Goal: Transaction & Acquisition: Book appointment/travel/reservation

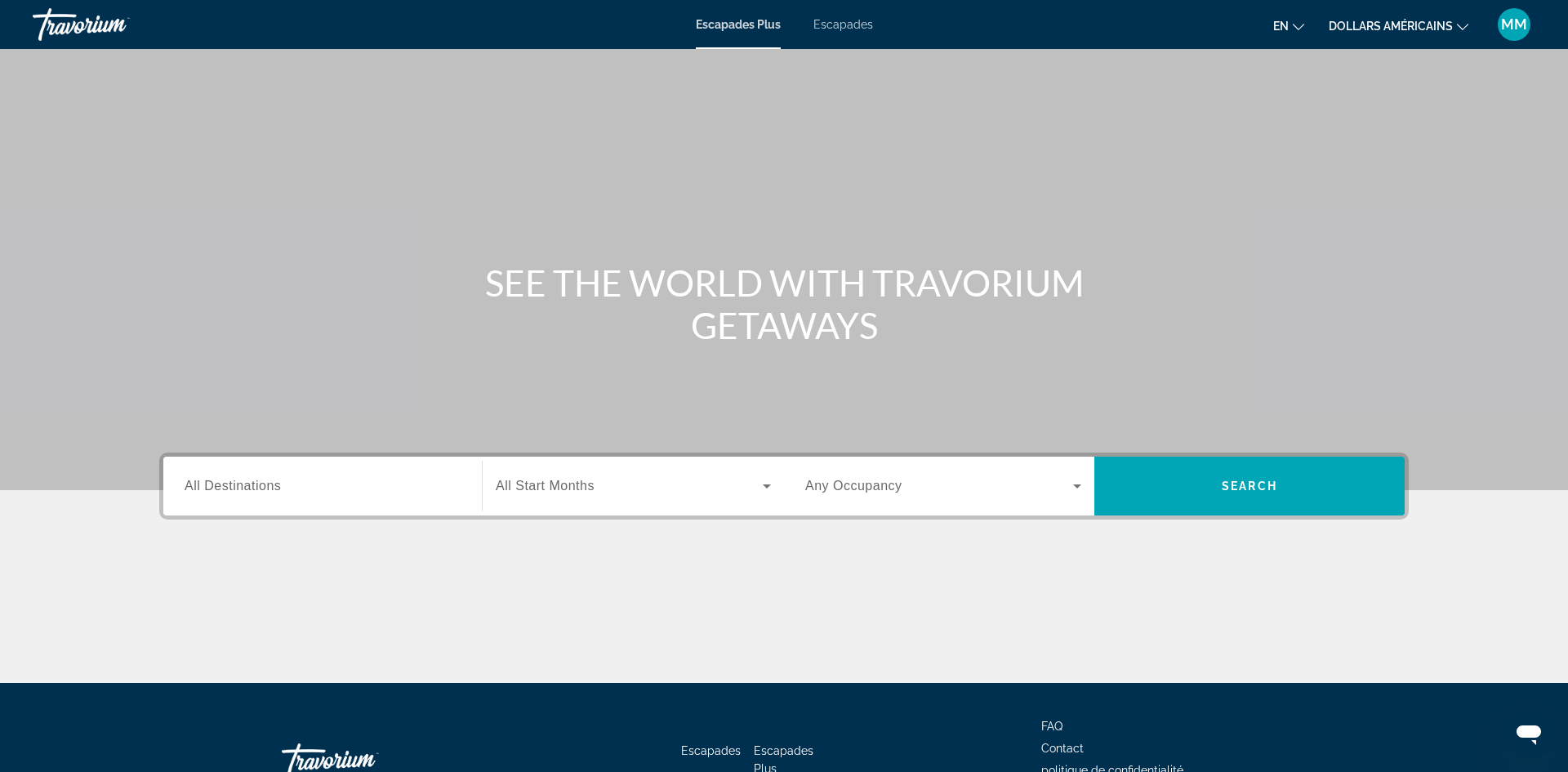
click at [1424, 21] on font "dollars américains" at bounding box center [1390, 25] width 124 height 13
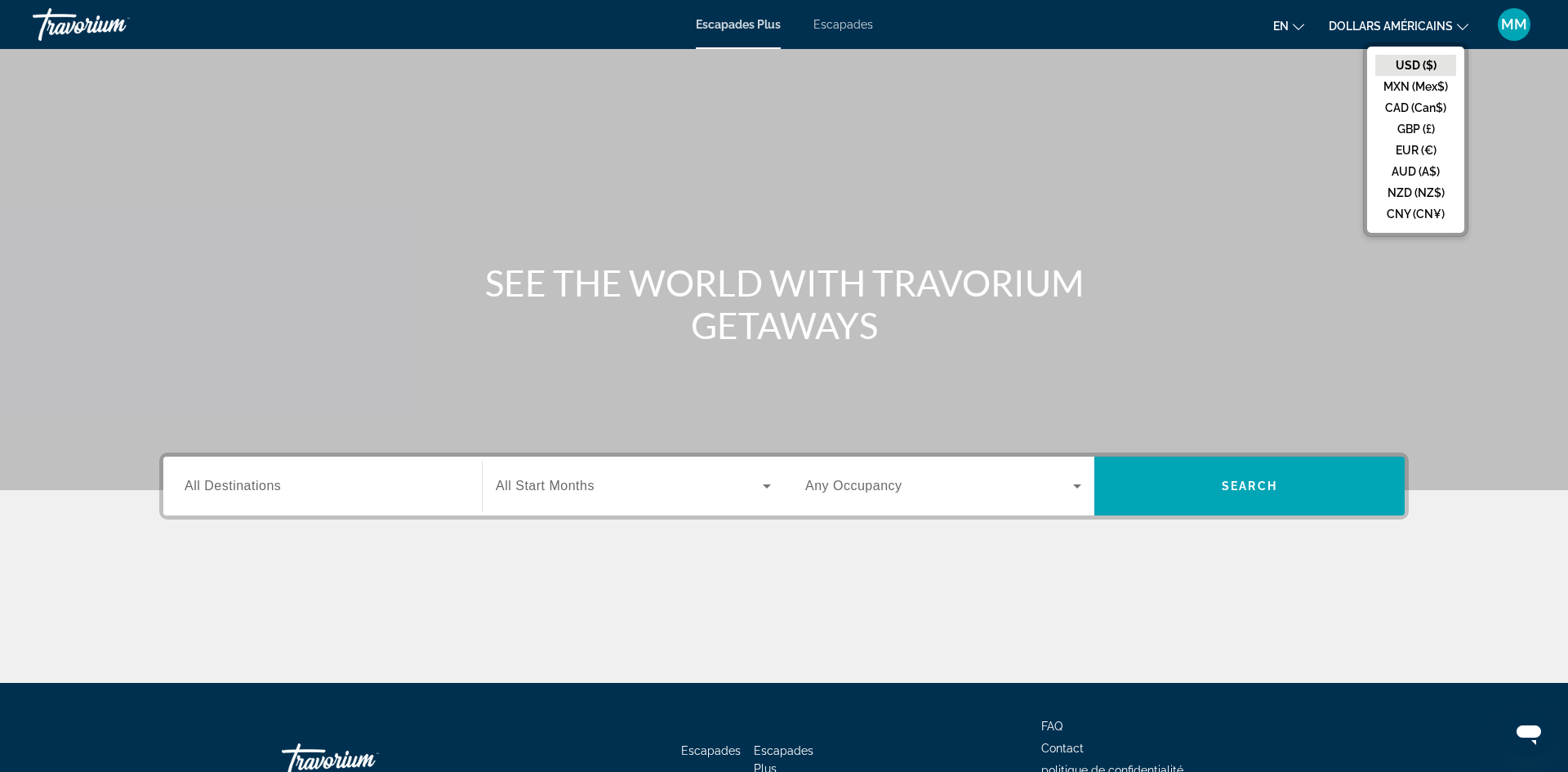
click at [1289, 21] on button "en English Español Français Italiano Português русский" at bounding box center [1289, 25] width 31 height 24
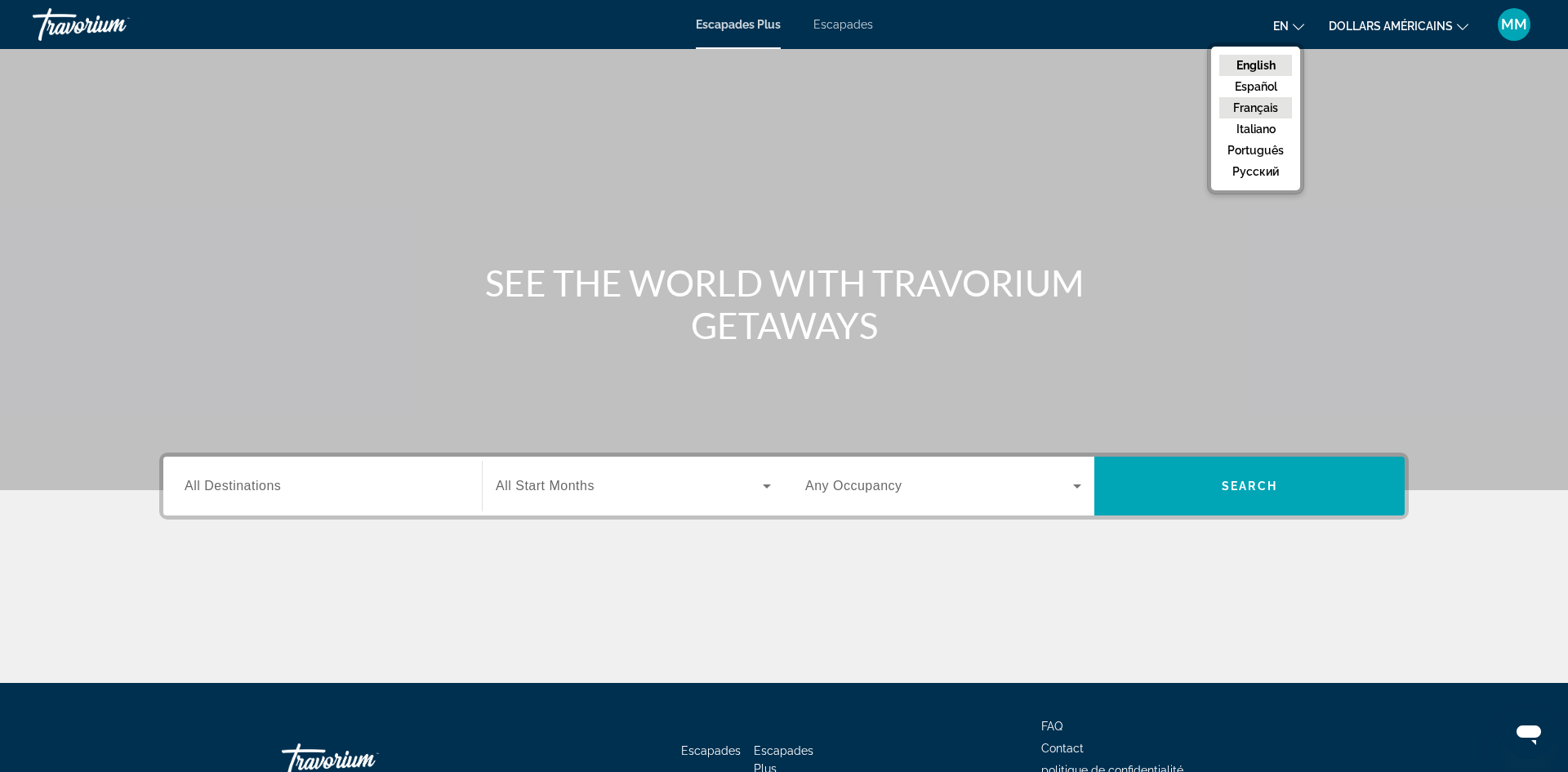
click at [1269, 104] on button "Français" at bounding box center [1256, 108] width 73 height 21
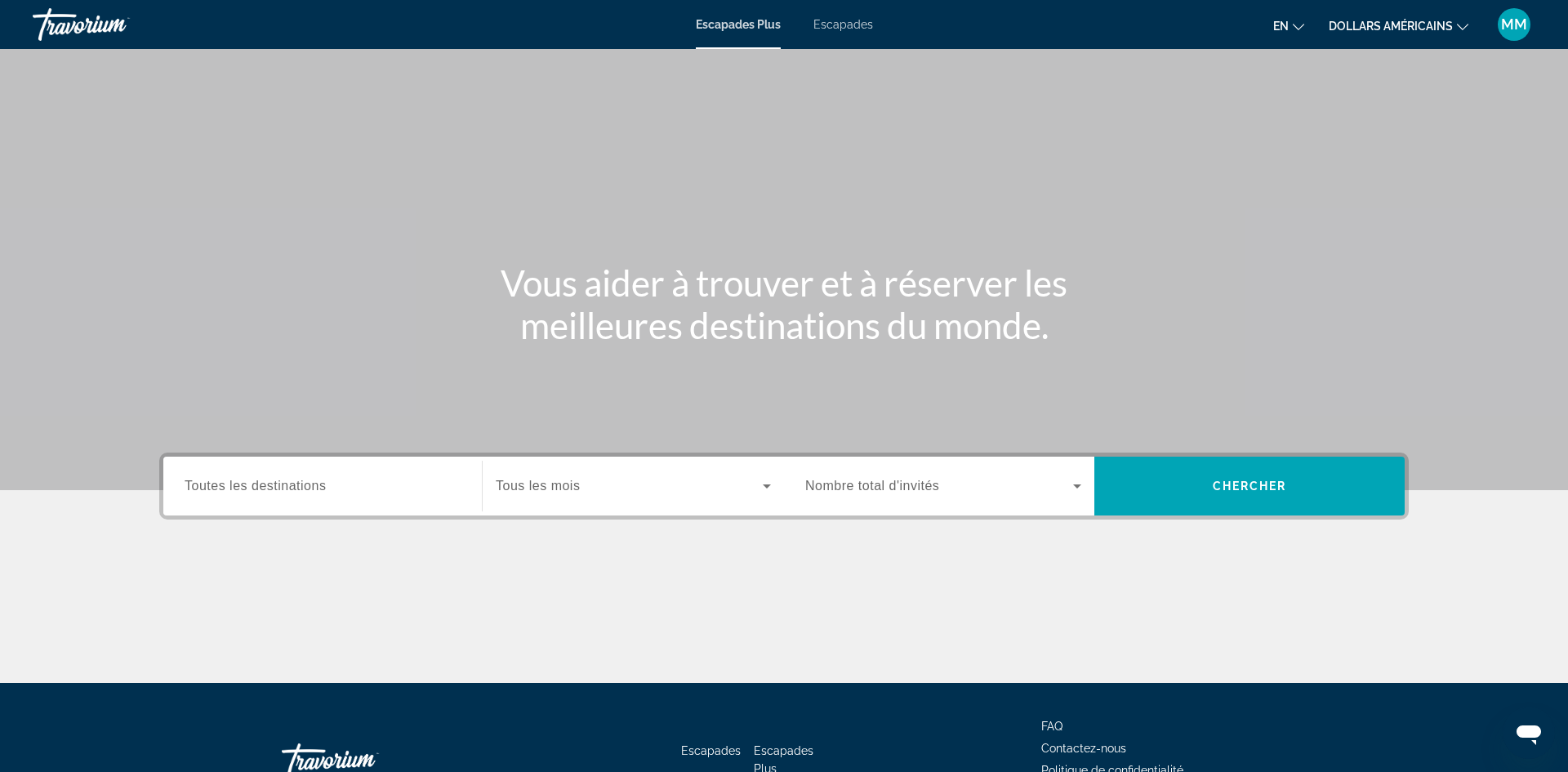
click at [1406, 24] on font "dollars américains" at bounding box center [1390, 25] width 124 height 13
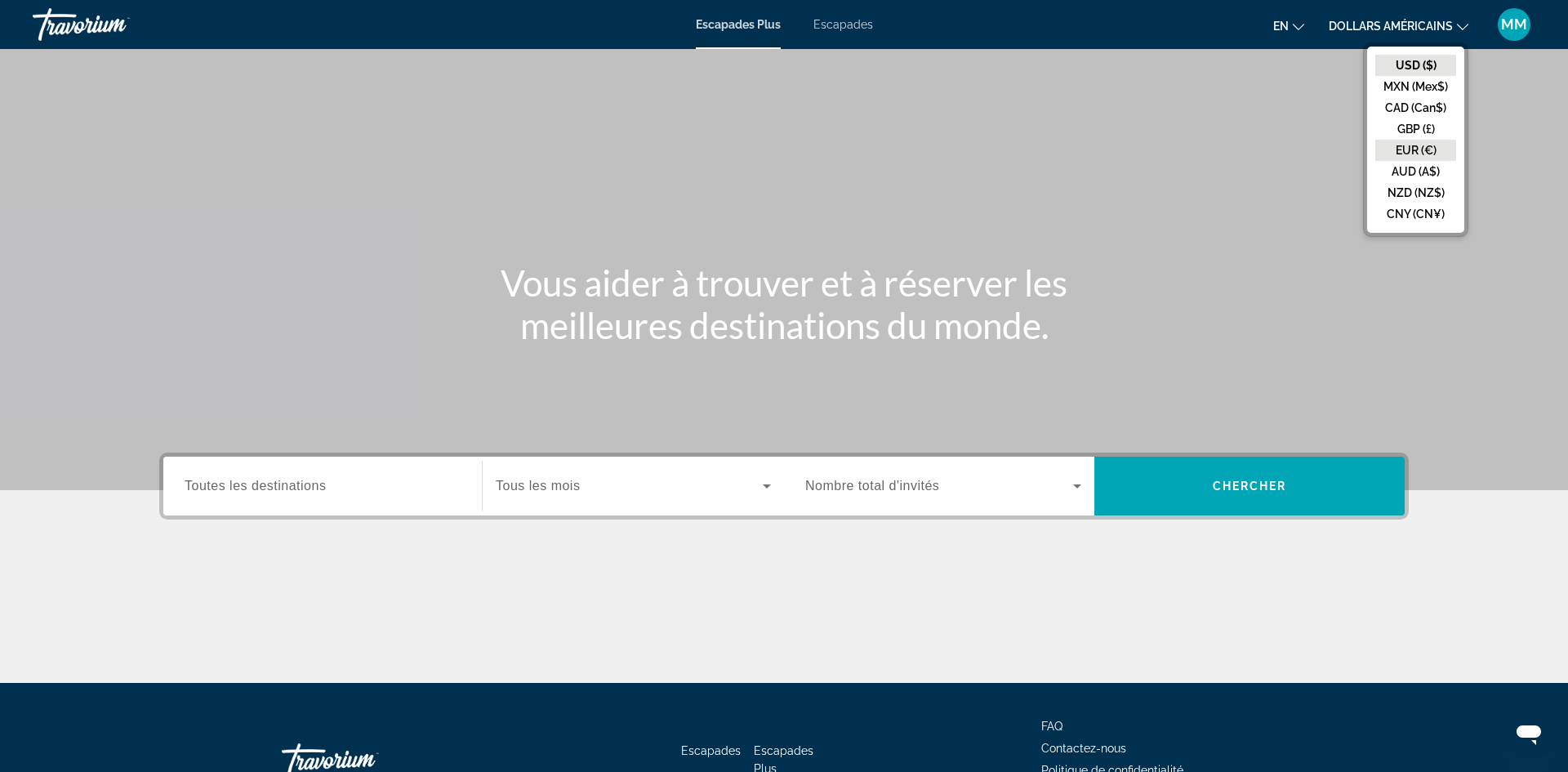
click at [1408, 147] on button "EUR (€)" at bounding box center [1415, 150] width 80 height 21
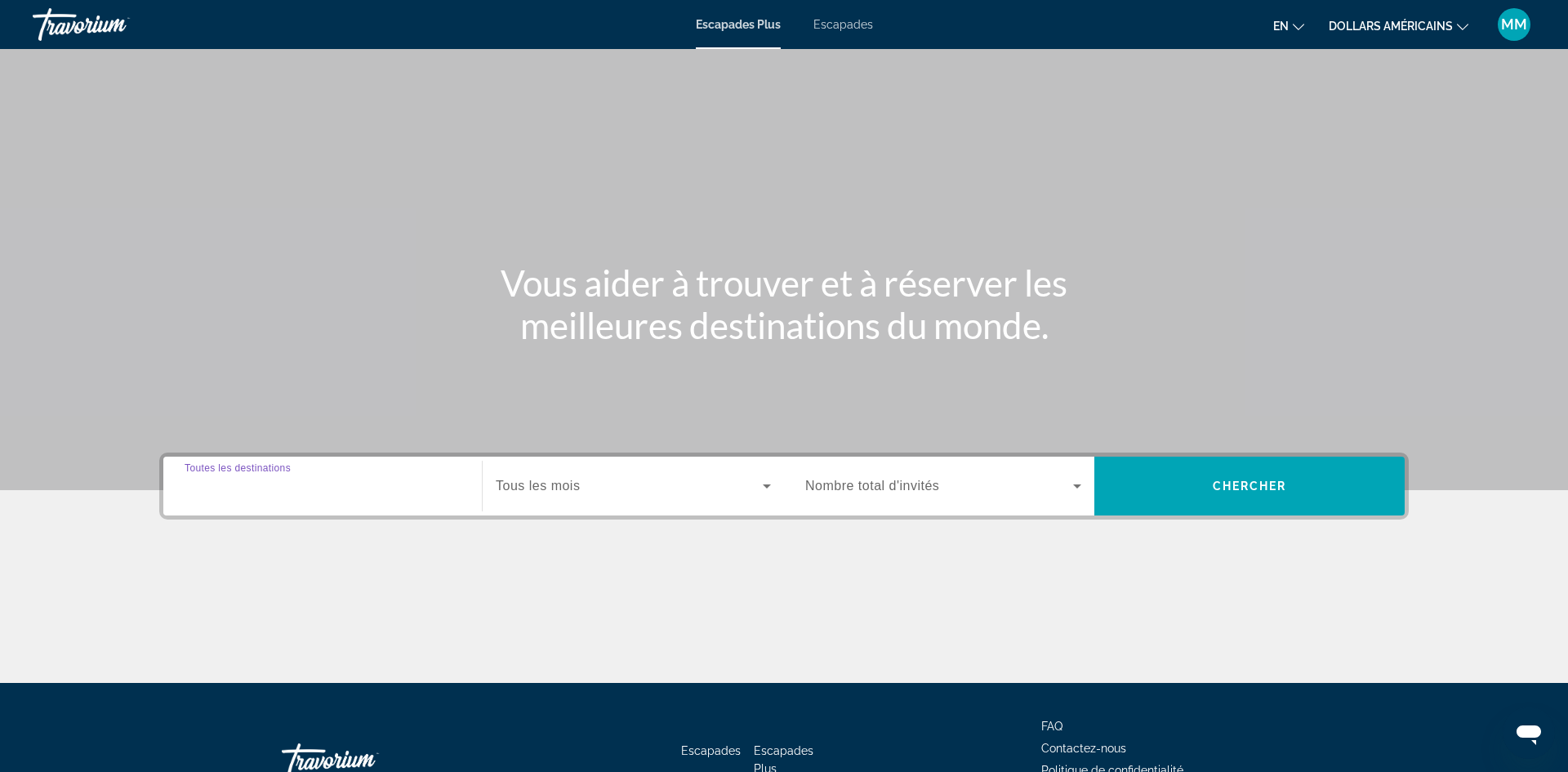
click at [288, 494] on input "Destination Toutes les destinations" at bounding box center [323, 486] width 276 height 19
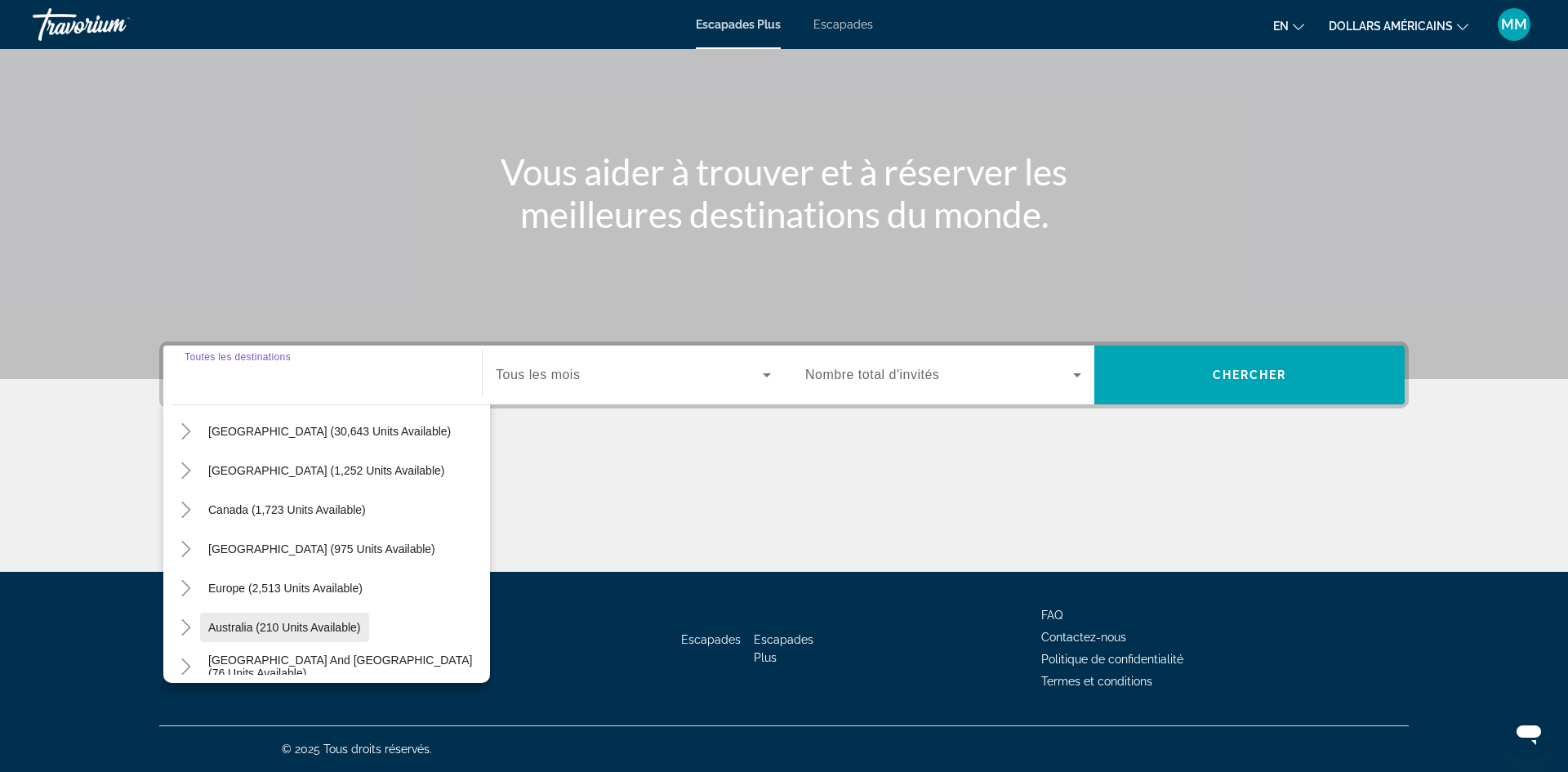
scroll to position [80, 0]
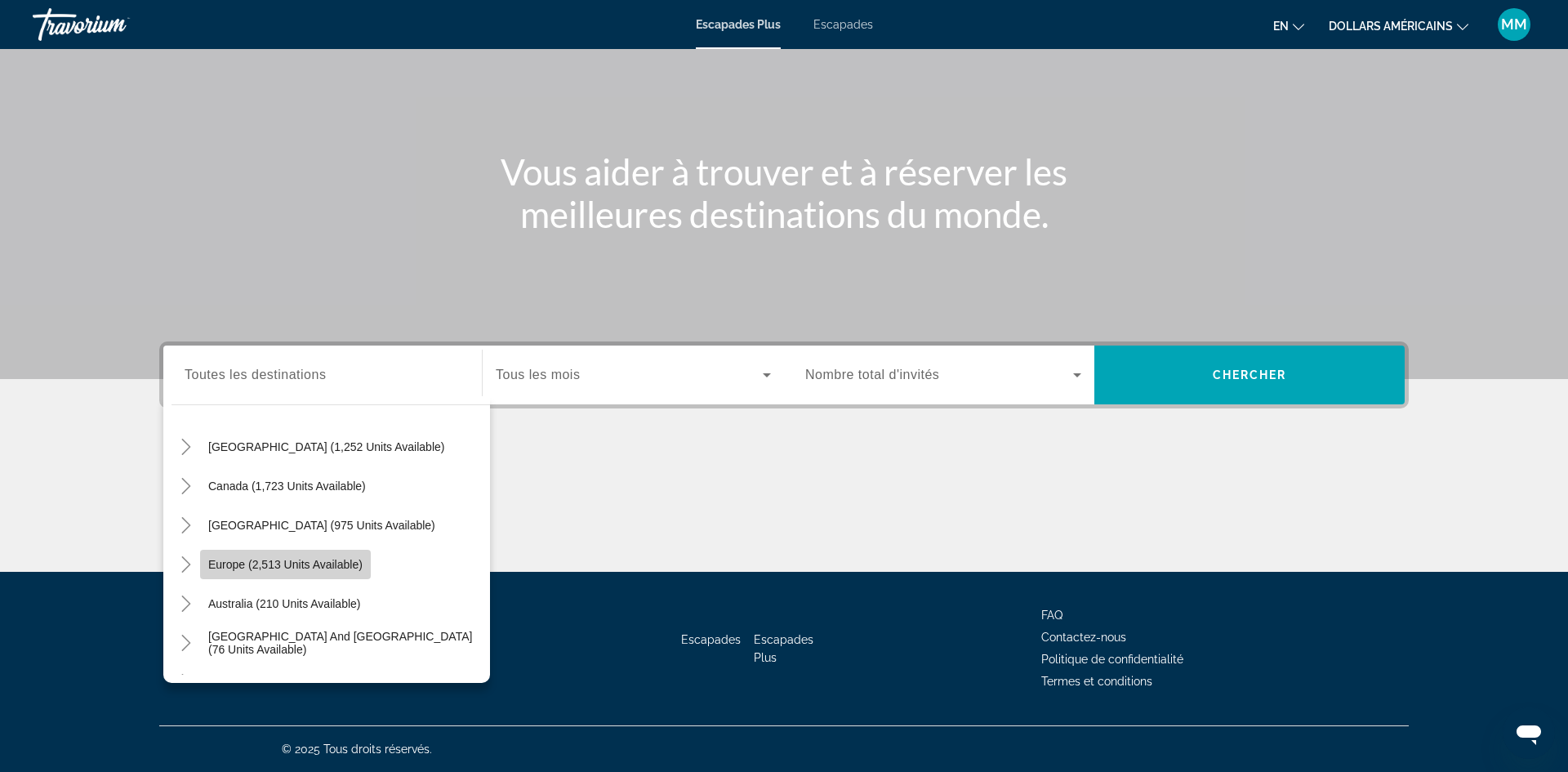
click at [294, 561] on span "Europe (2,513 units available)" at bounding box center [285, 564] width 154 height 13
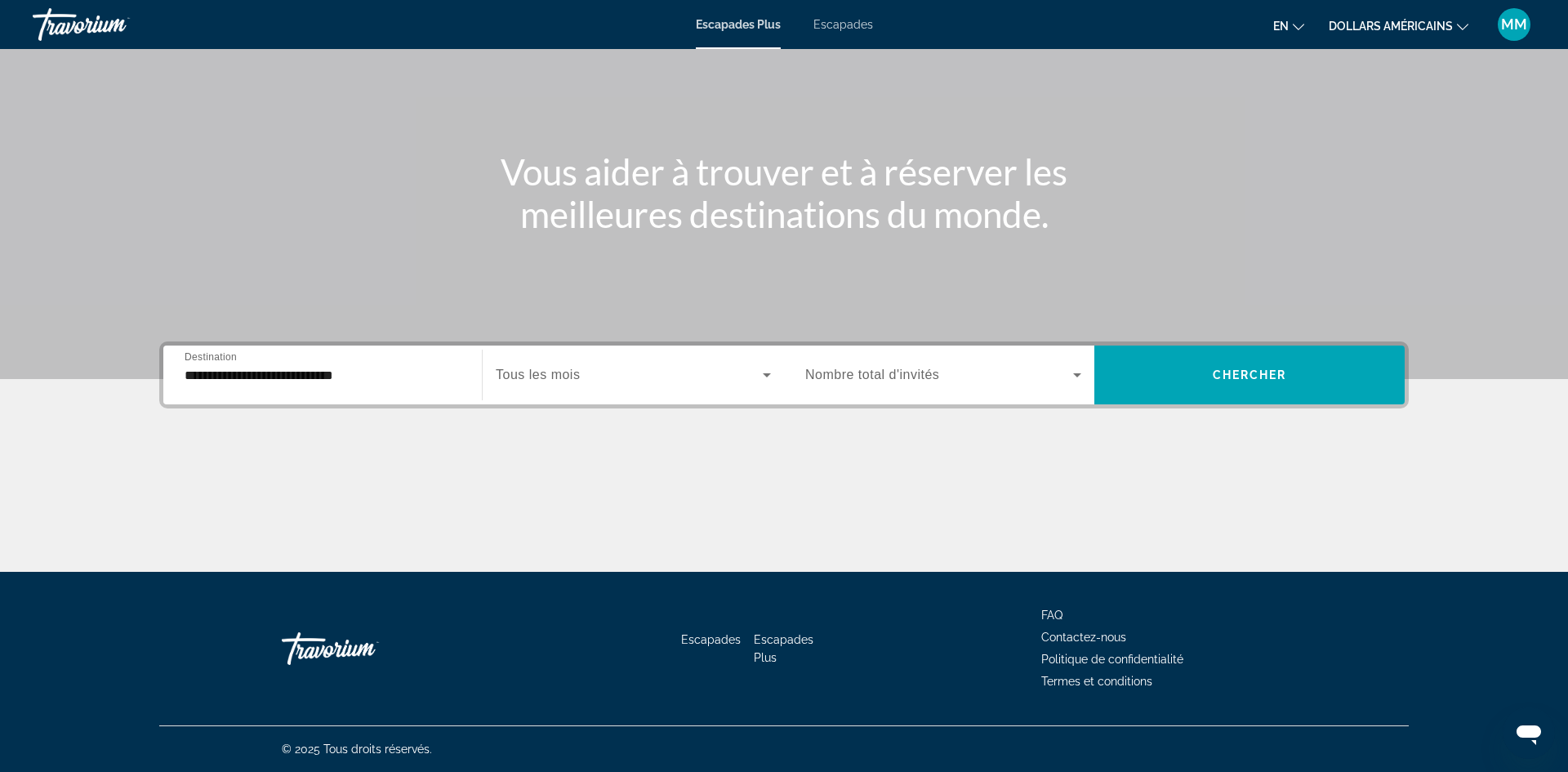
click at [326, 353] on div "**********" at bounding box center [323, 375] width 276 height 47
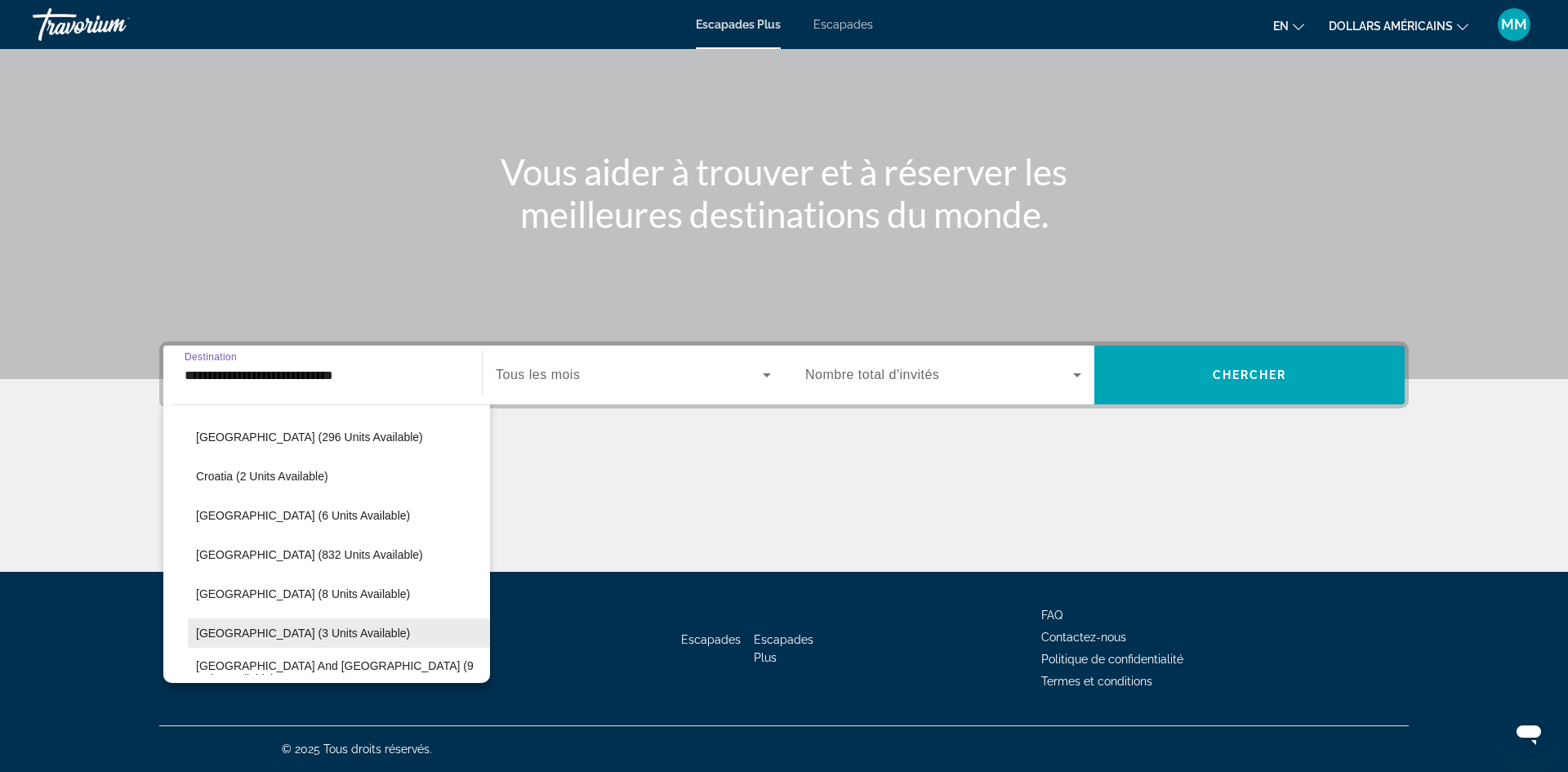
scroll to position [299, 0]
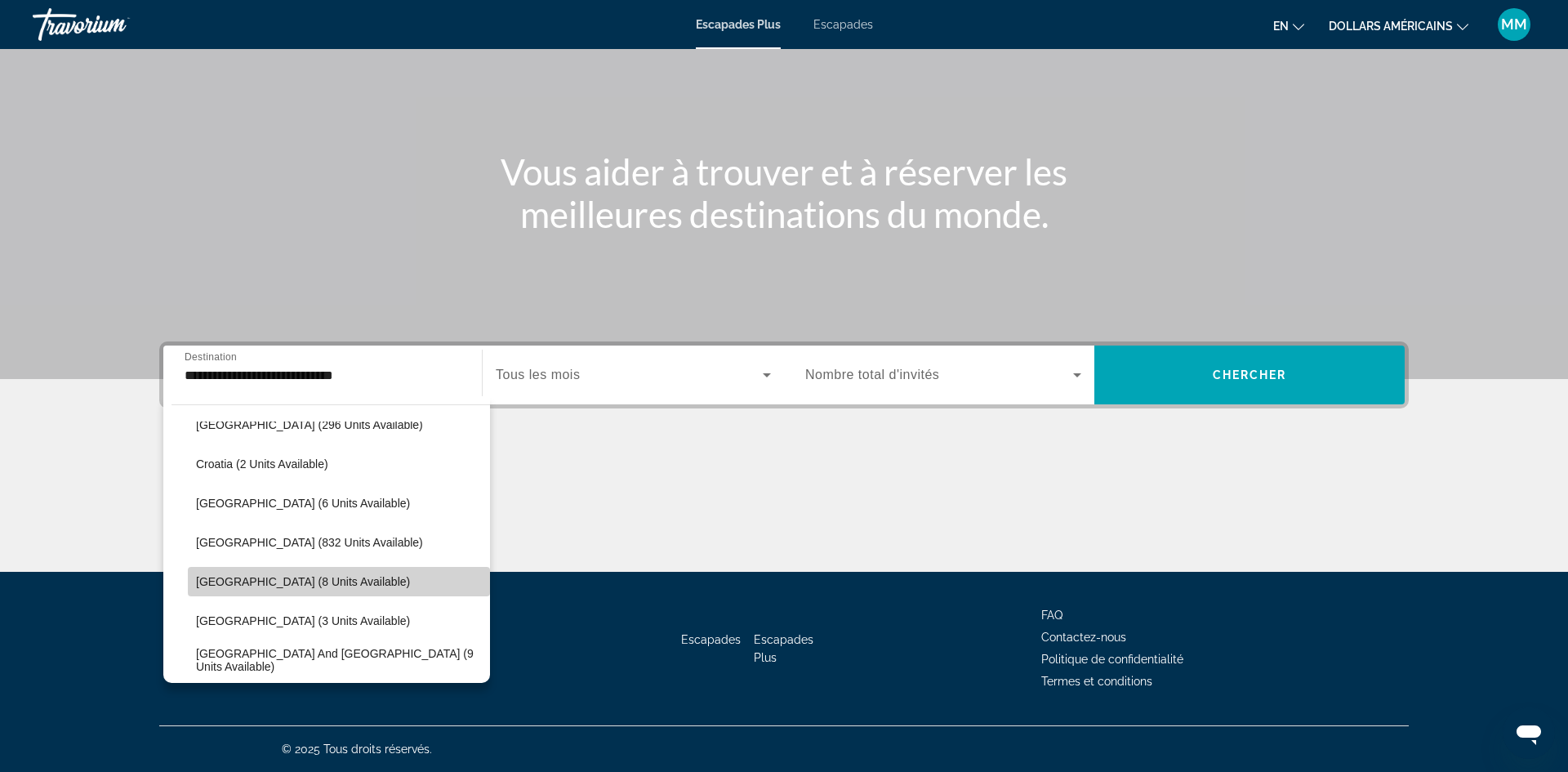
click at [249, 579] on span "France (8 units available)" at bounding box center [303, 581] width 214 height 13
type input "**********"
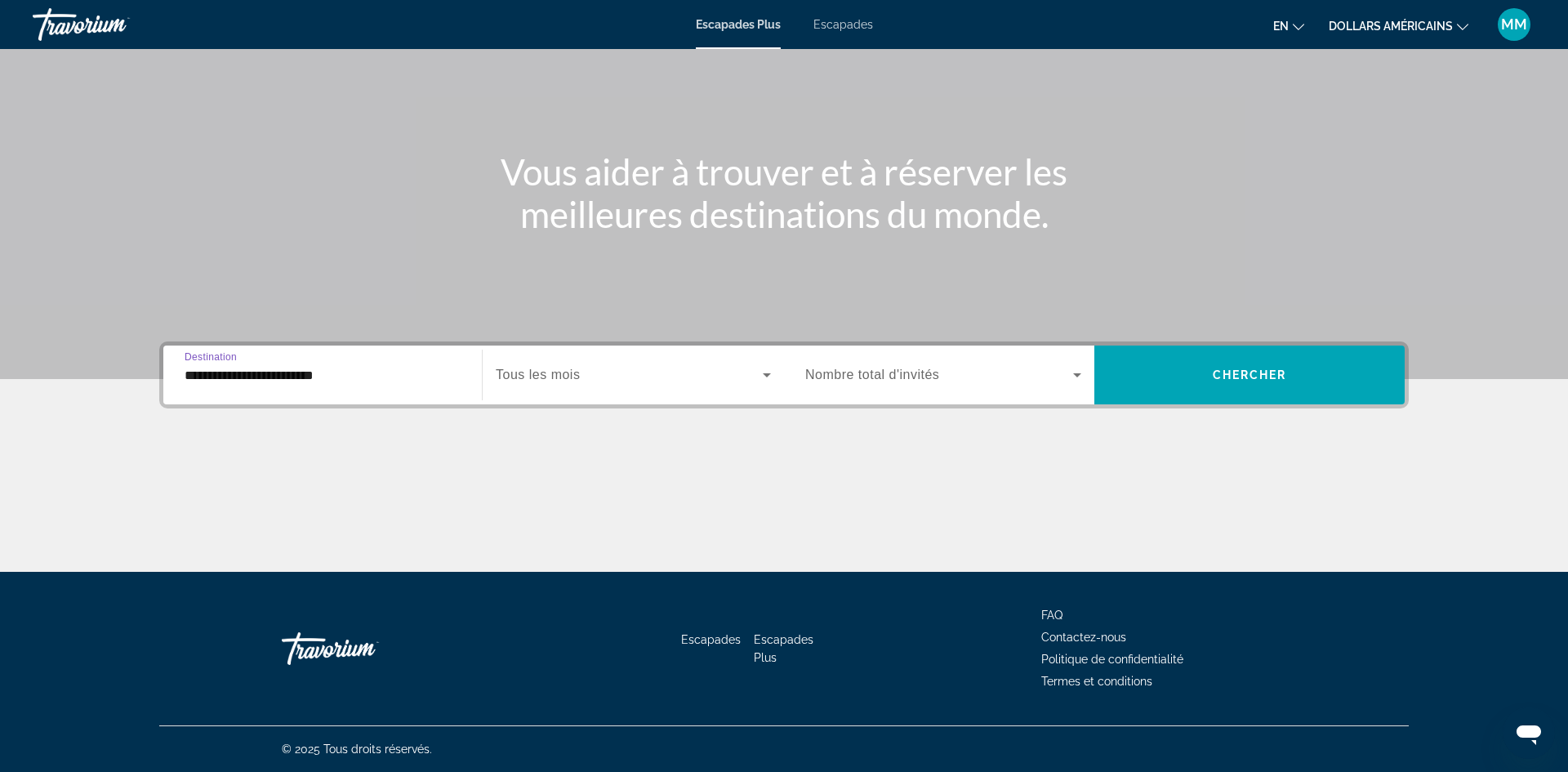
click at [550, 373] on span "Tous les mois" at bounding box center [538, 374] width 84 height 14
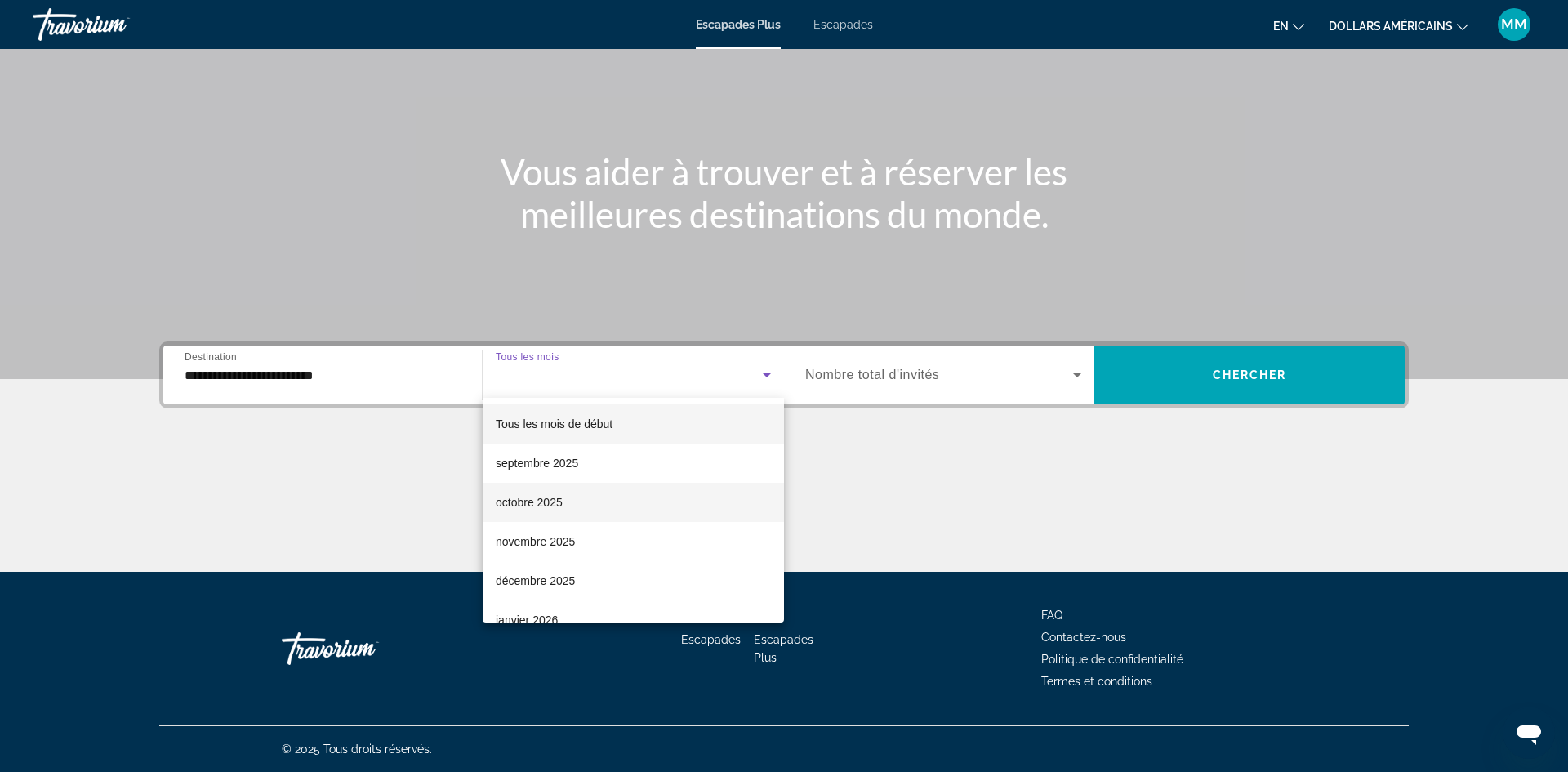
click at [621, 510] on mat-option "octobre 2025" at bounding box center [633, 502] width 301 height 39
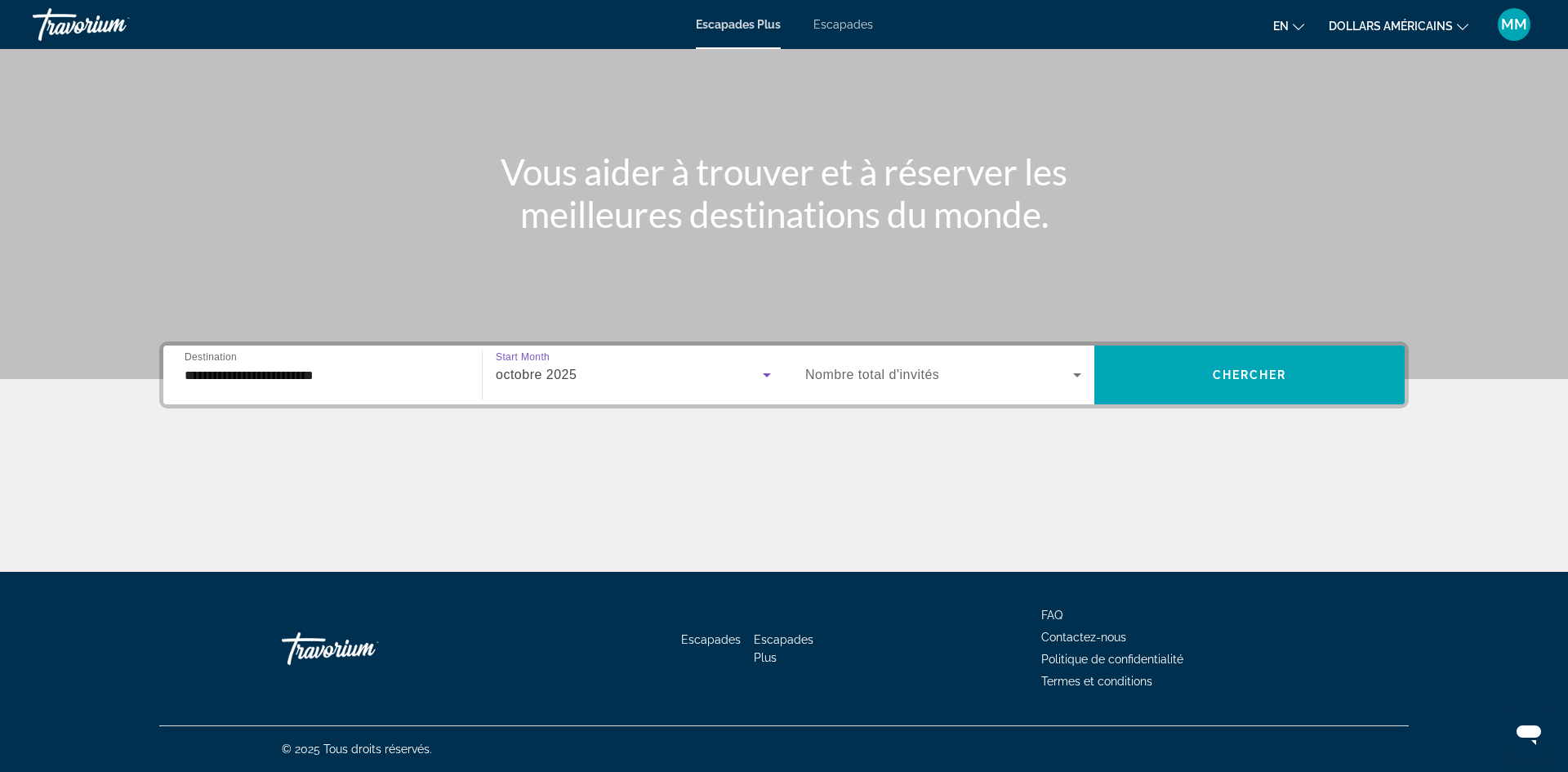
click at [980, 378] on span "Widget de recherche" at bounding box center [939, 374] width 268 height 19
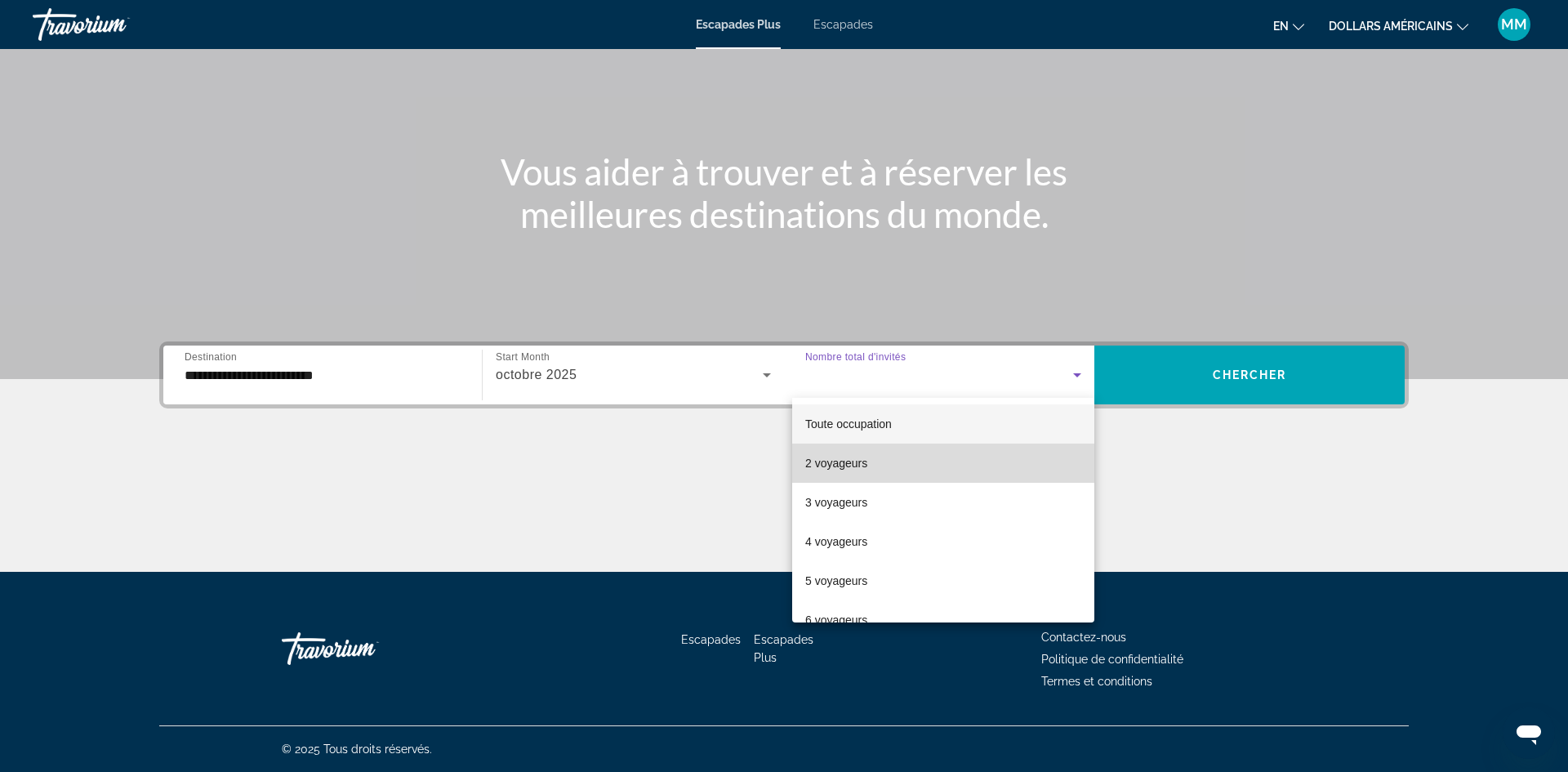
click at [883, 475] on mat-option "2 voyageurs" at bounding box center [943, 463] width 302 height 39
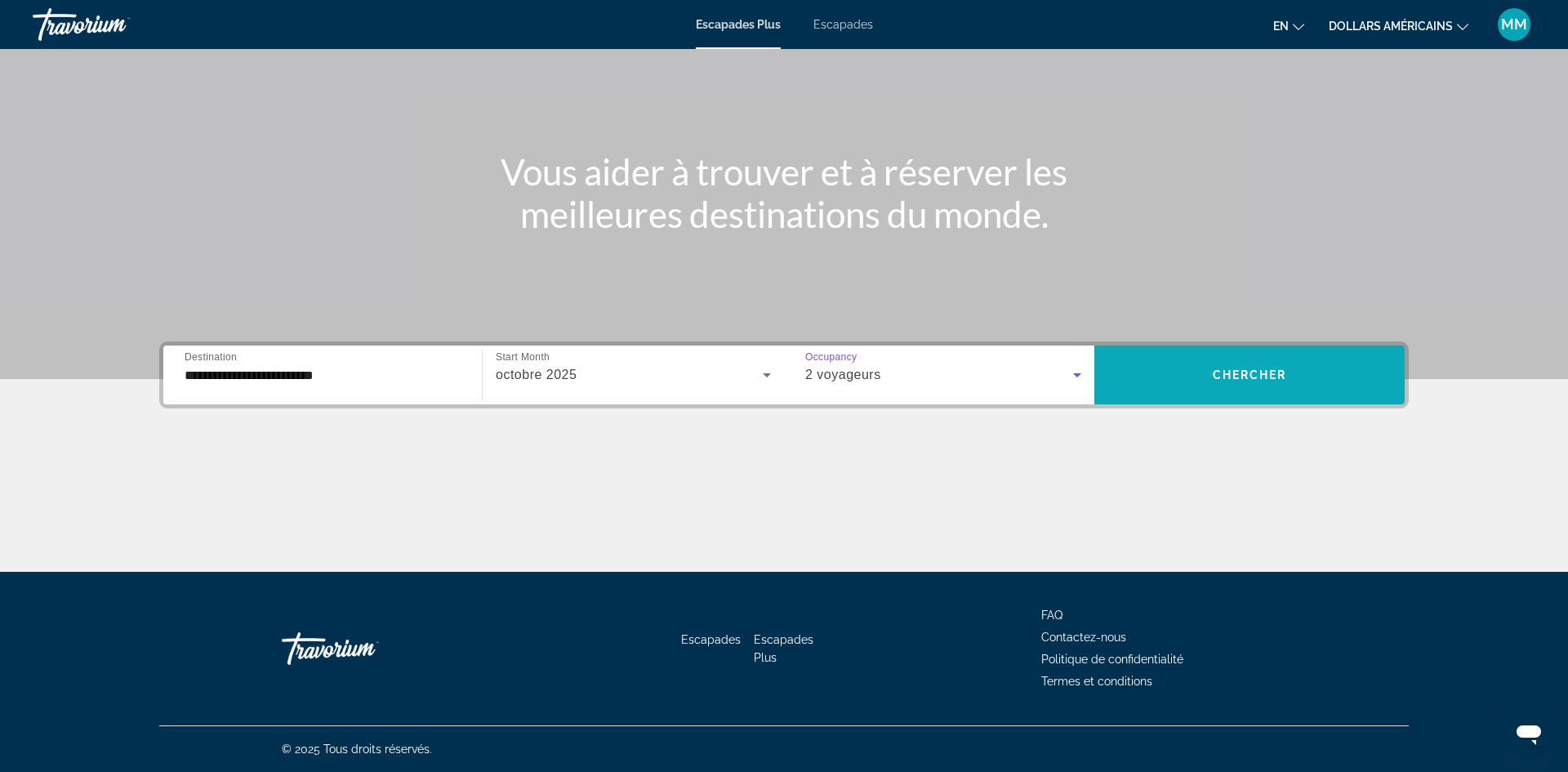
click at [1207, 387] on span "Widget de recherche" at bounding box center [1250, 375] width 311 height 39
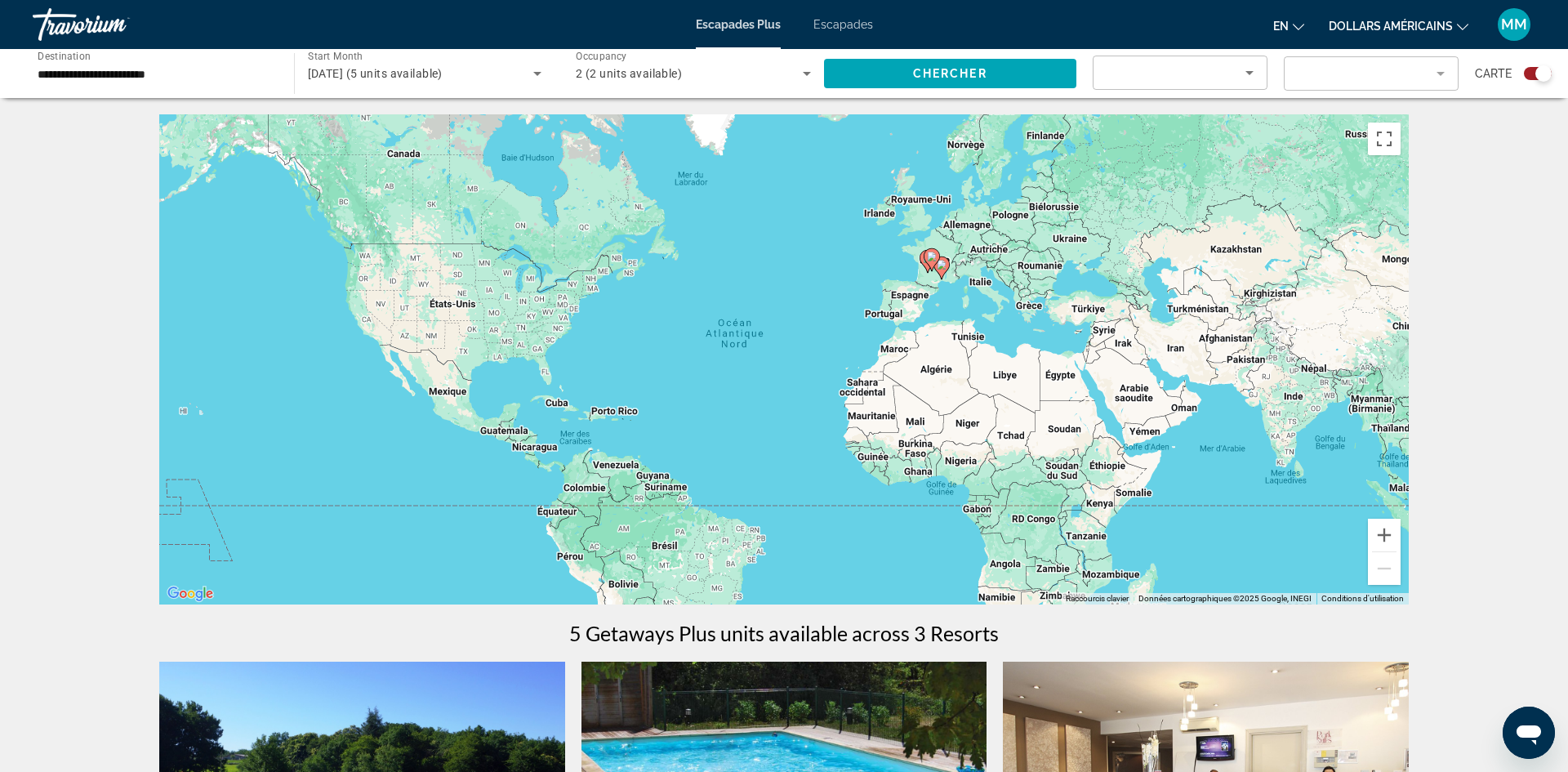
click at [937, 262] on gmp-advanced-marker "Contenu principal" at bounding box center [931, 259] width 16 height 25
type input "**********"
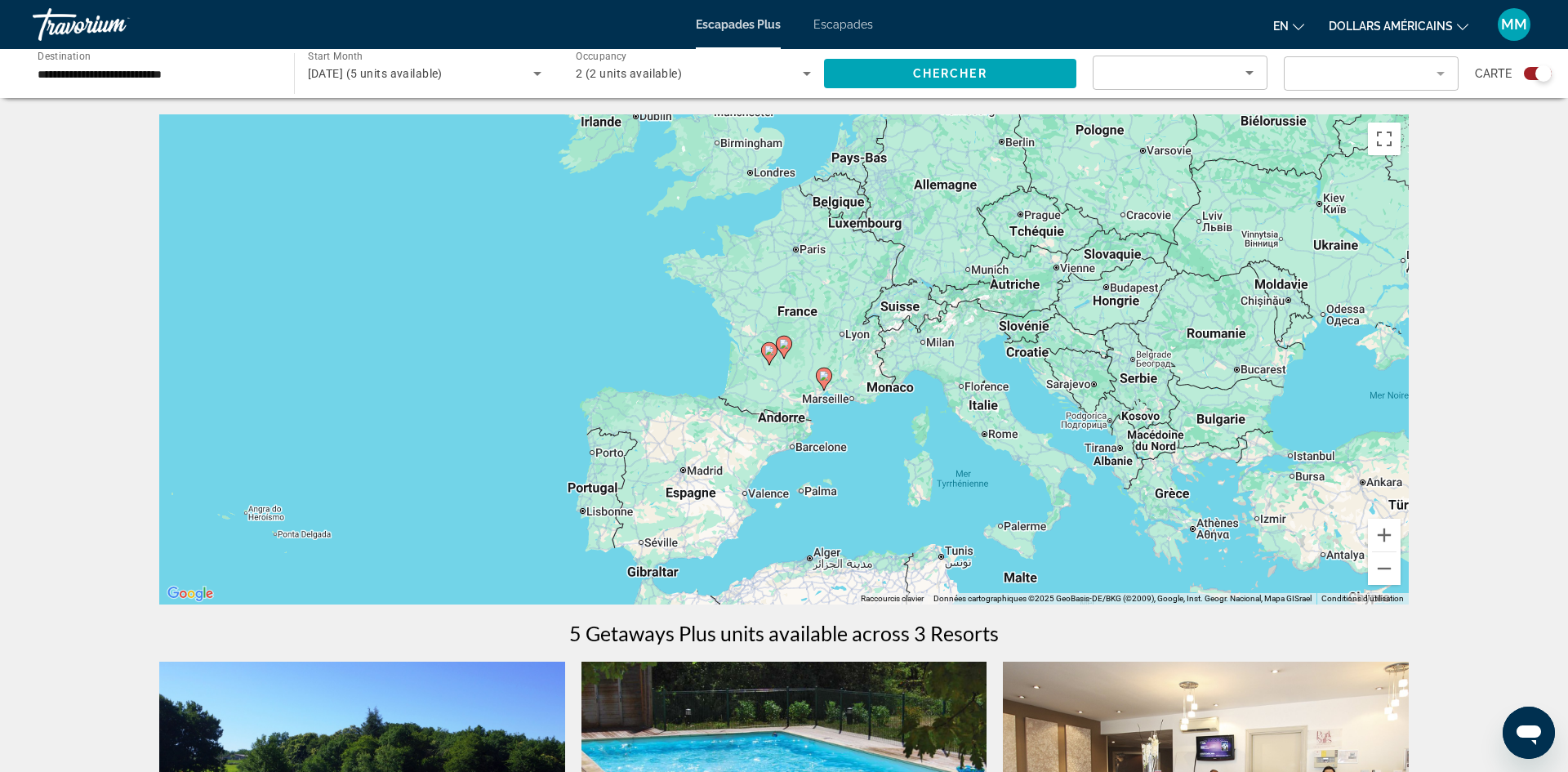
click at [790, 247] on div "Pour naviguer, appuyez sur les touches fléchées. Pour activer le glissement ave…" at bounding box center [784, 359] width 1250 height 490
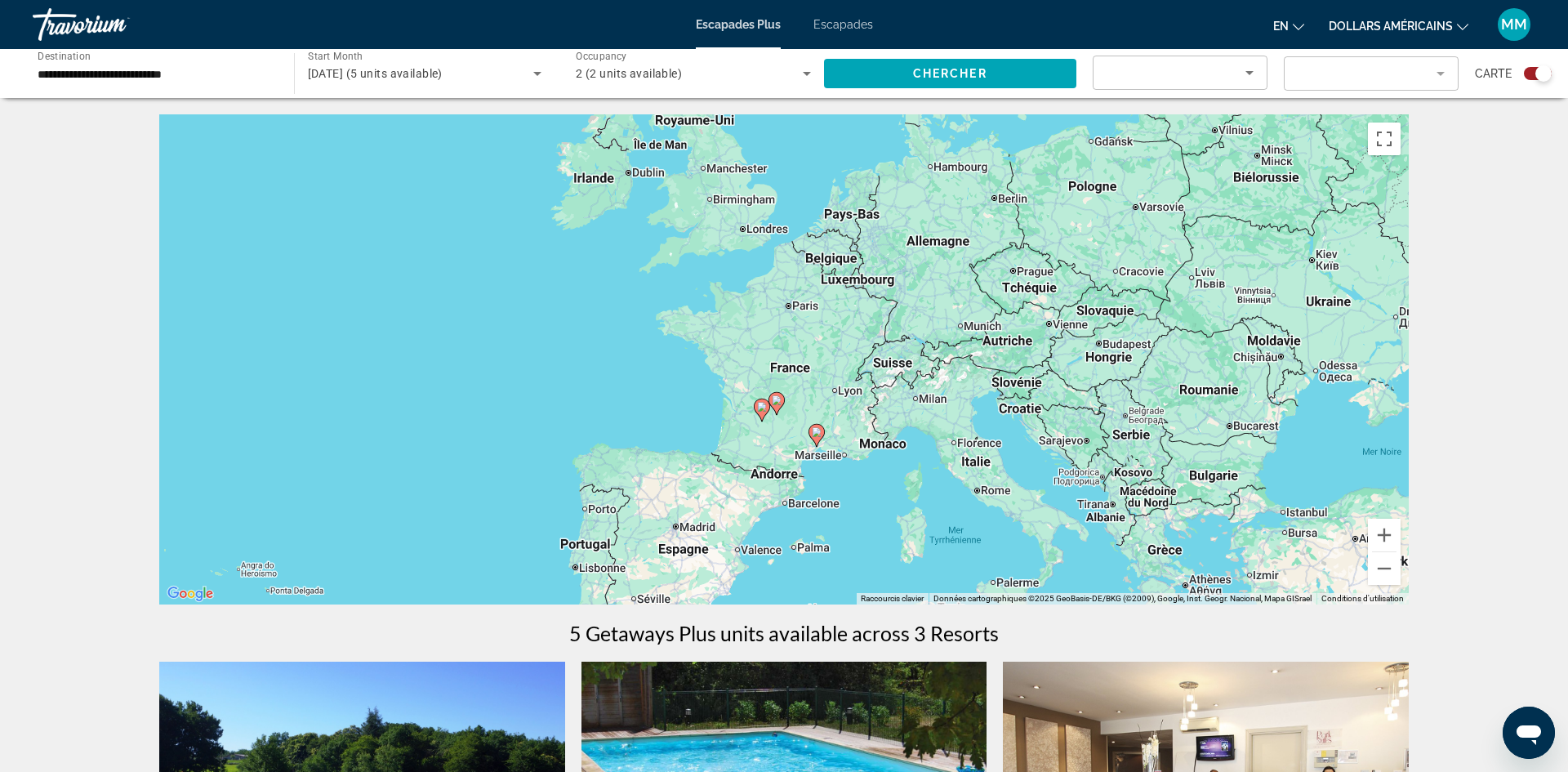
drag, startPoint x: 790, startPoint y: 247, endPoint x: 781, endPoint y: 306, distance: 59.7
click at [781, 306] on div "Pour activer le glissement avec le clavier, appuyez sur Alt+Entrée. Une fois ce…" at bounding box center [784, 359] width 1250 height 490
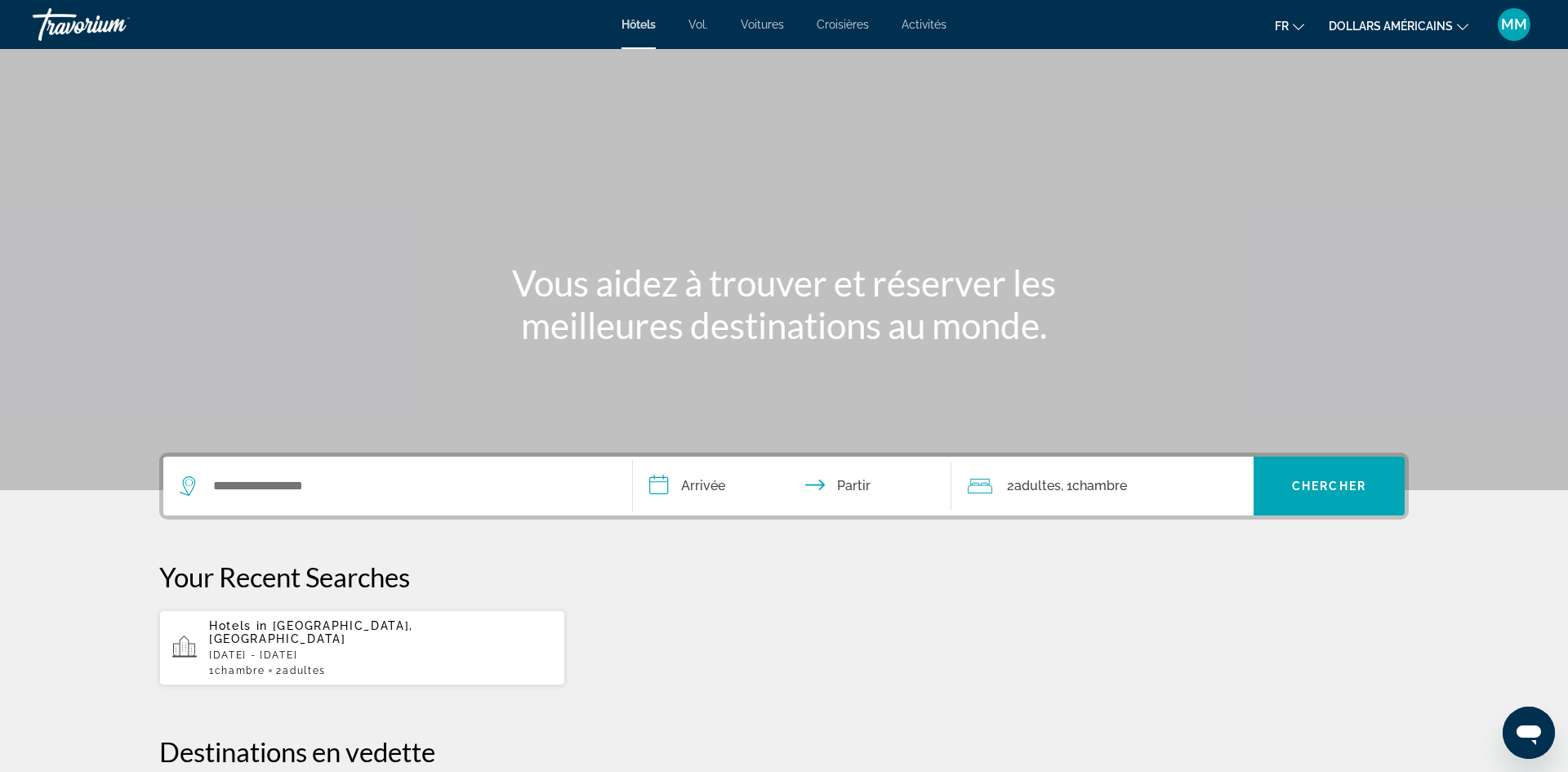
click at [398, 466] on div "Widget de recherche" at bounding box center [397, 485] width 436 height 58
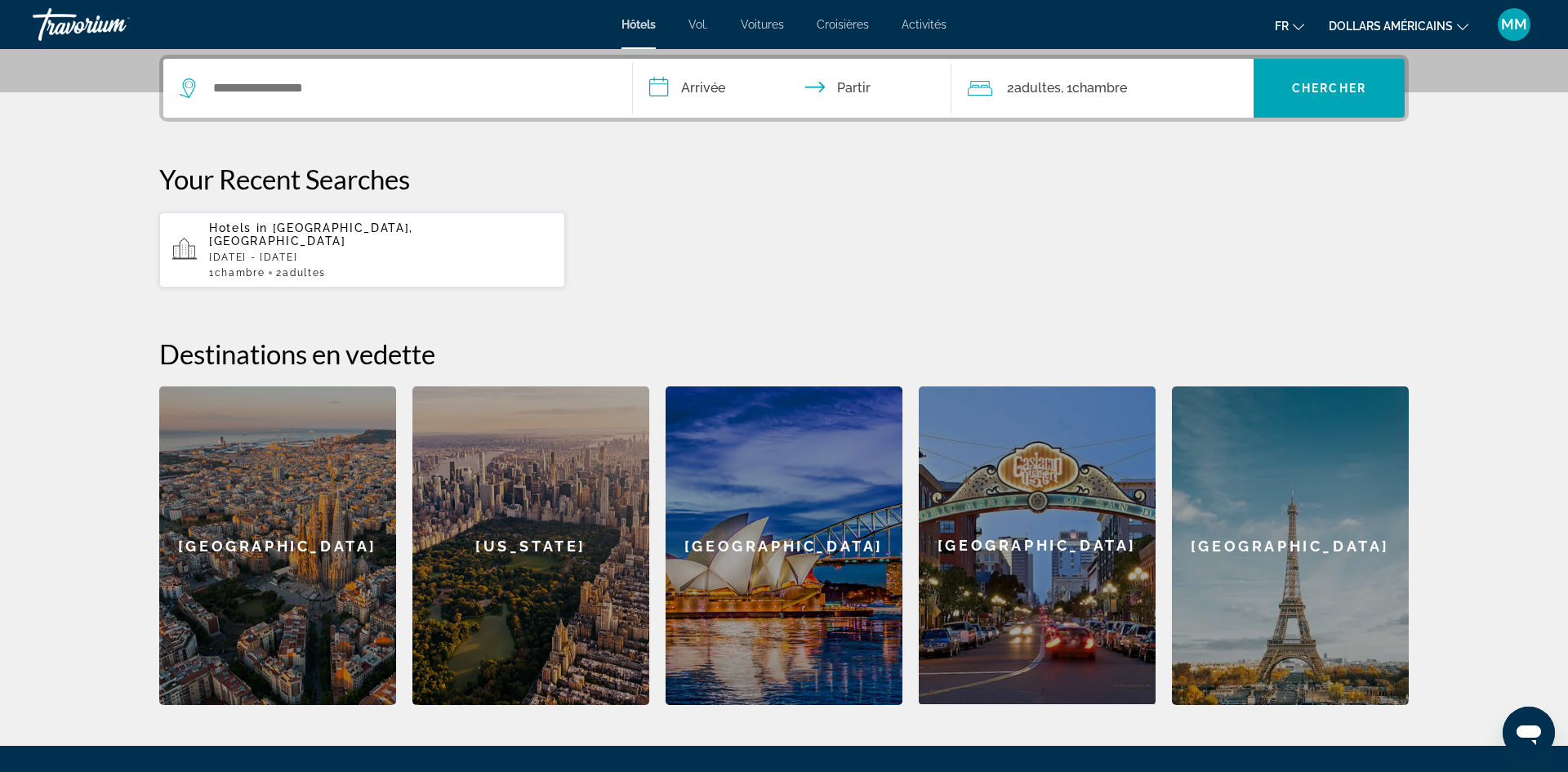
scroll to position [400, 0]
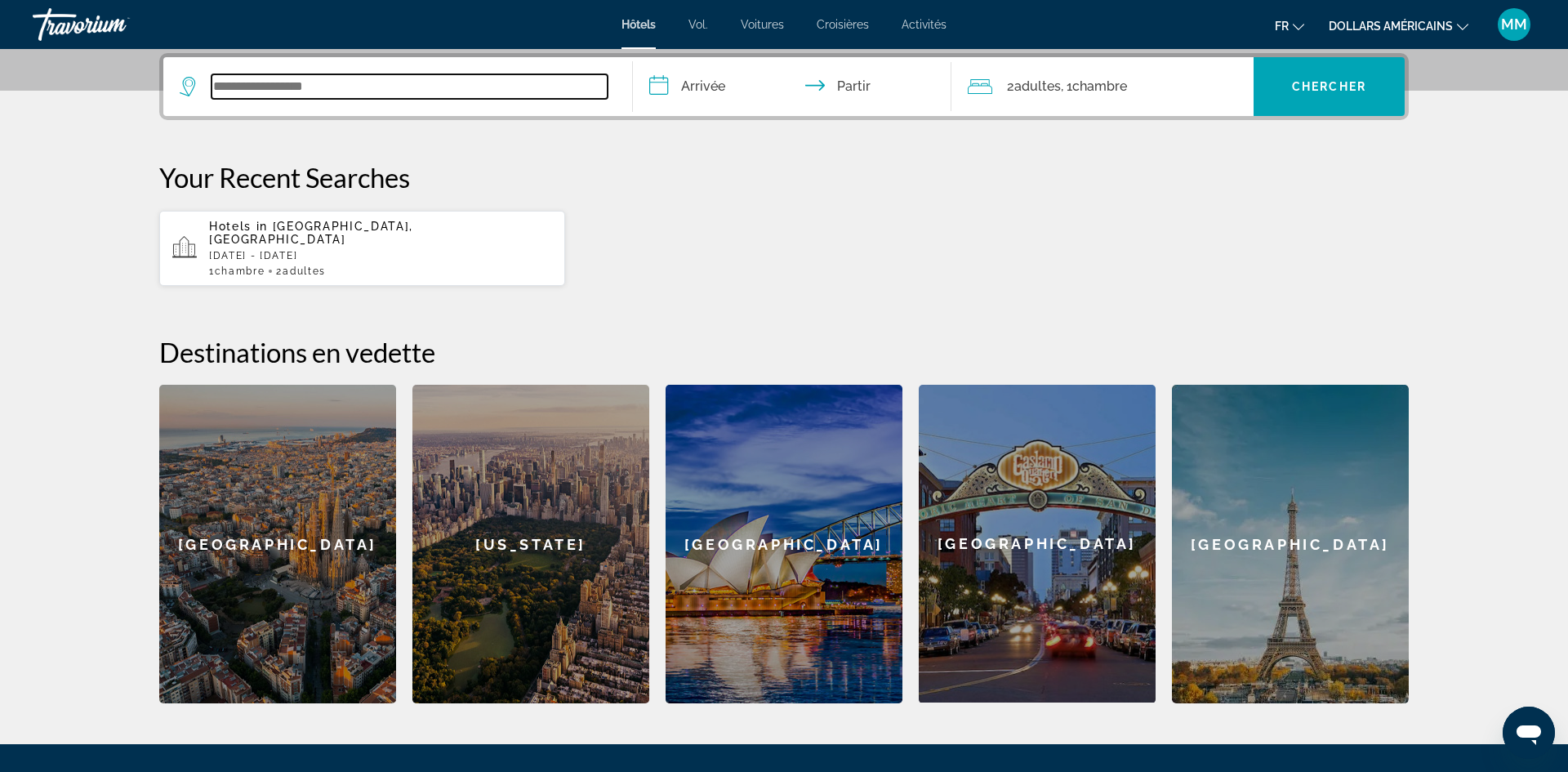
click at [312, 80] on input "Widget de recherche" at bounding box center [410, 86] width 396 height 25
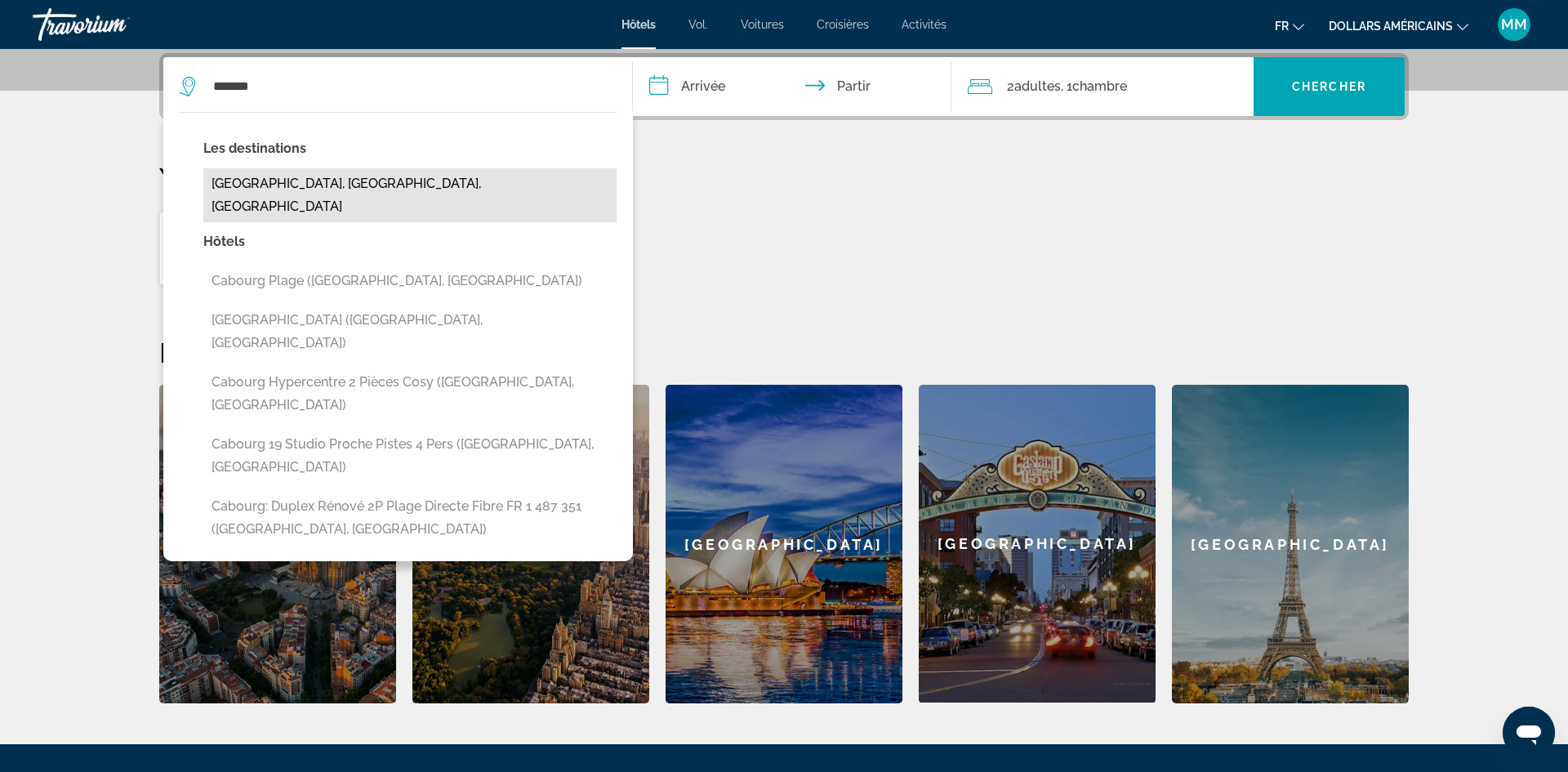
click at [331, 188] on button "Cabourg, Calvados, France" at bounding box center [410, 196] width 413 height 54
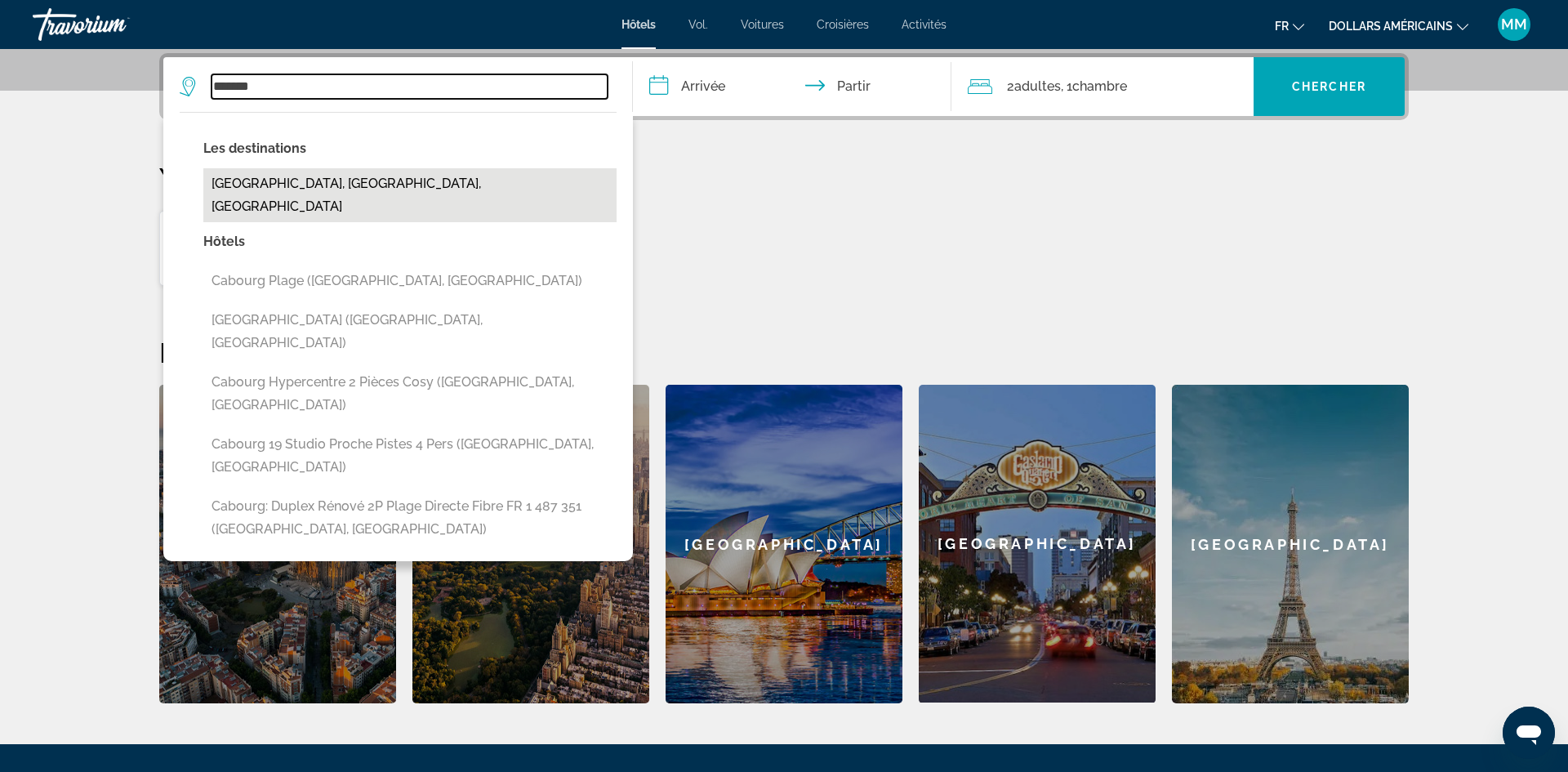
type input "**********"
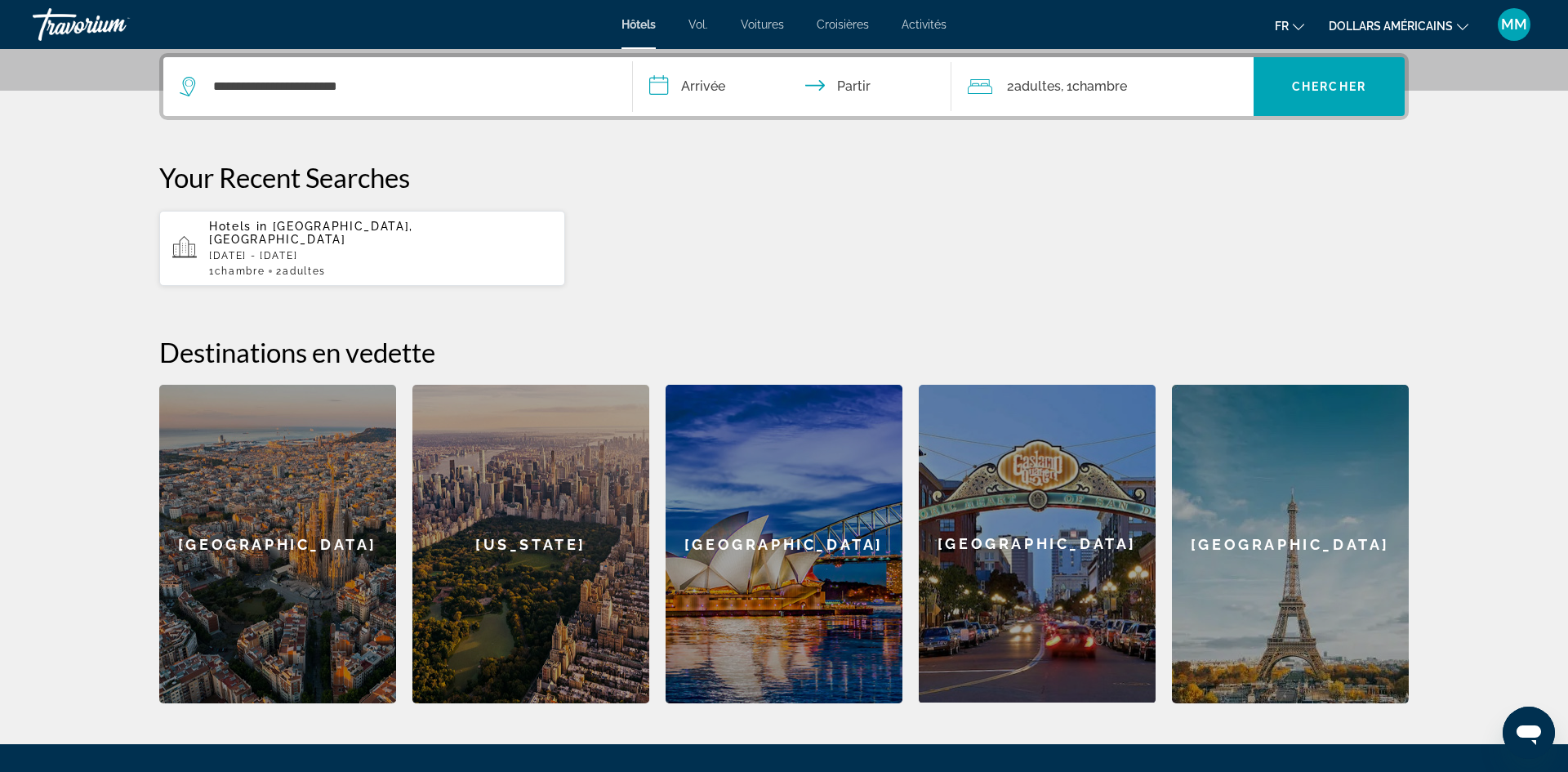
click at [693, 106] on input "**********" at bounding box center [796, 89] width 325 height 63
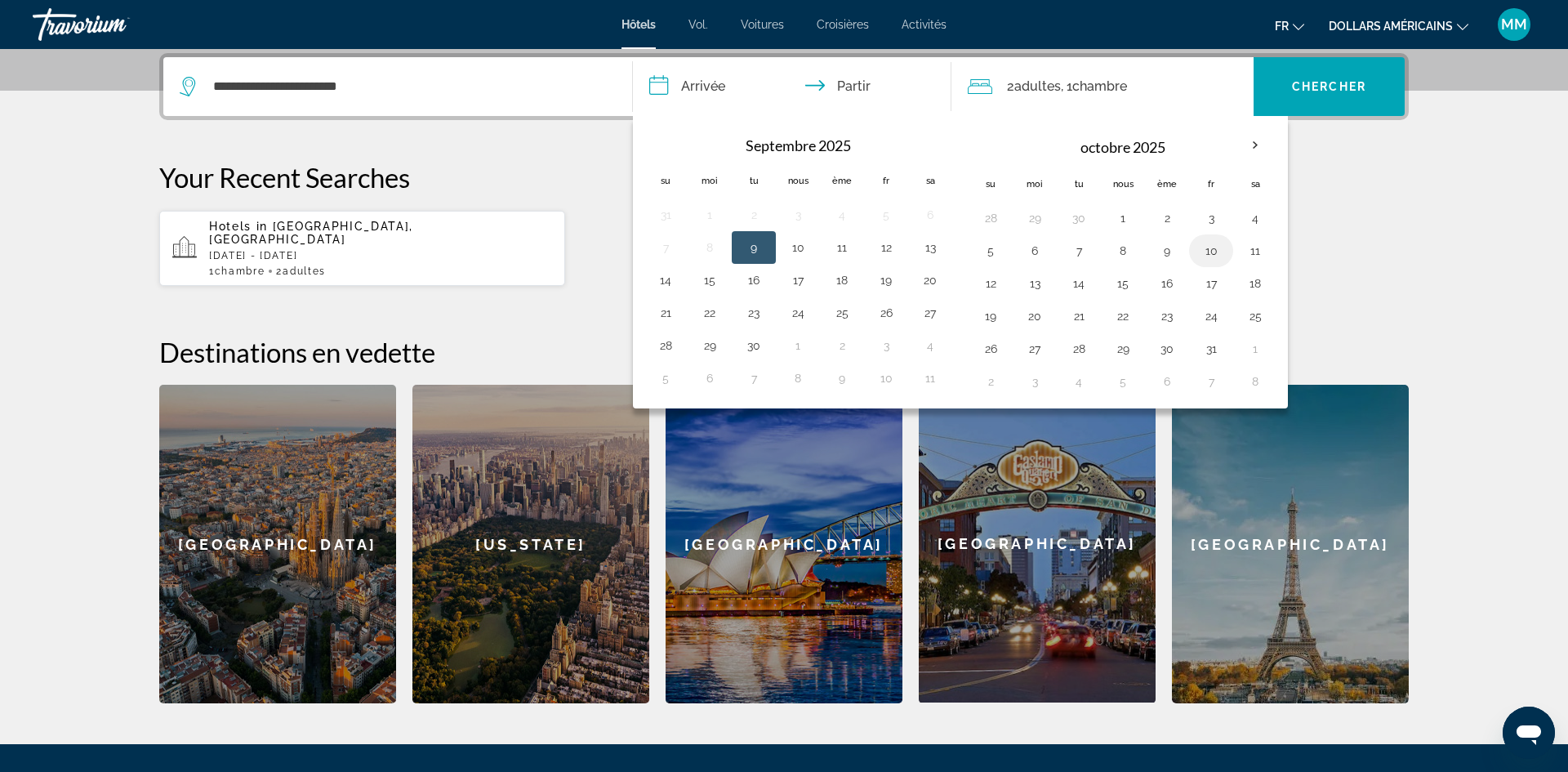
click at [1203, 260] on button "10" at bounding box center [1211, 251] width 26 height 23
click at [991, 282] on button "12" at bounding box center [991, 283] width 26 height 23
type input "**********"
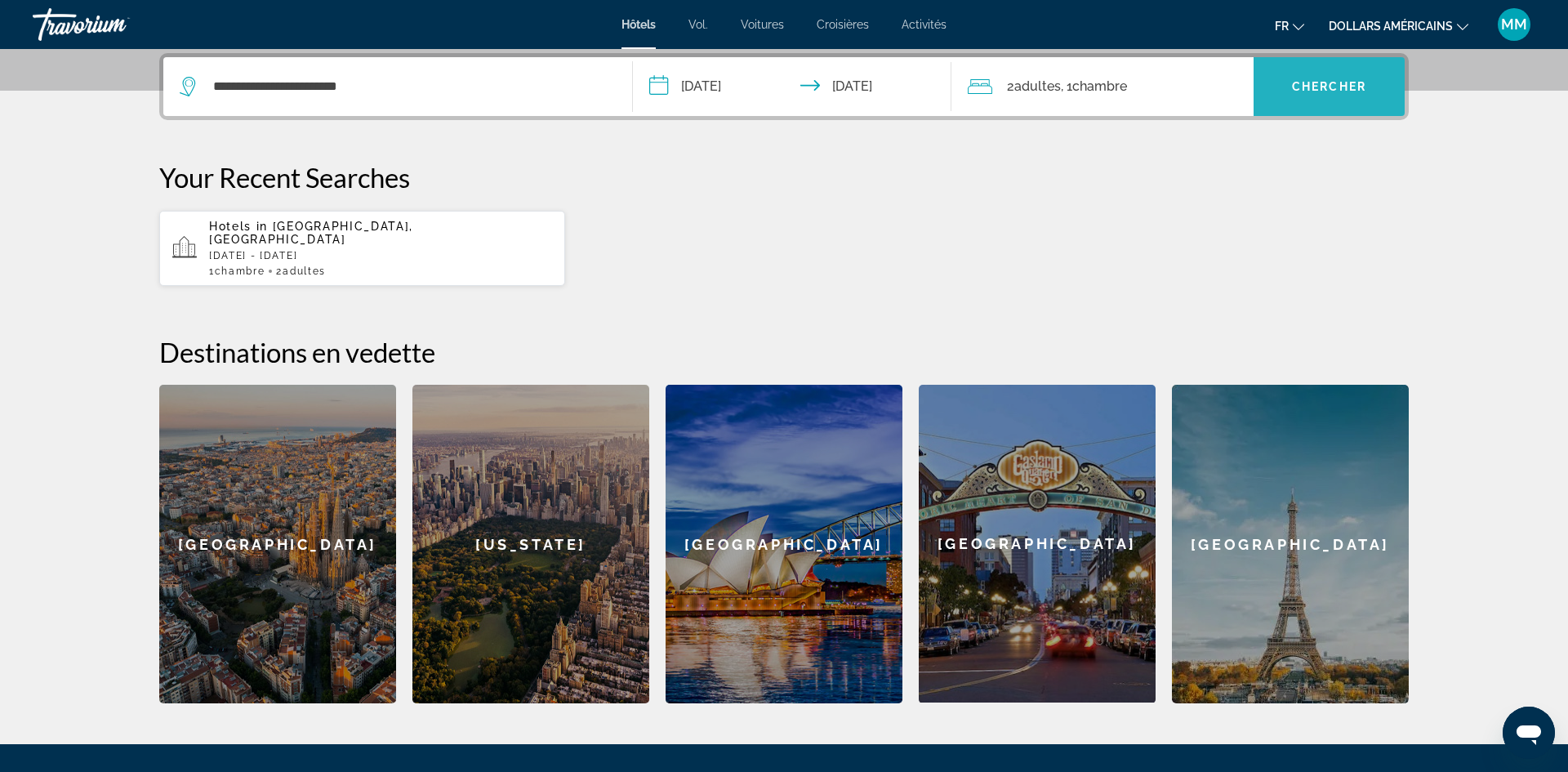
click at [1311, 102] on span "Widget de recherche" at bounding box center [1329, 86] width 151 height 39
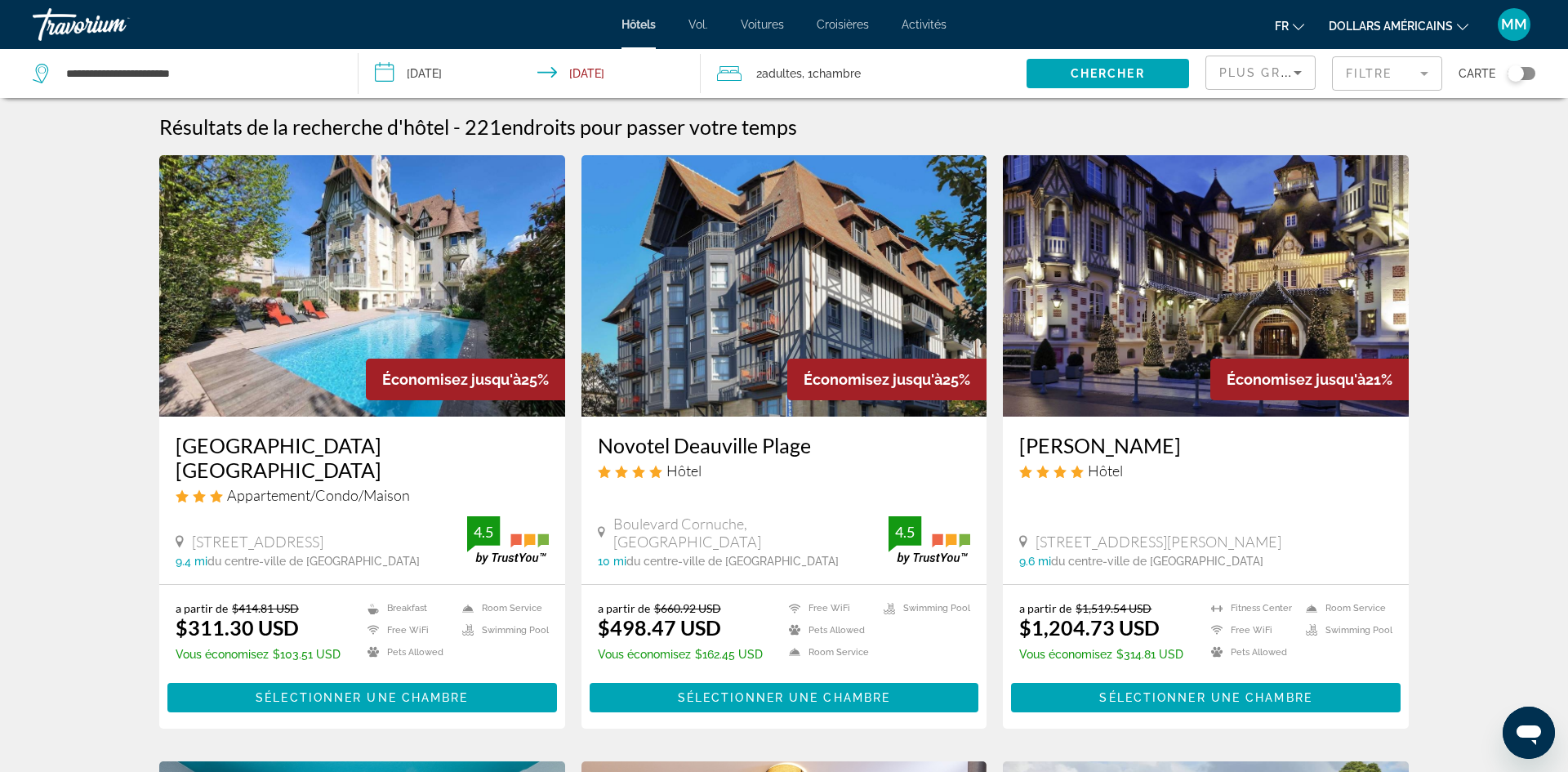
click at [1339, 37] on div "fr Anglais Espagnol Français italien Portugais russe dollars américains USD ($)…" at bounding box center [1249, 25] width 572 height 35
click at [1389, 23] on font "dollars américains" at bounding box center [1390, 25] width 124 height 13
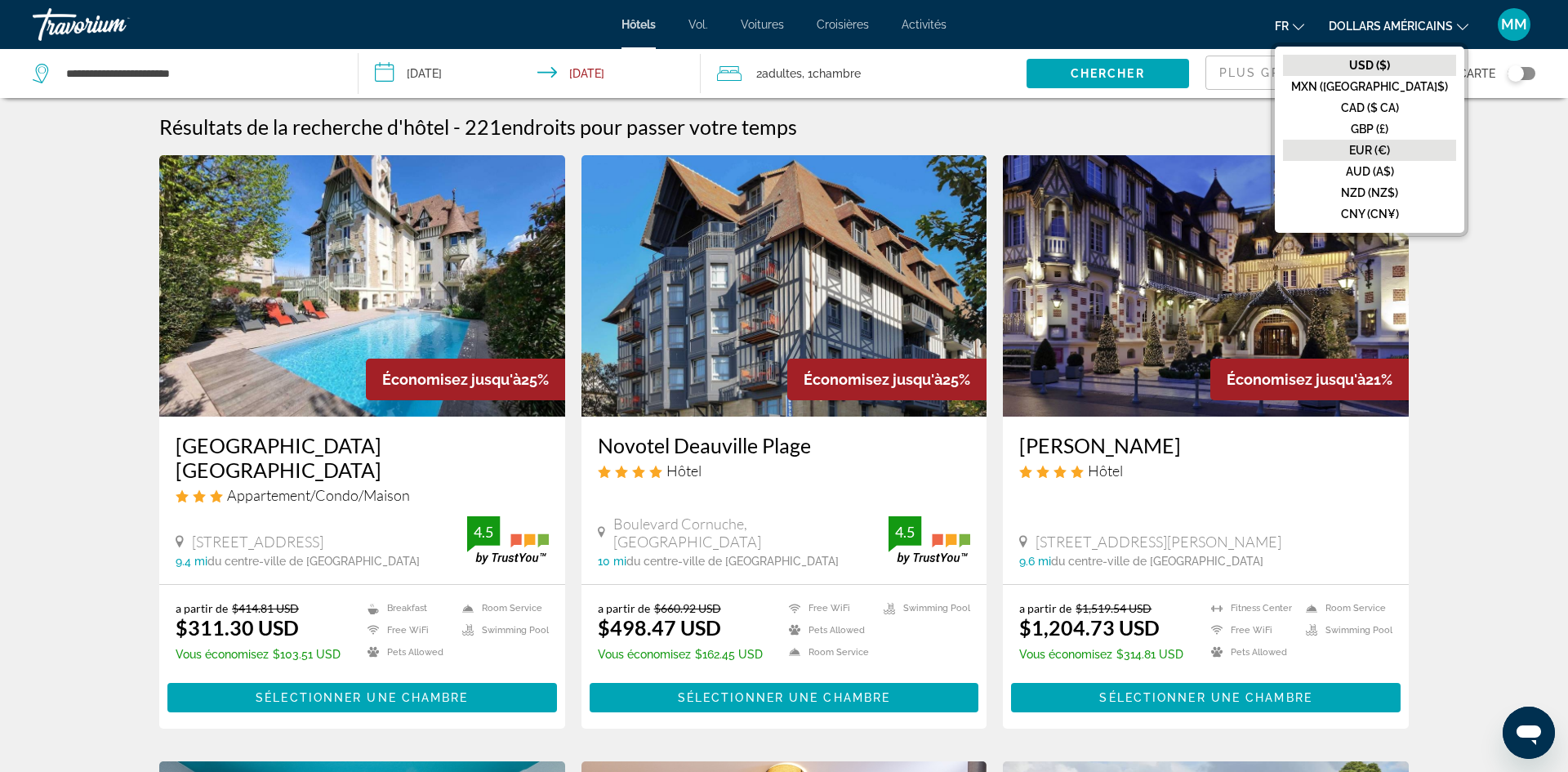
click at [1383, 152] on font "EUR (€)" at bounding box center [1370, 150] width 41 height 13
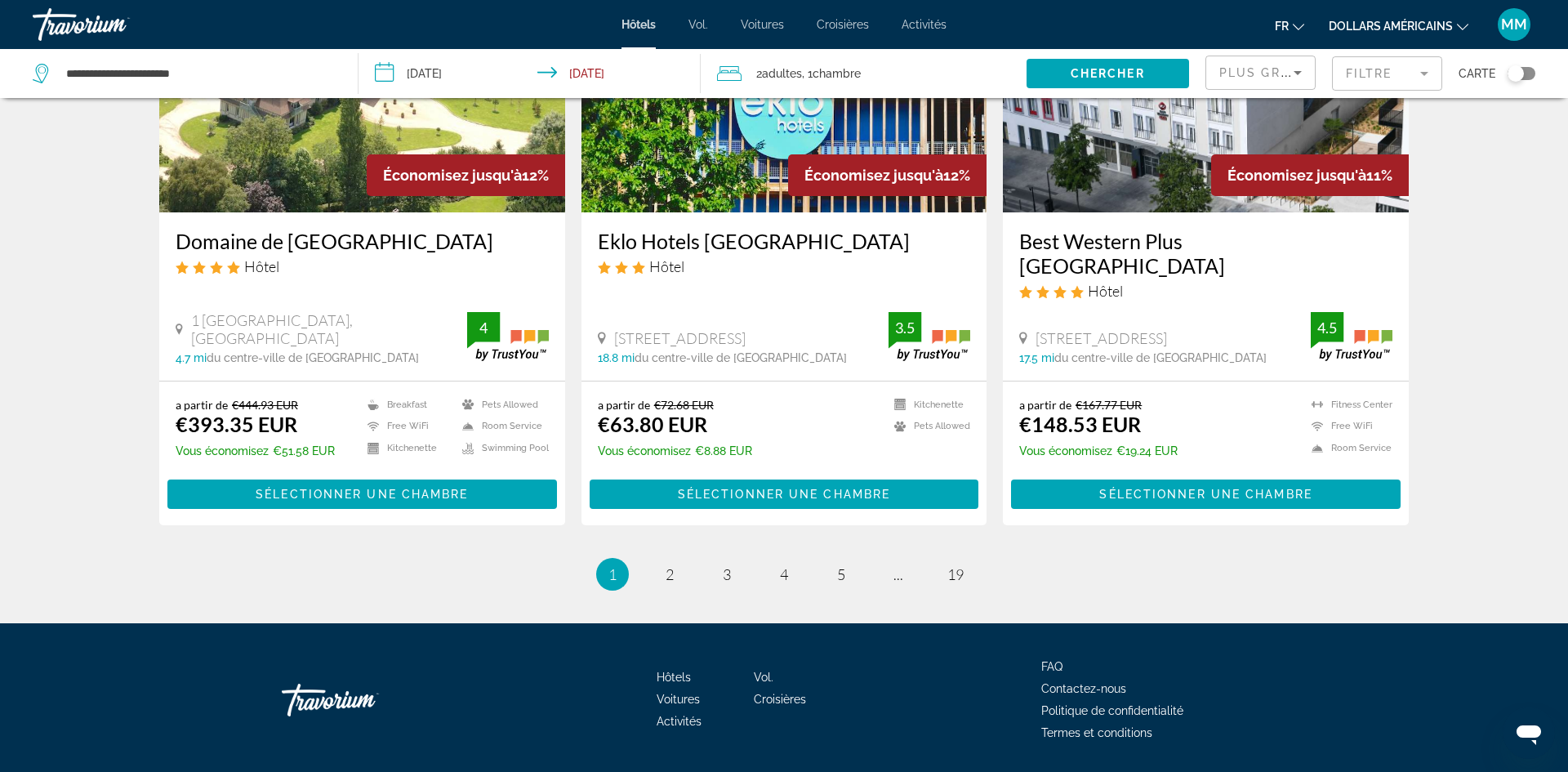
scroll to position [2034, 0]
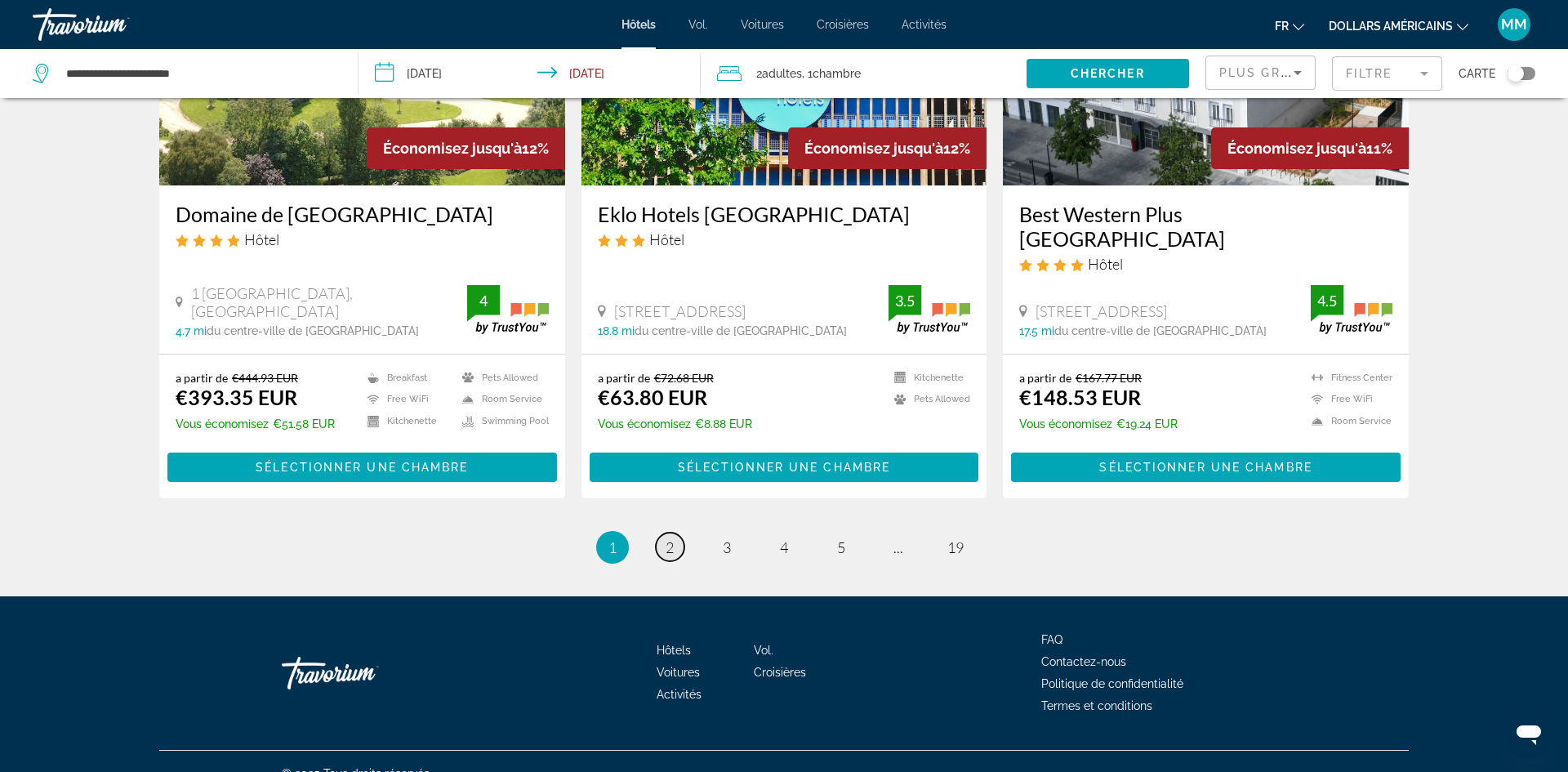
click at [671, 538] on span "2" at bounding box center [670, 547] width 8 height 18
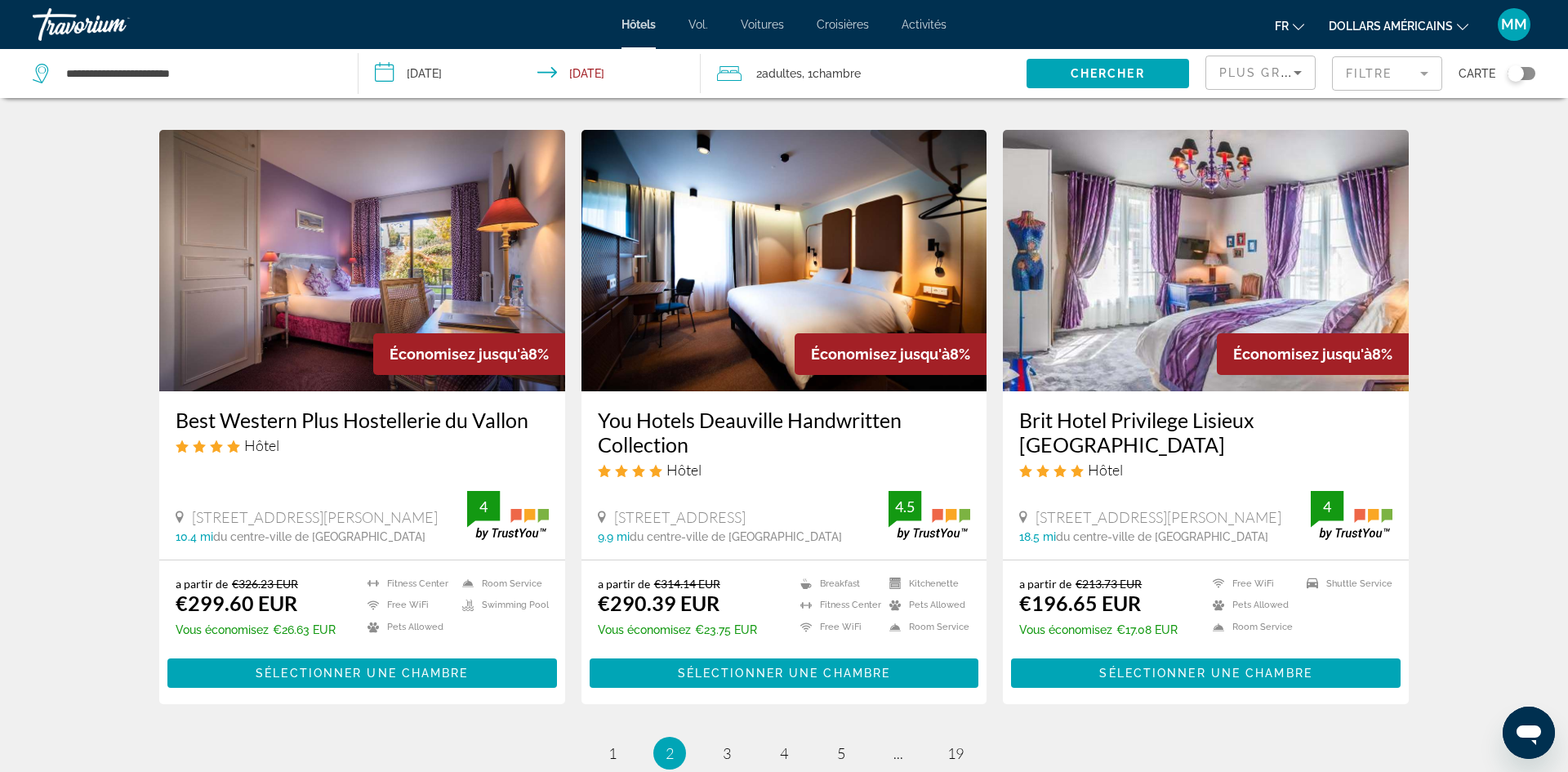
scroll to position [1924, 0]
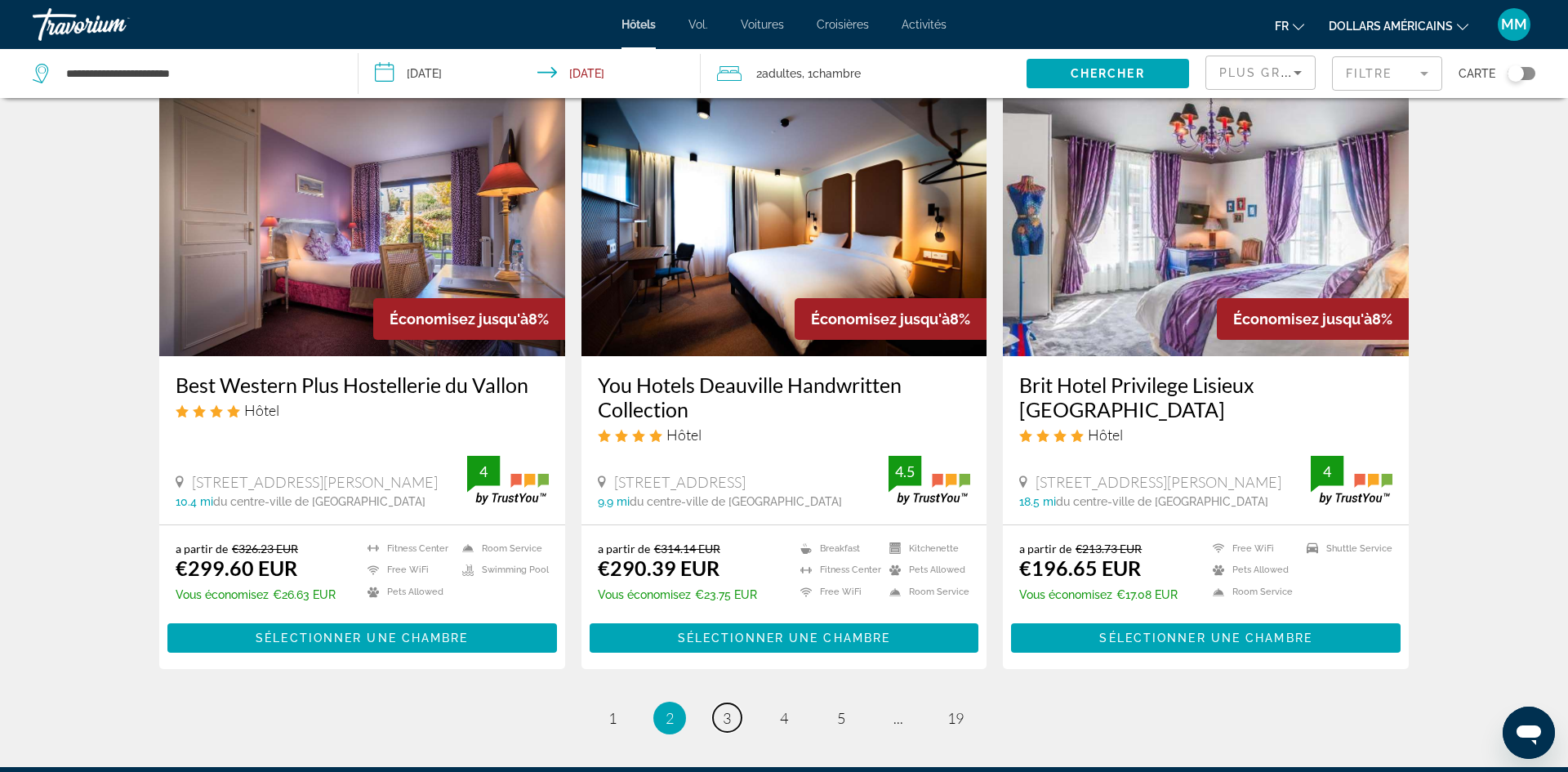
click at [727, 709] on span "3" at bounding box center [727, 717] width 8 height 18
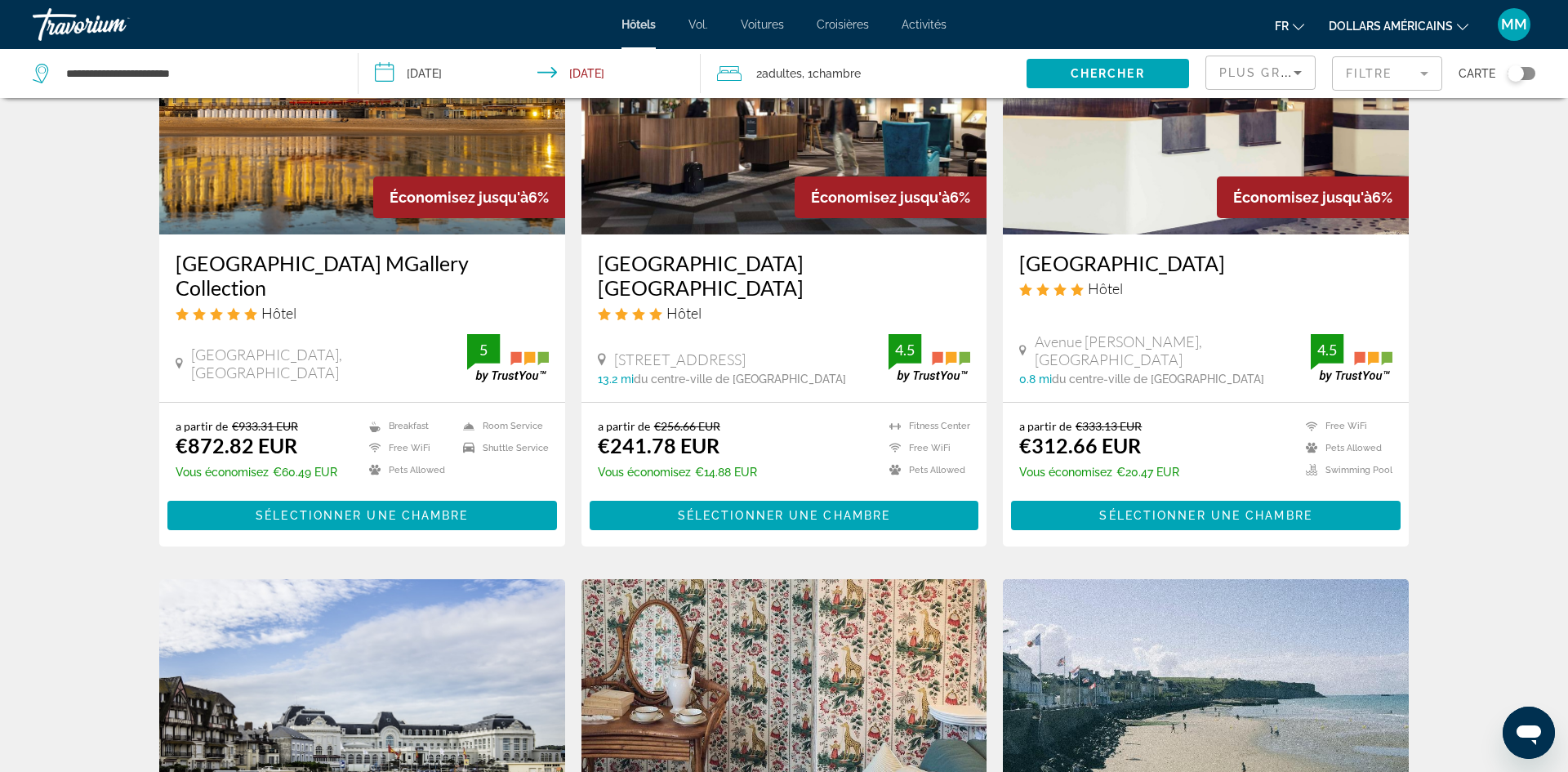
scroll to position [717, 0]
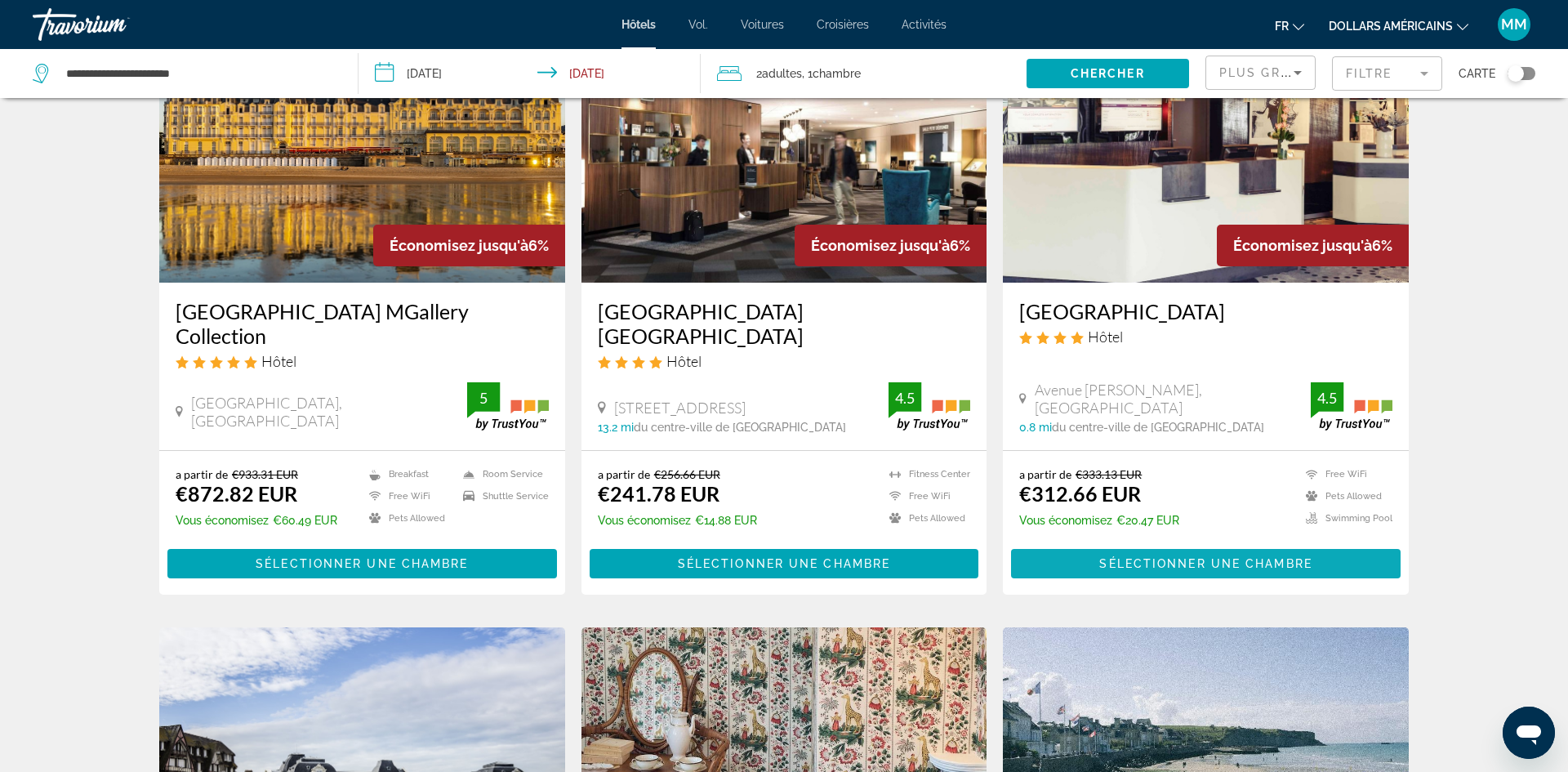
click at [1206, 554] on span "Contenu principal" at bounding box center [1206, 563] width 389 height 39
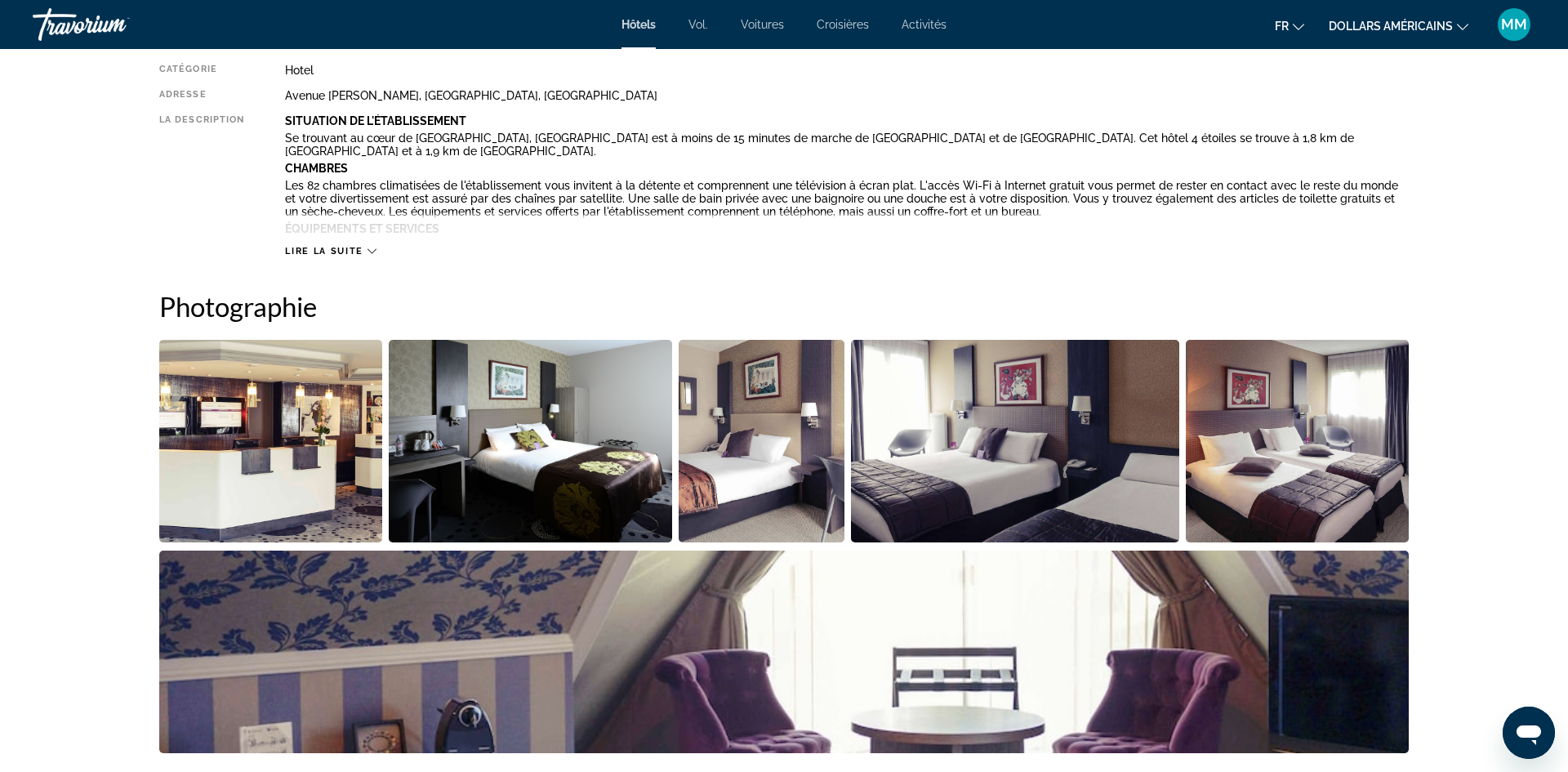
scroll to position [260, 0]
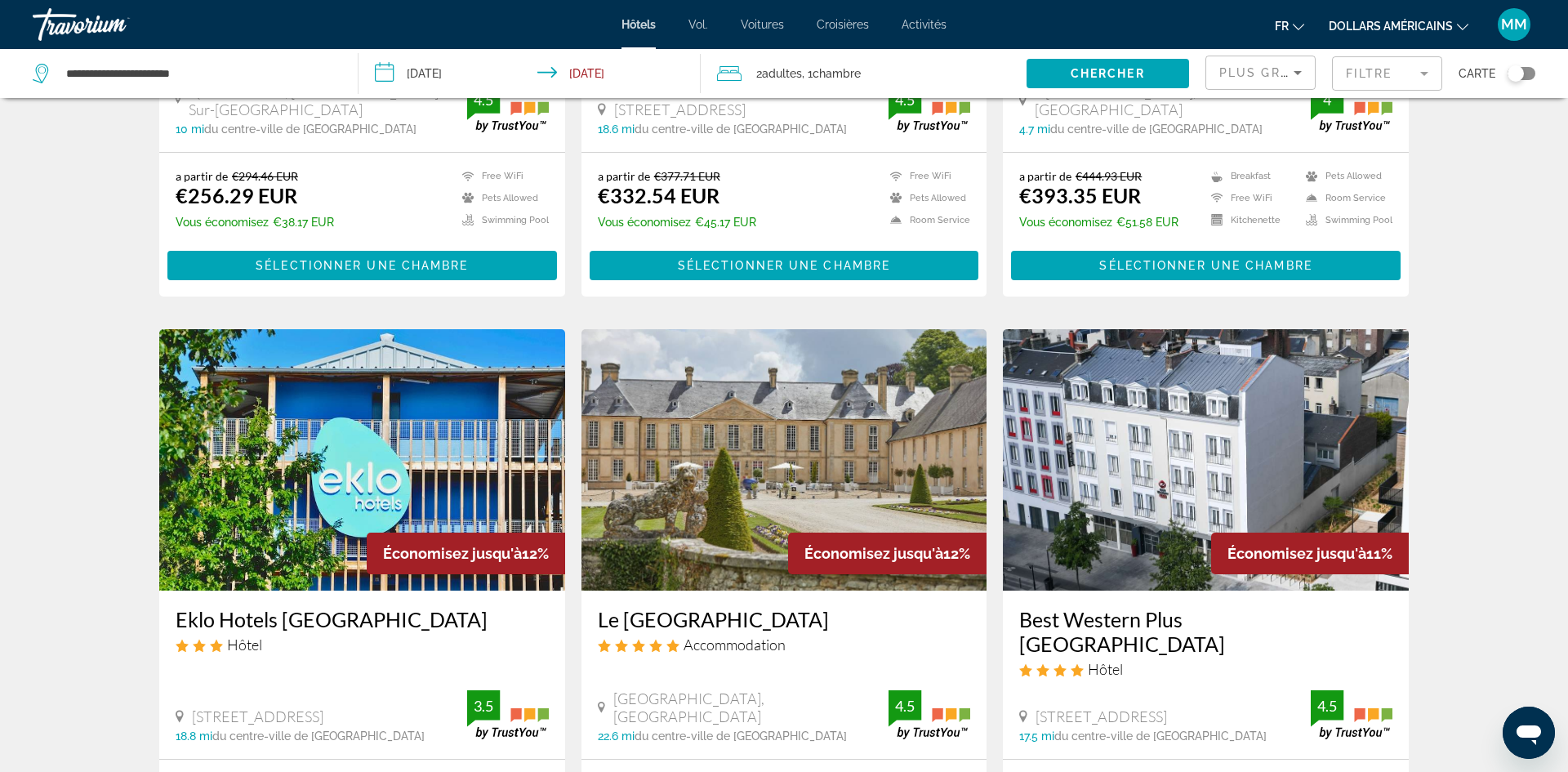
scroll to position [2026, 0]
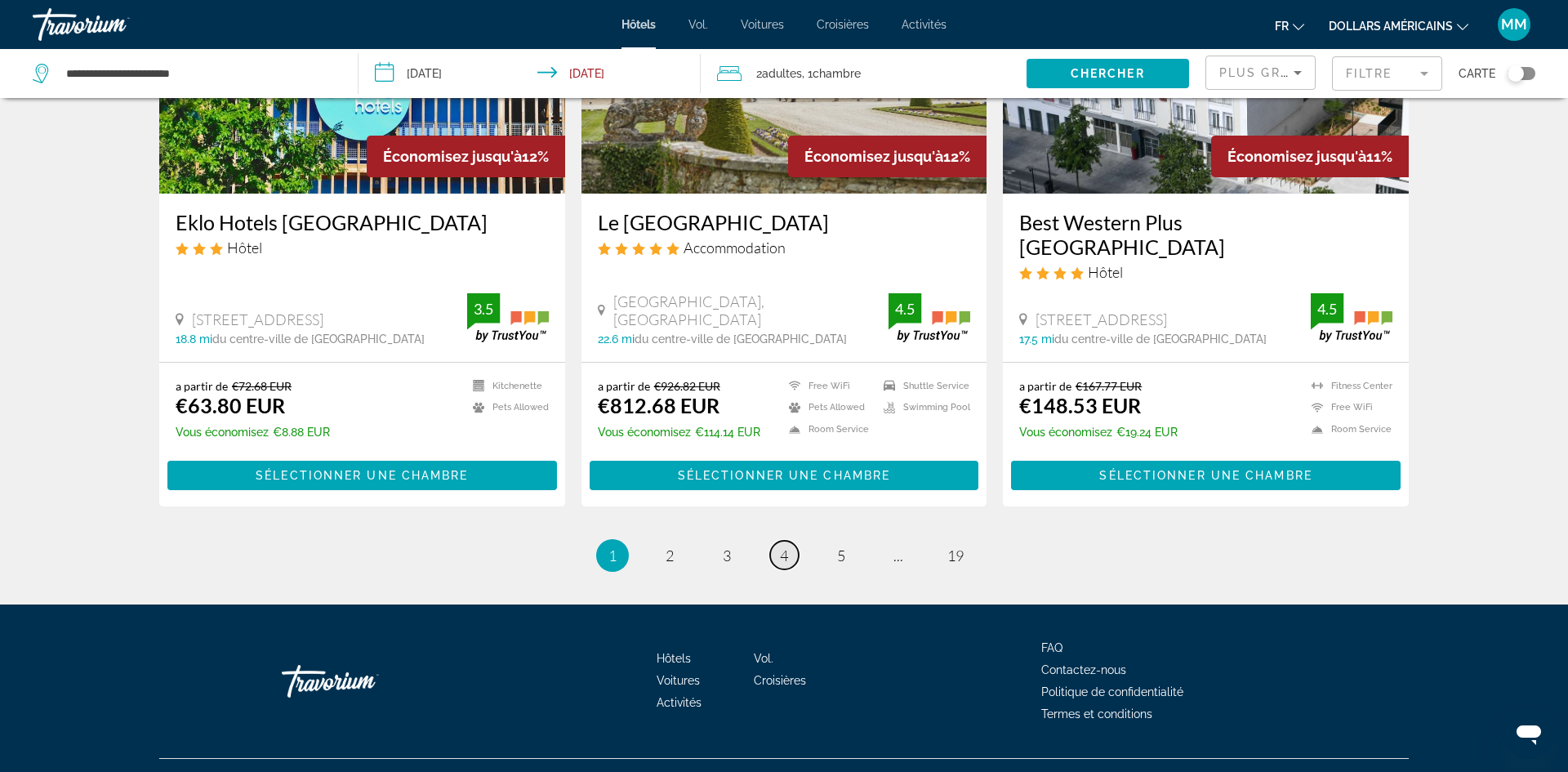
click at [792, 541] on link "page 4" at bounding box center [785, 555] width 29 height 29
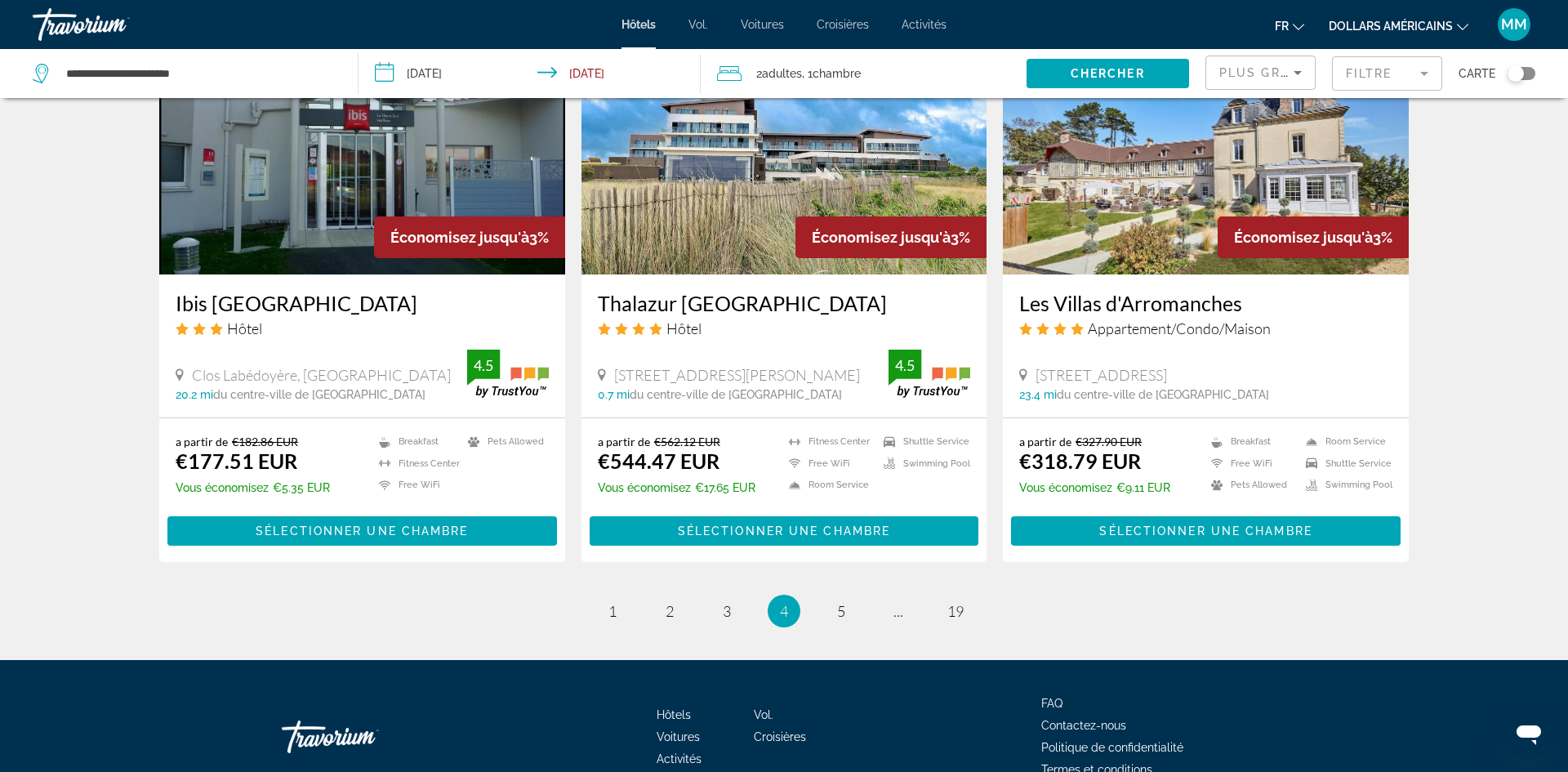
scroll to position [1922, 0]
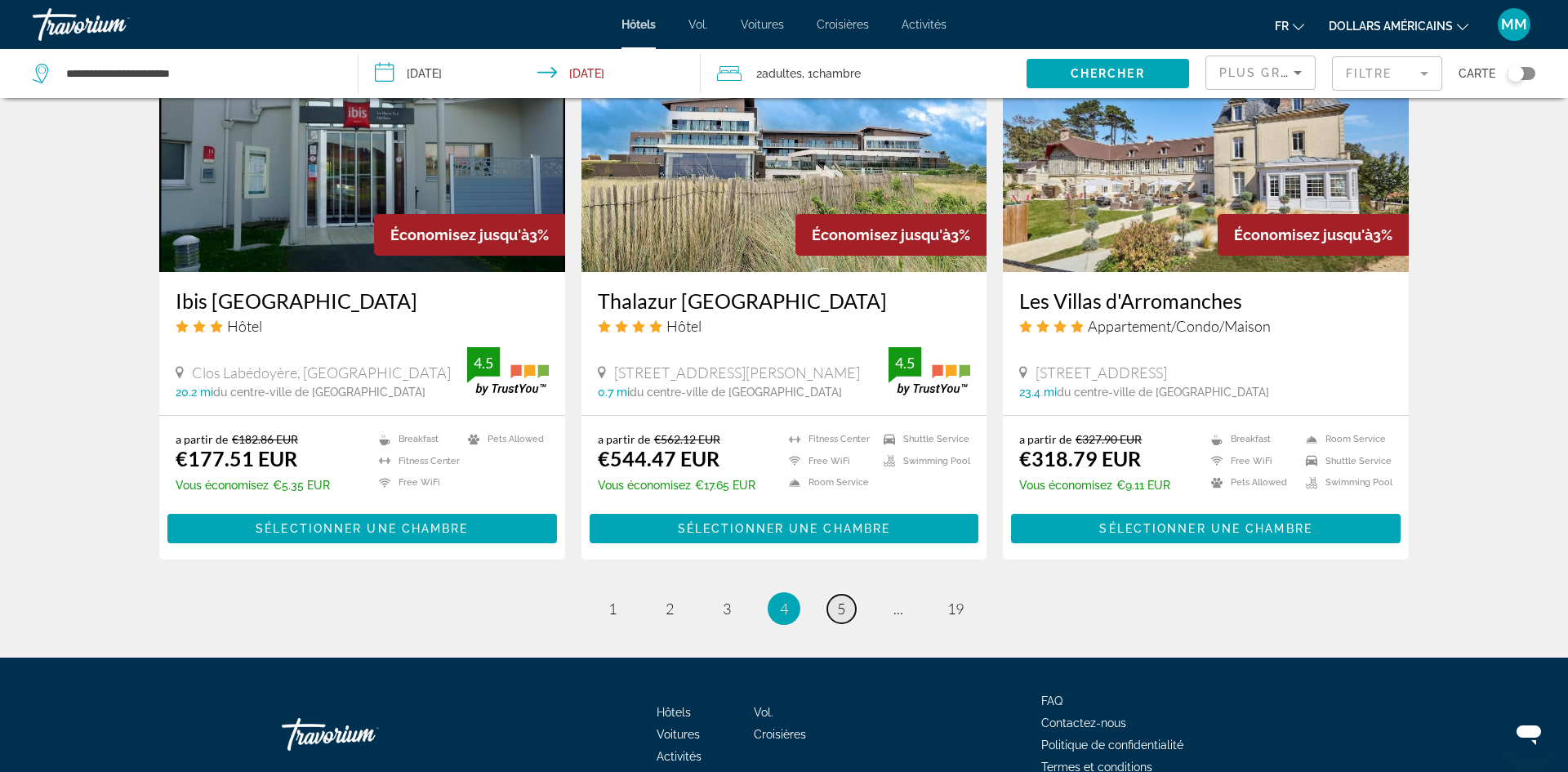
click at [836, 594] on link "page 5" at bounding box center [842, 609] width 29 height 29
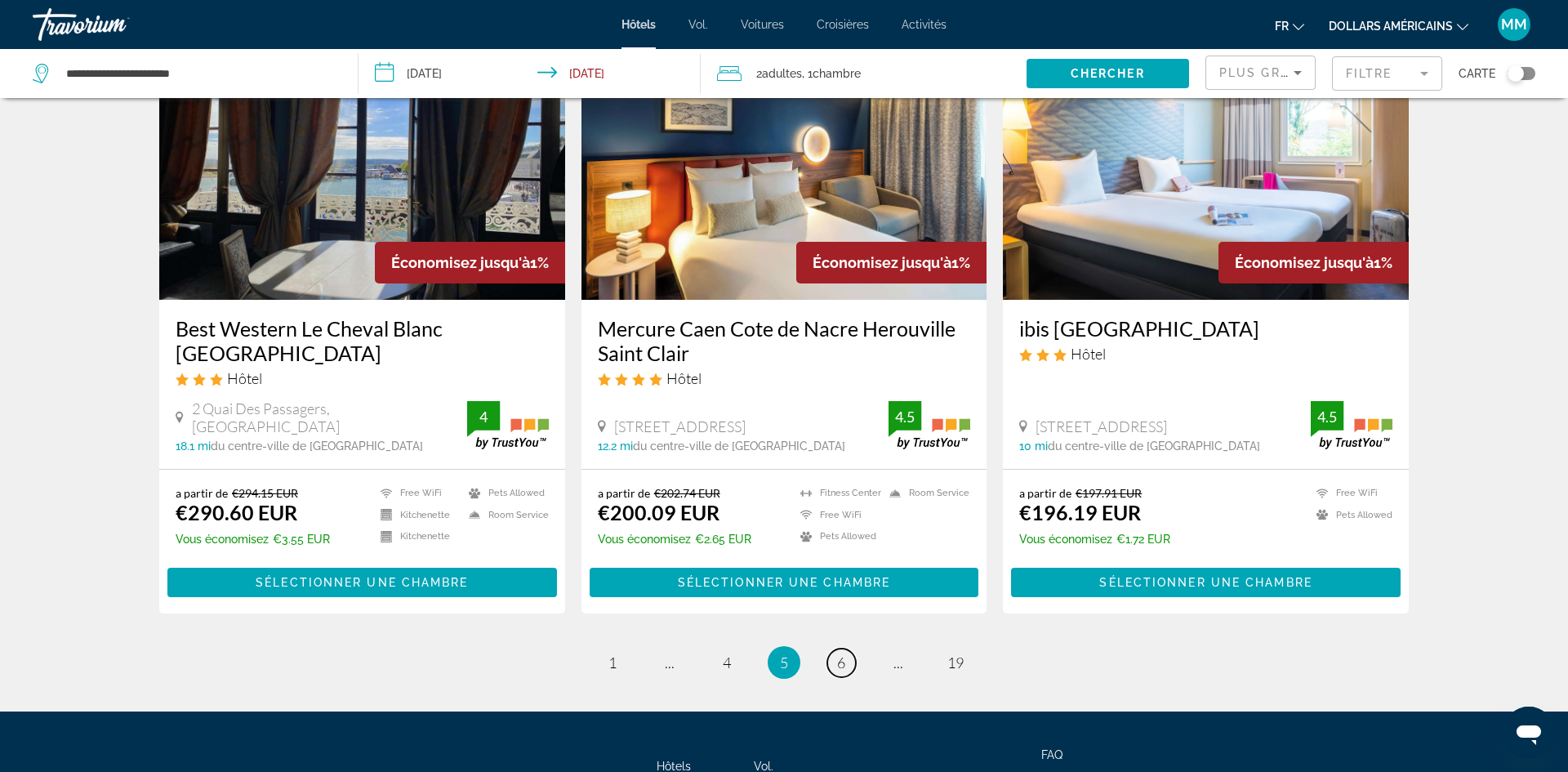
scroll to position [1914, 0]
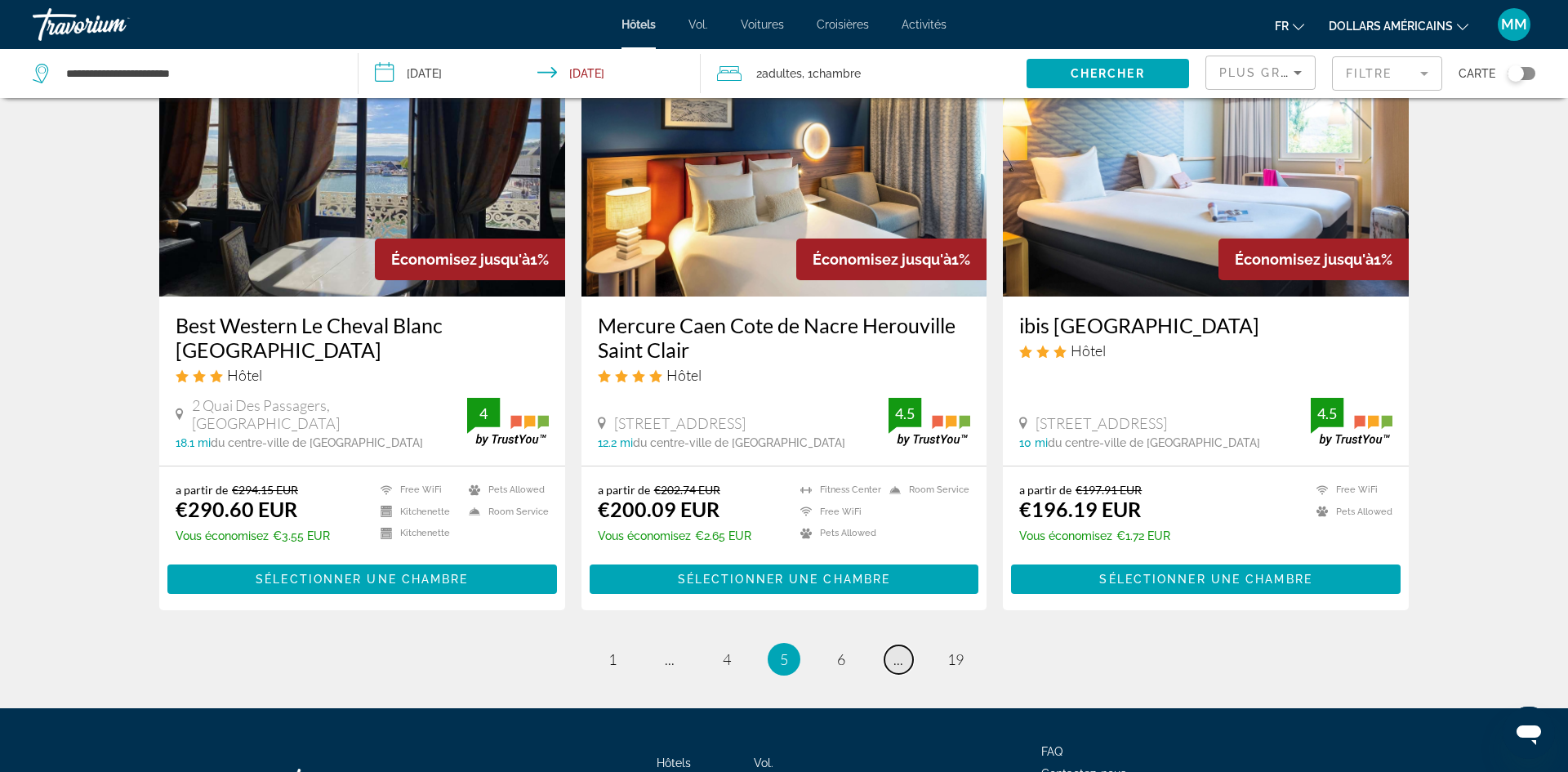
click at [905, 645] on link "page ..." at bounding box center [899, 659] width 29 height 29
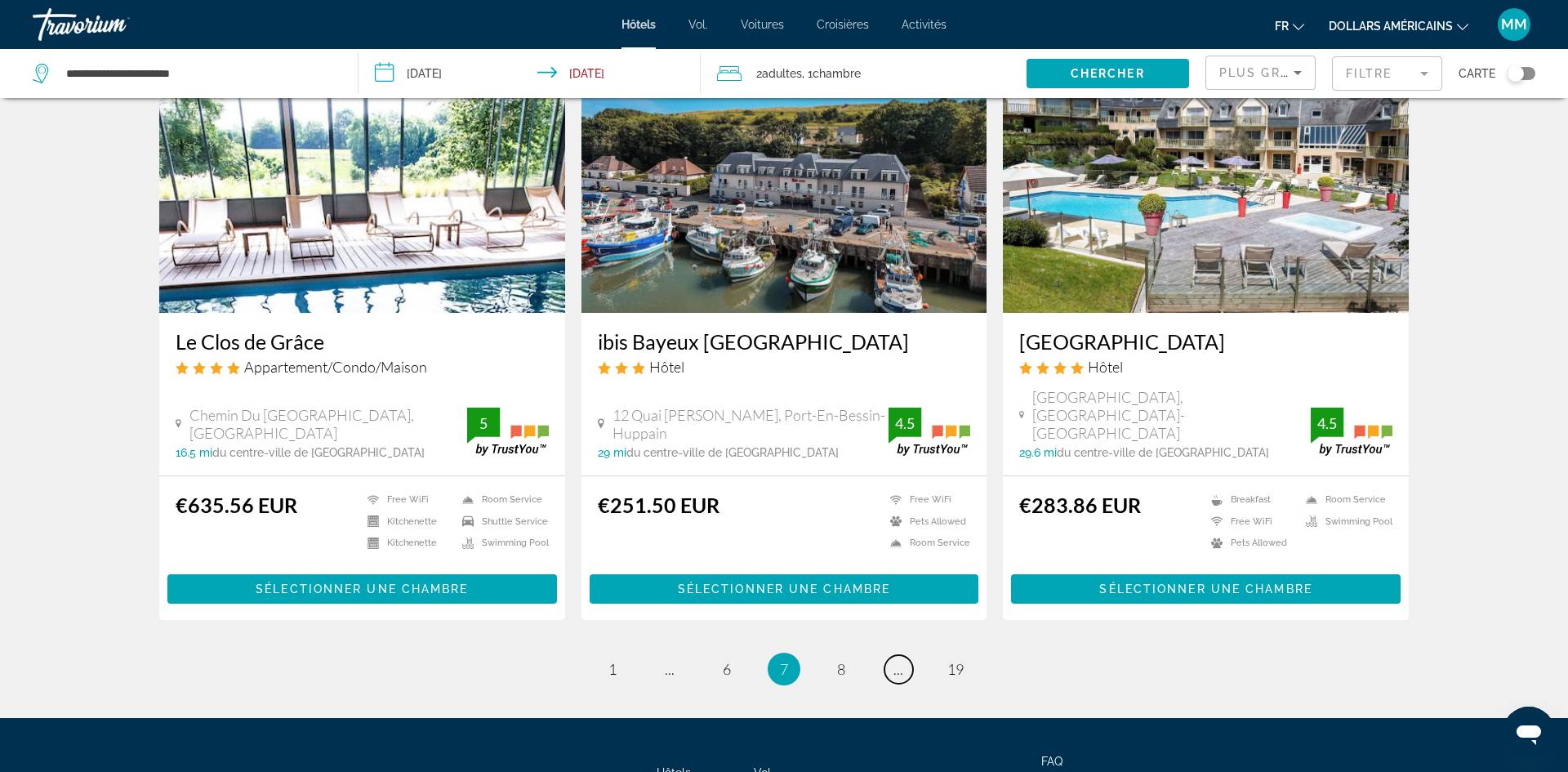
scroll to position [1877, 0]
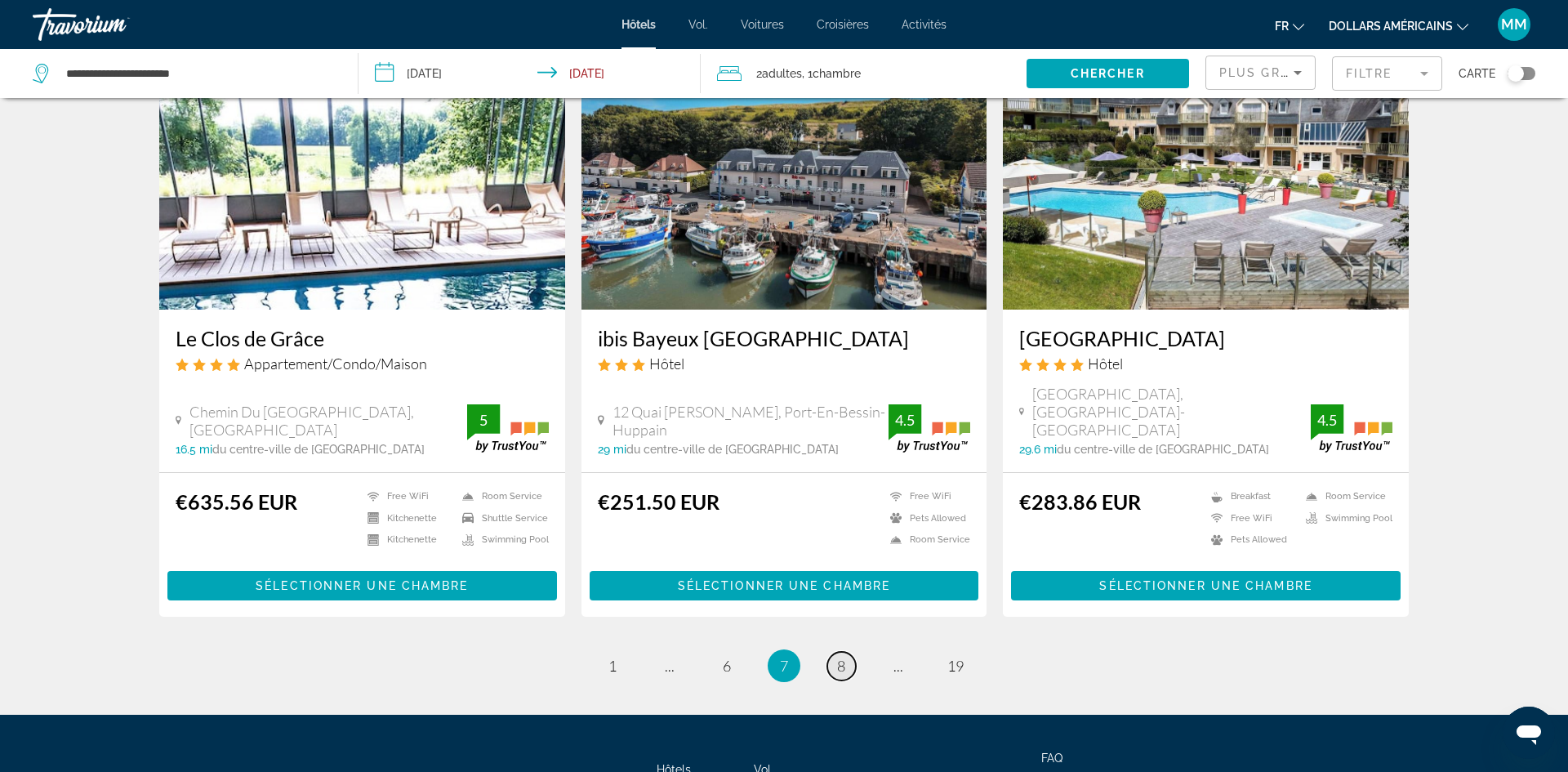
click at [846, 652] on link "page 8" at bounding box center [842, 666] width 29 height 29
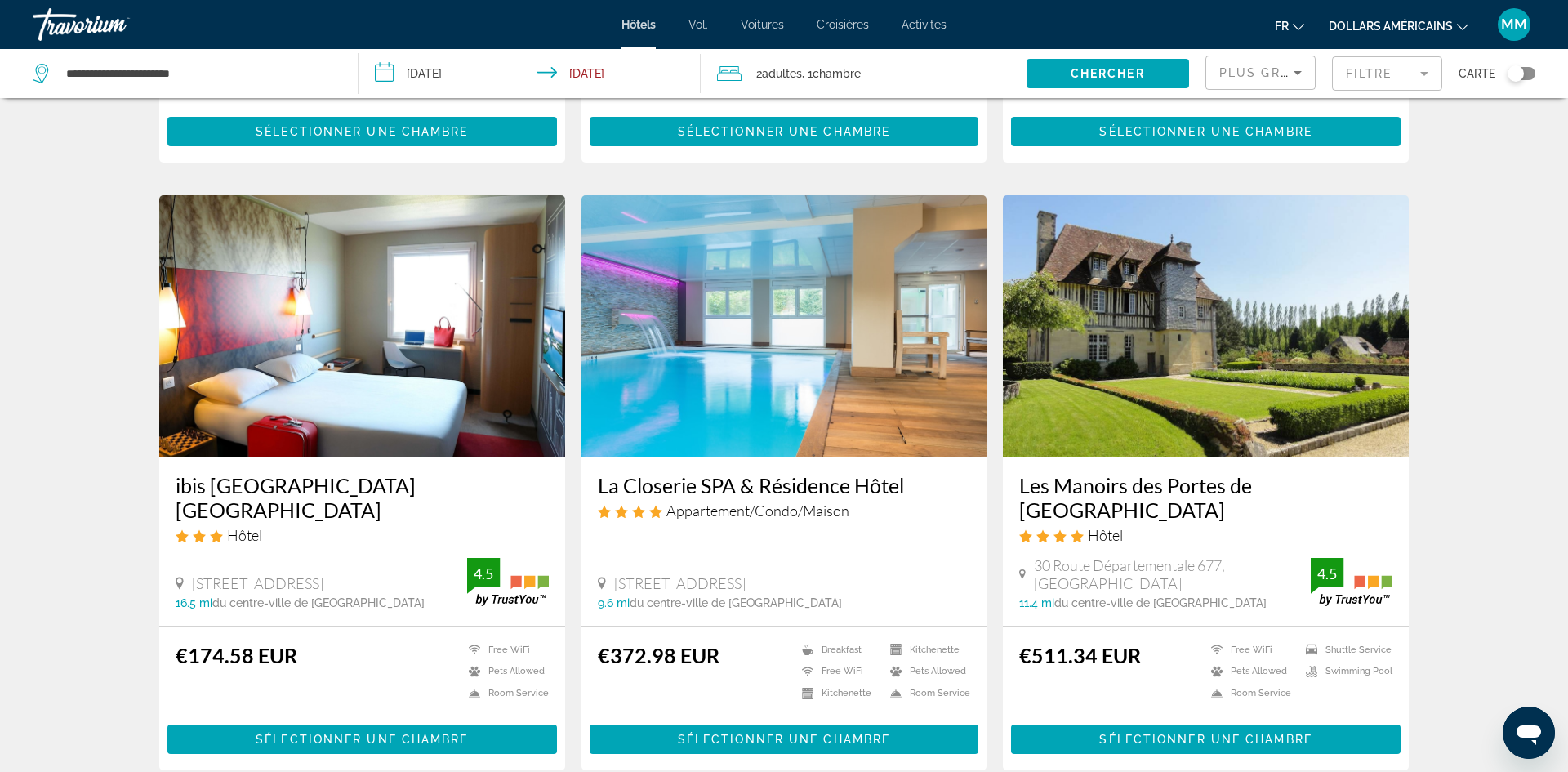
scroll to position [1872, 0]
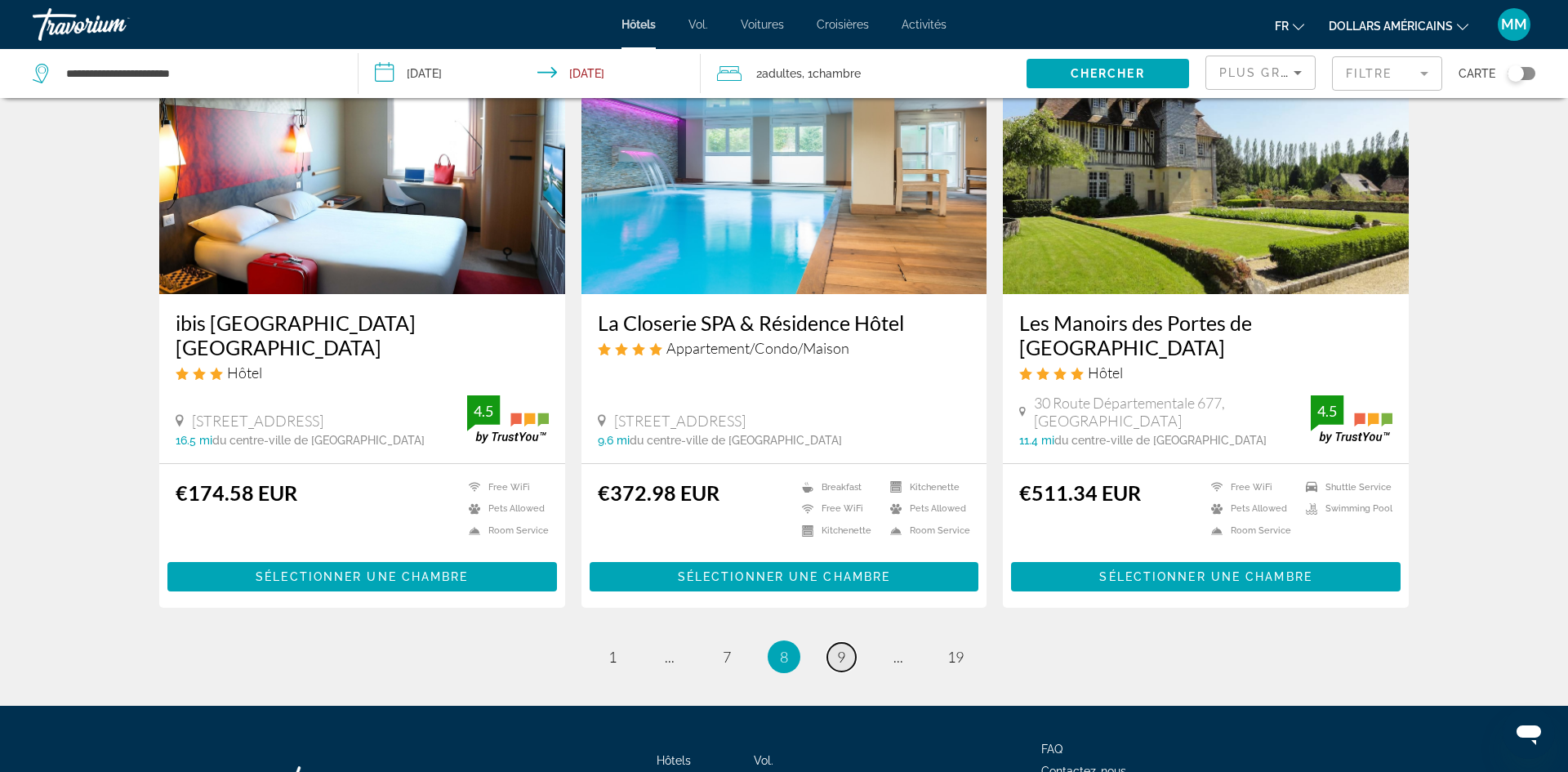
click at [841, 648] on span "9" at bounding box center [842, 656] width 8 height 18
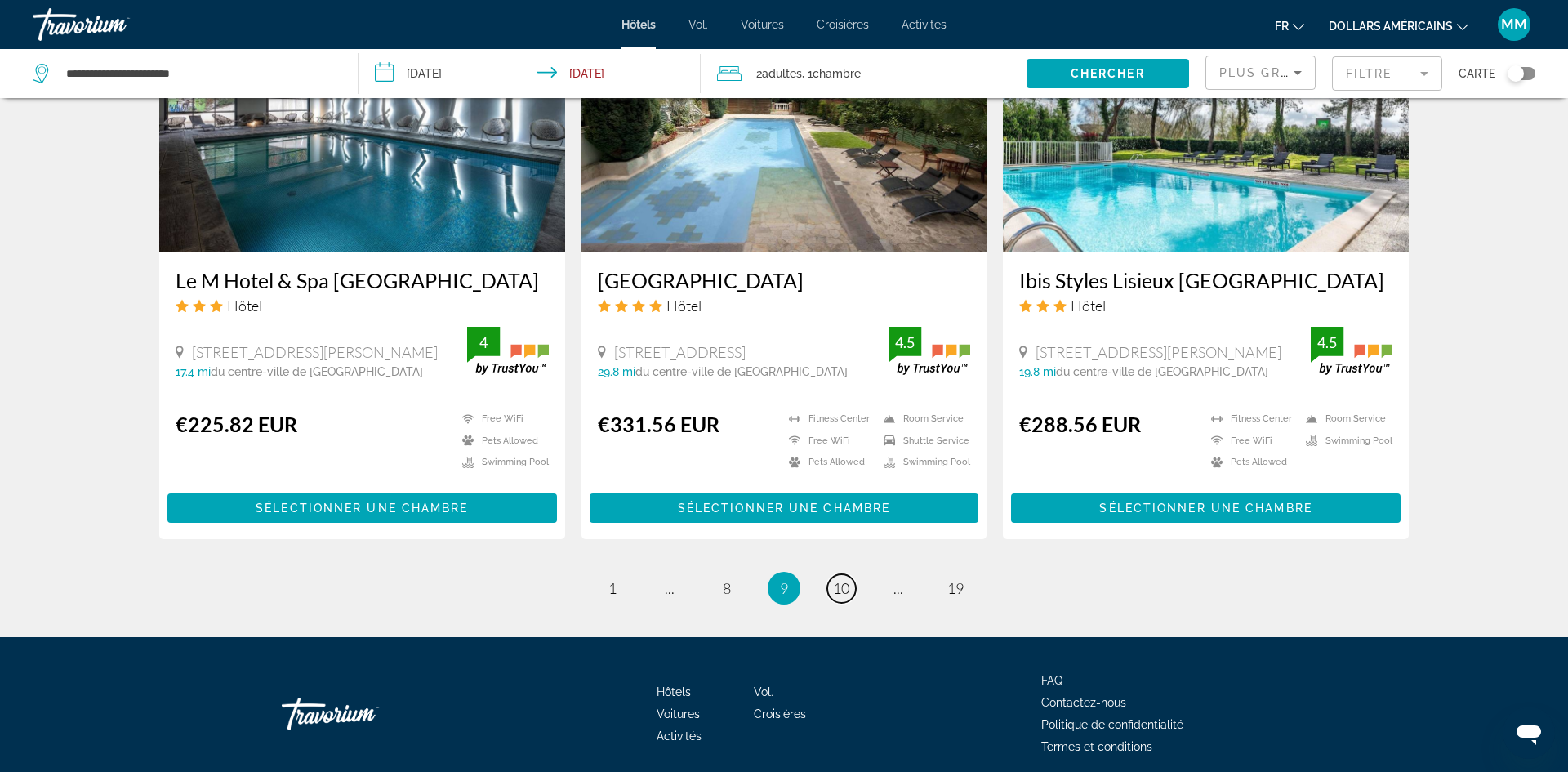
scroll to position [2025, 0]
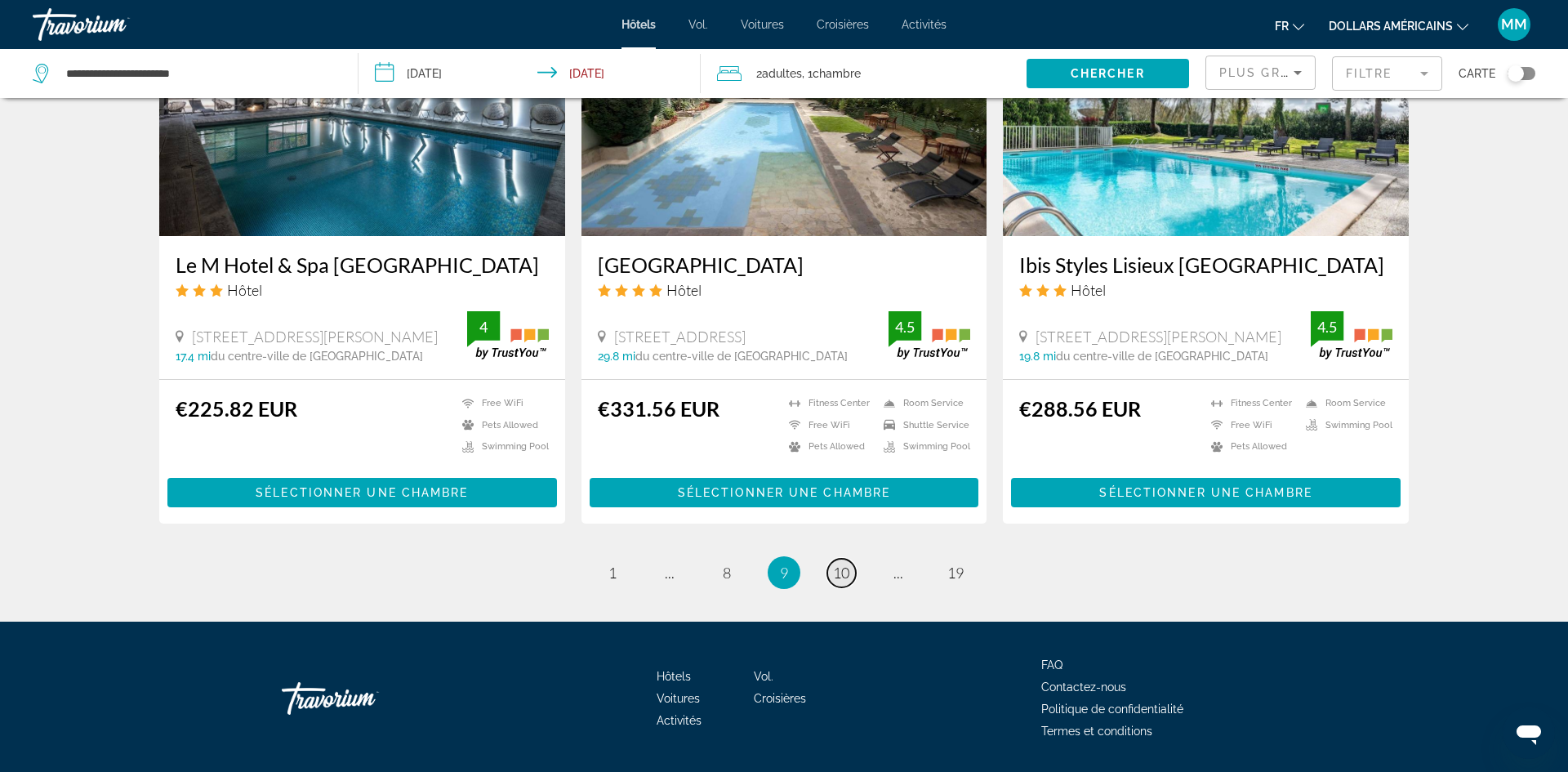
click at [837, 559] on link "page 10" at bounding box center [842, 573] width 29 height 29
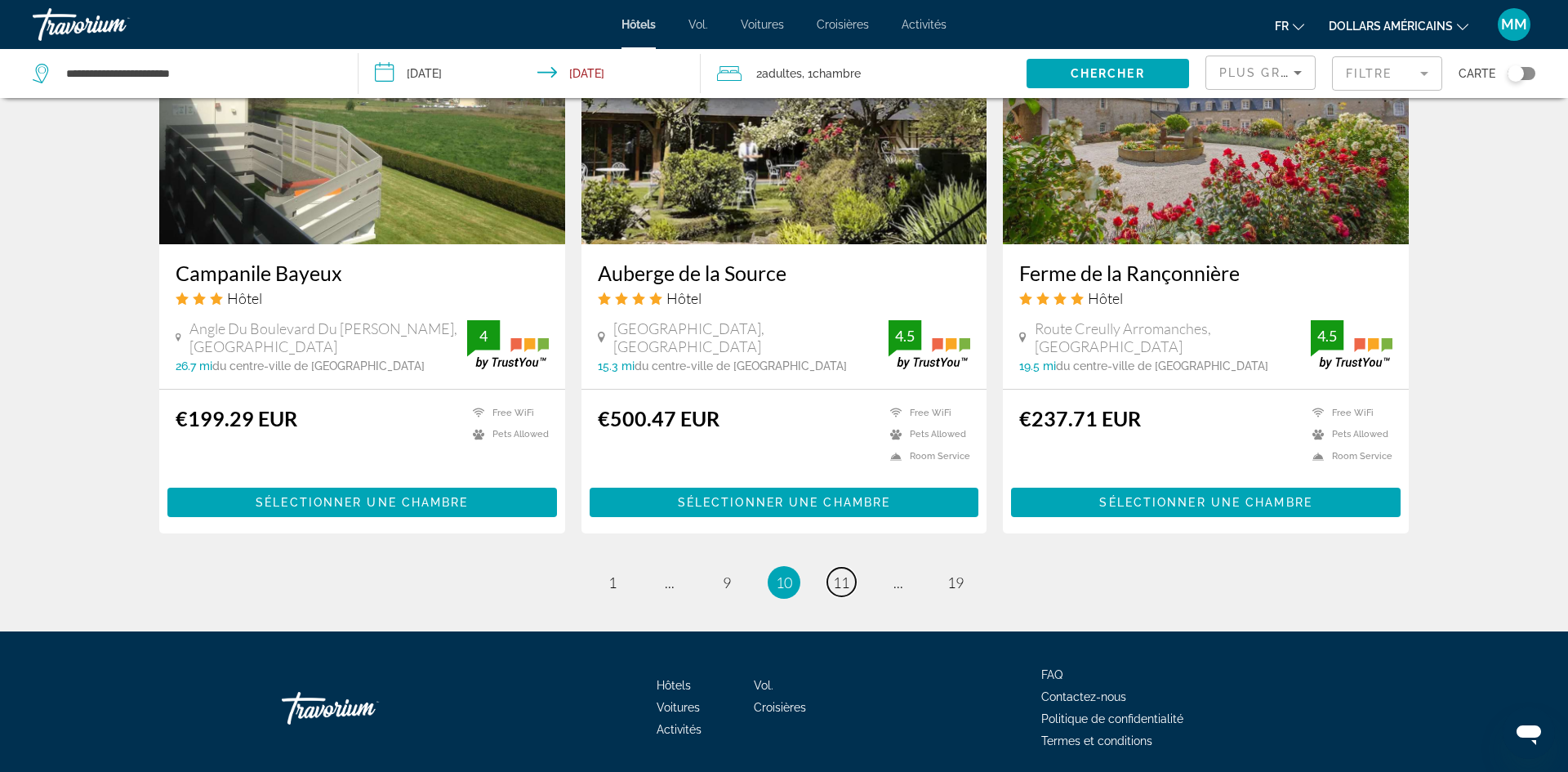
scroll to position [2042, 0]
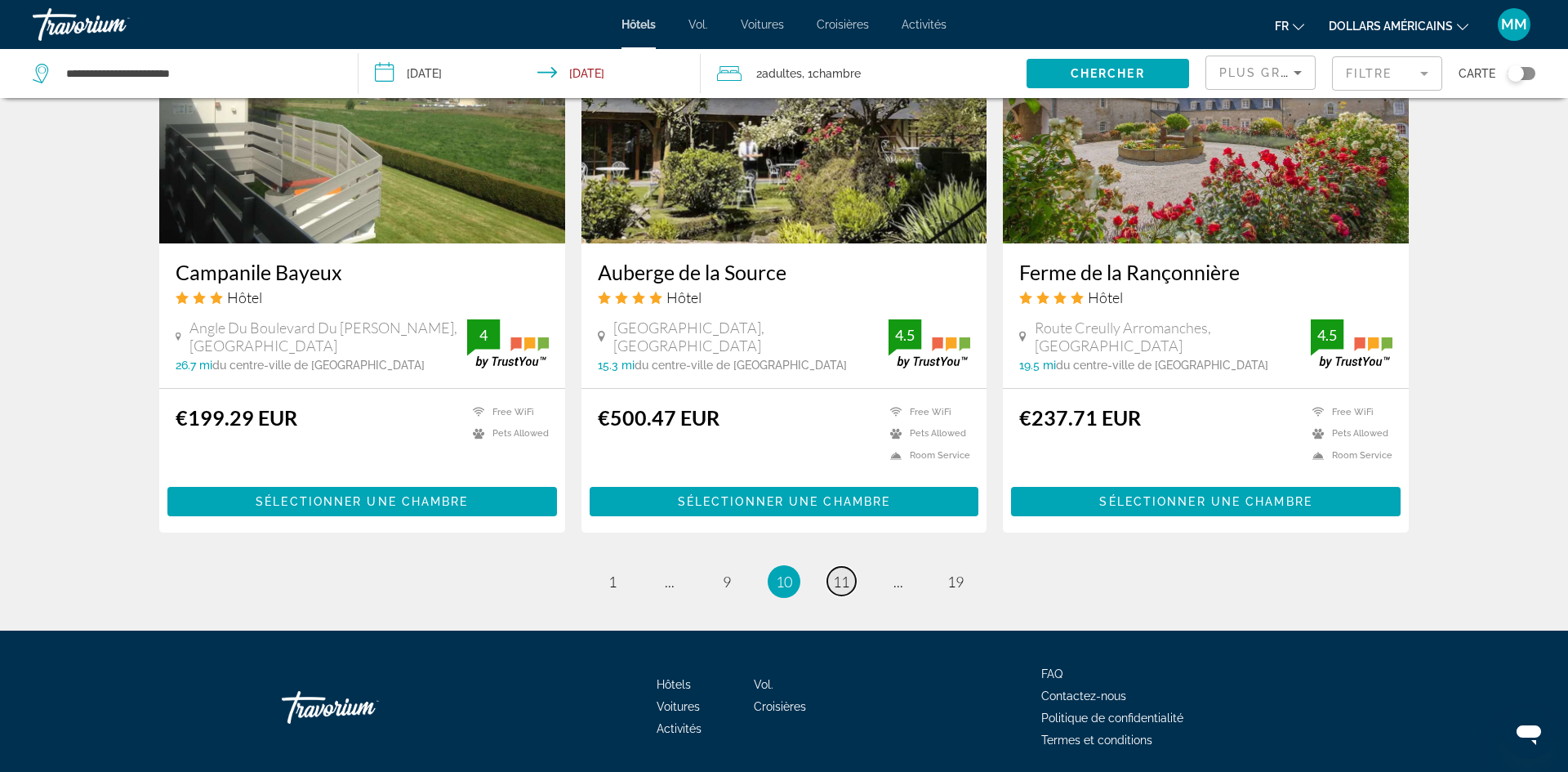
click at [843, 572] on span "11" at bounding box center [841, 581] width 16 height 18
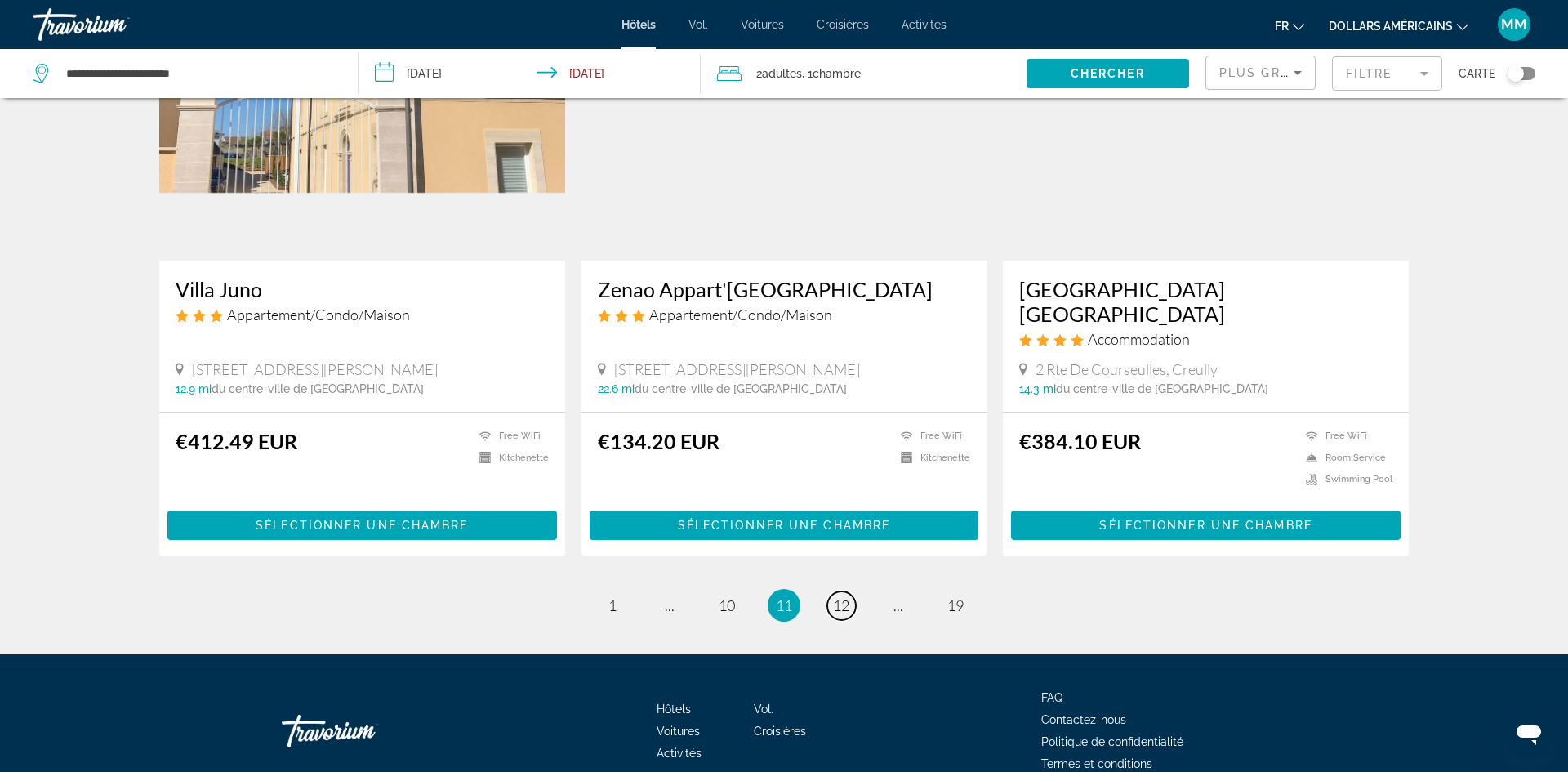
scroll to position [1971, 0]
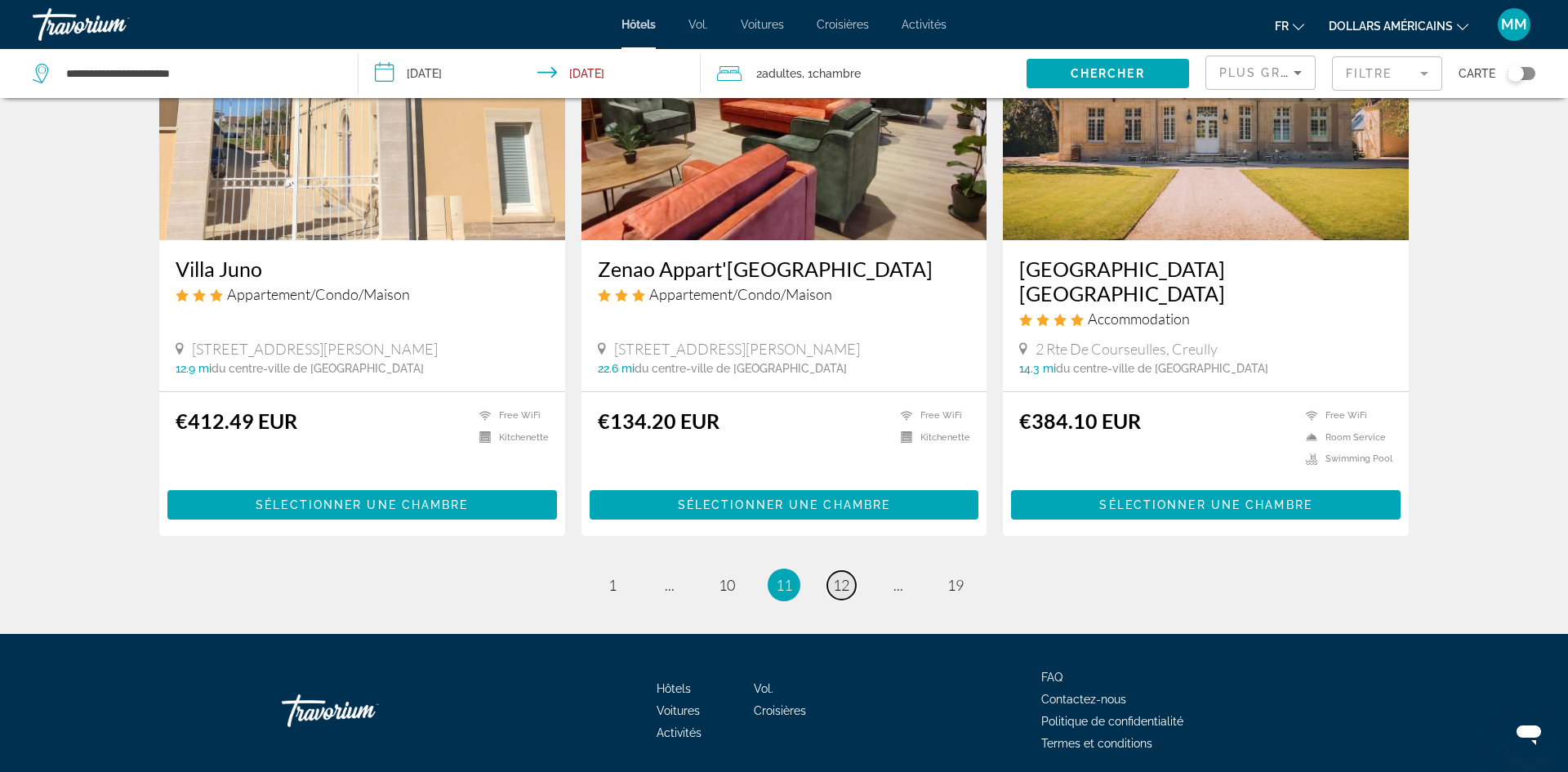
click at [848, 576] on span "12" at bounding box center [841, 584] width 16 height 18
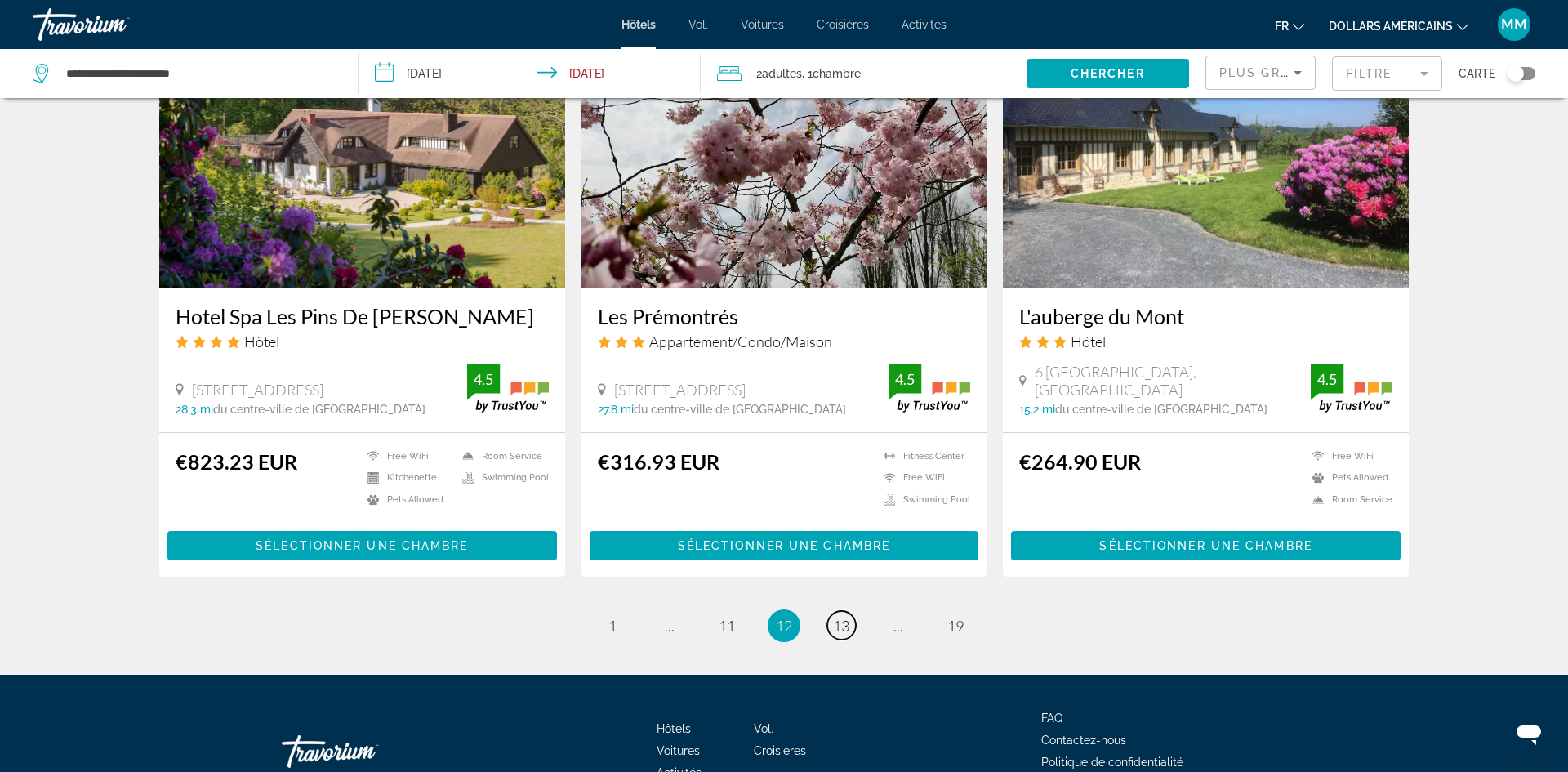
scroll to position [1896, 0]
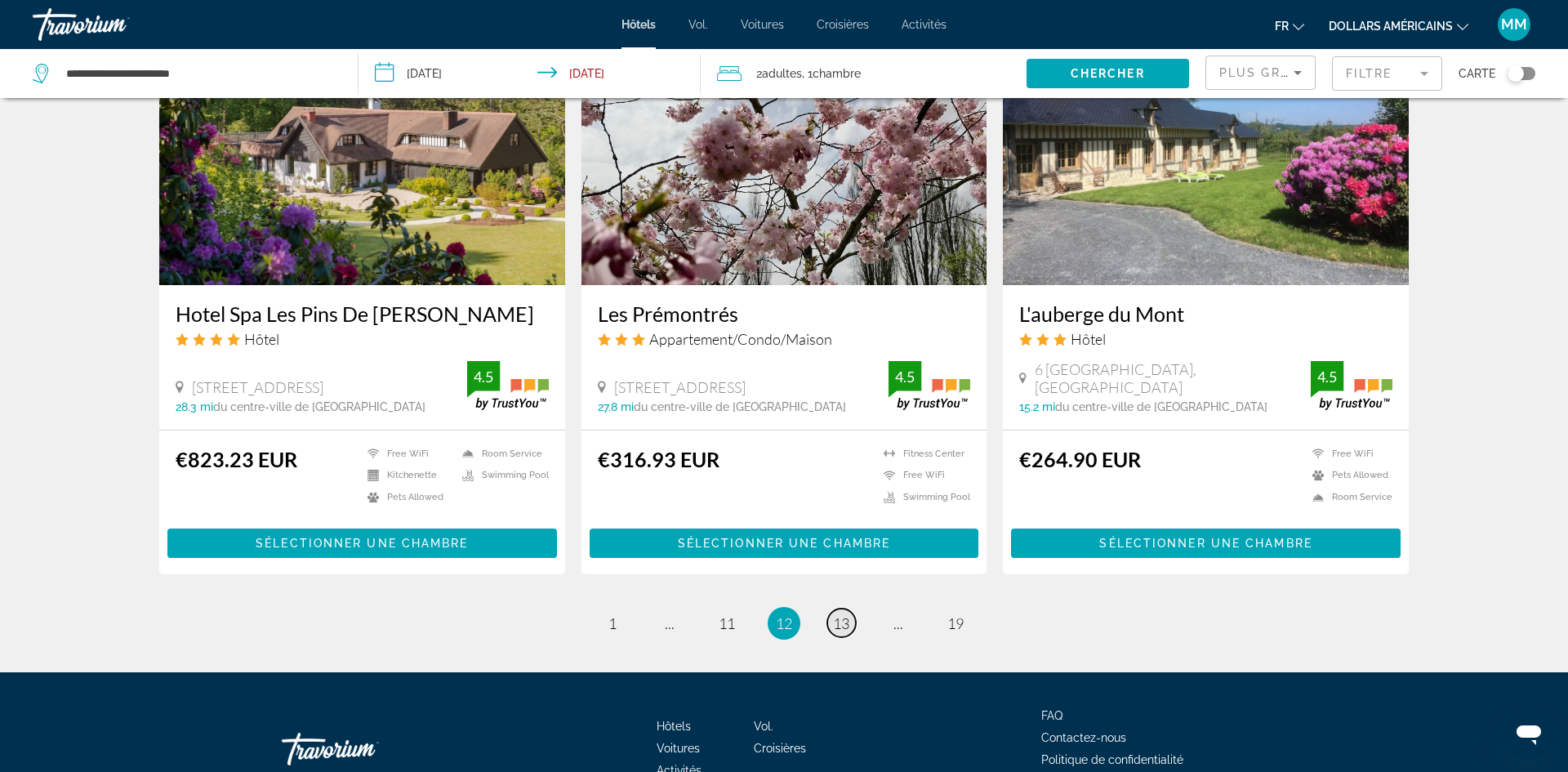
click at [840, 614] on span "13" at bounding box center [841, 622] width 16 height 18
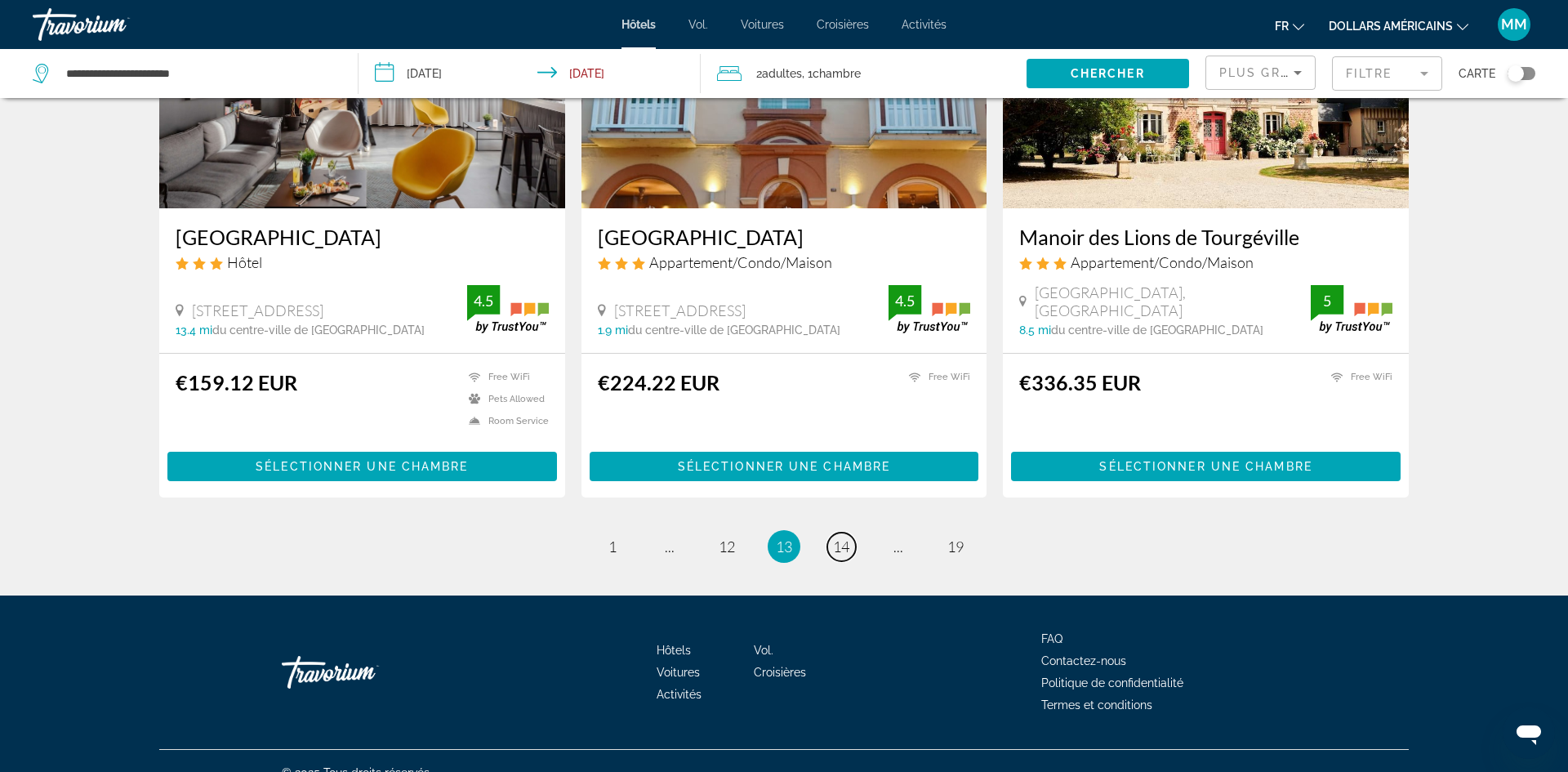
scroll to position [1977, 0]
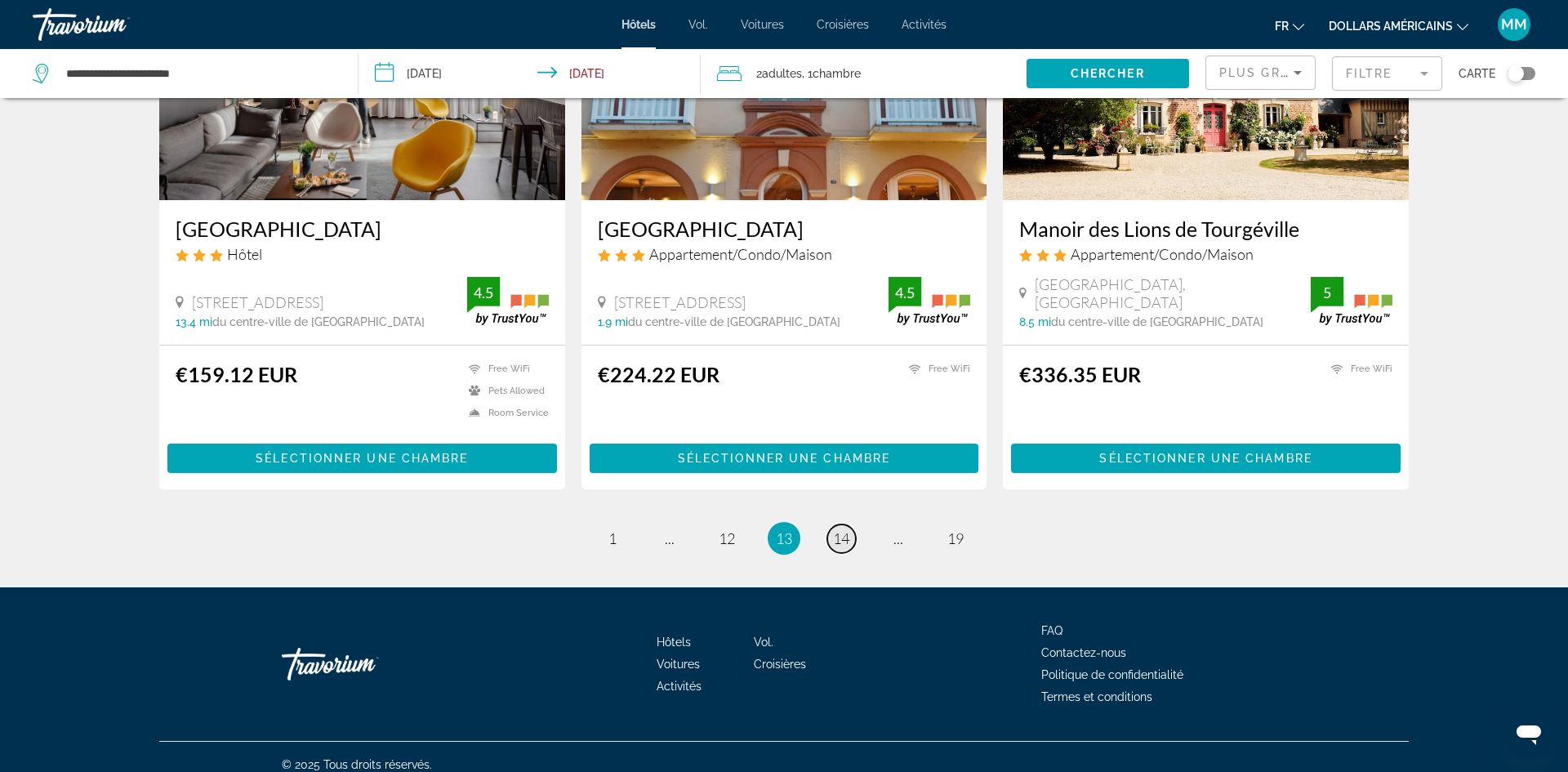
click at [842, 529] on span "14" at bounding box center [841, 538] width 16 height 18
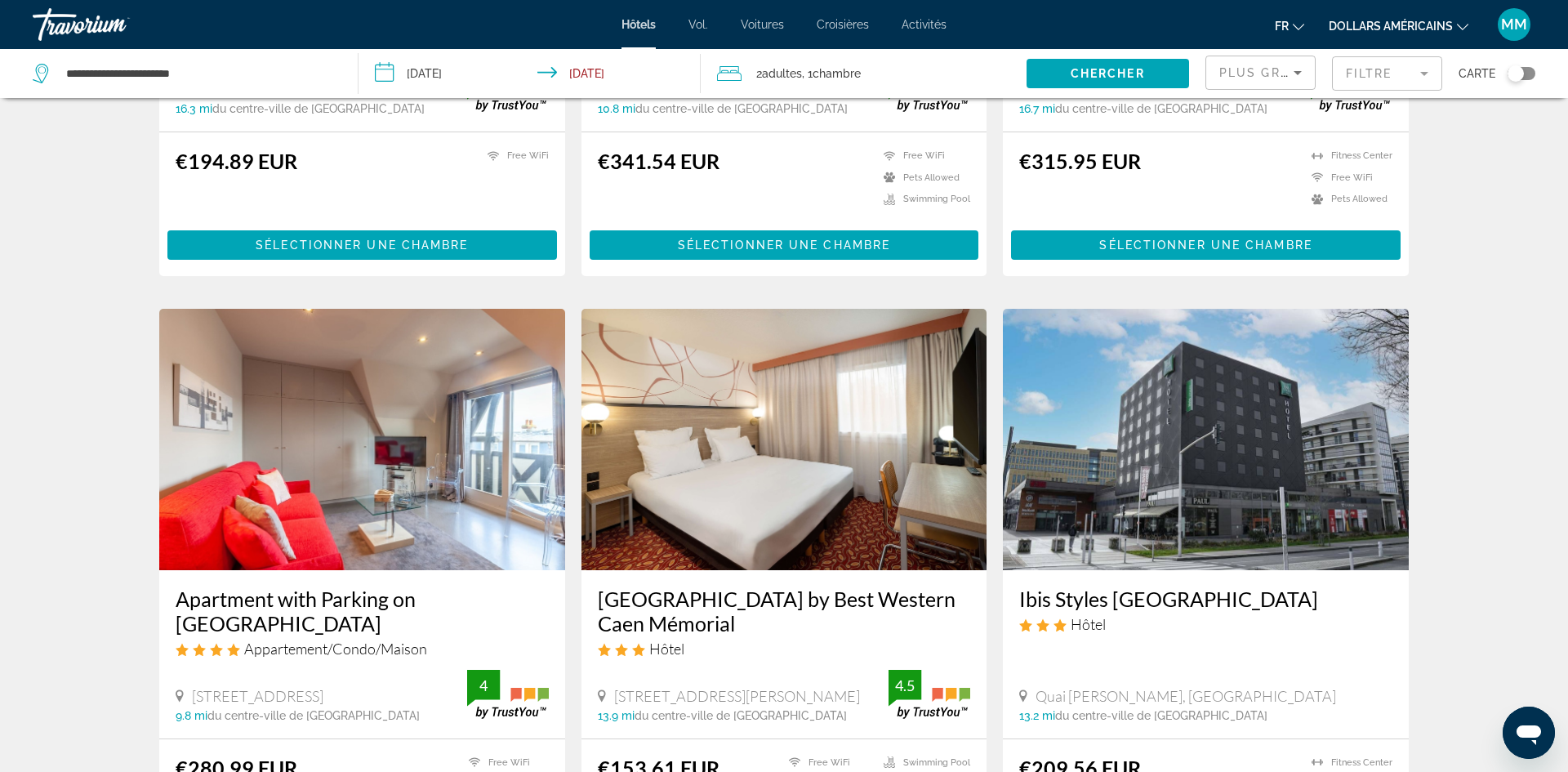
scroll to position [1889, 0]
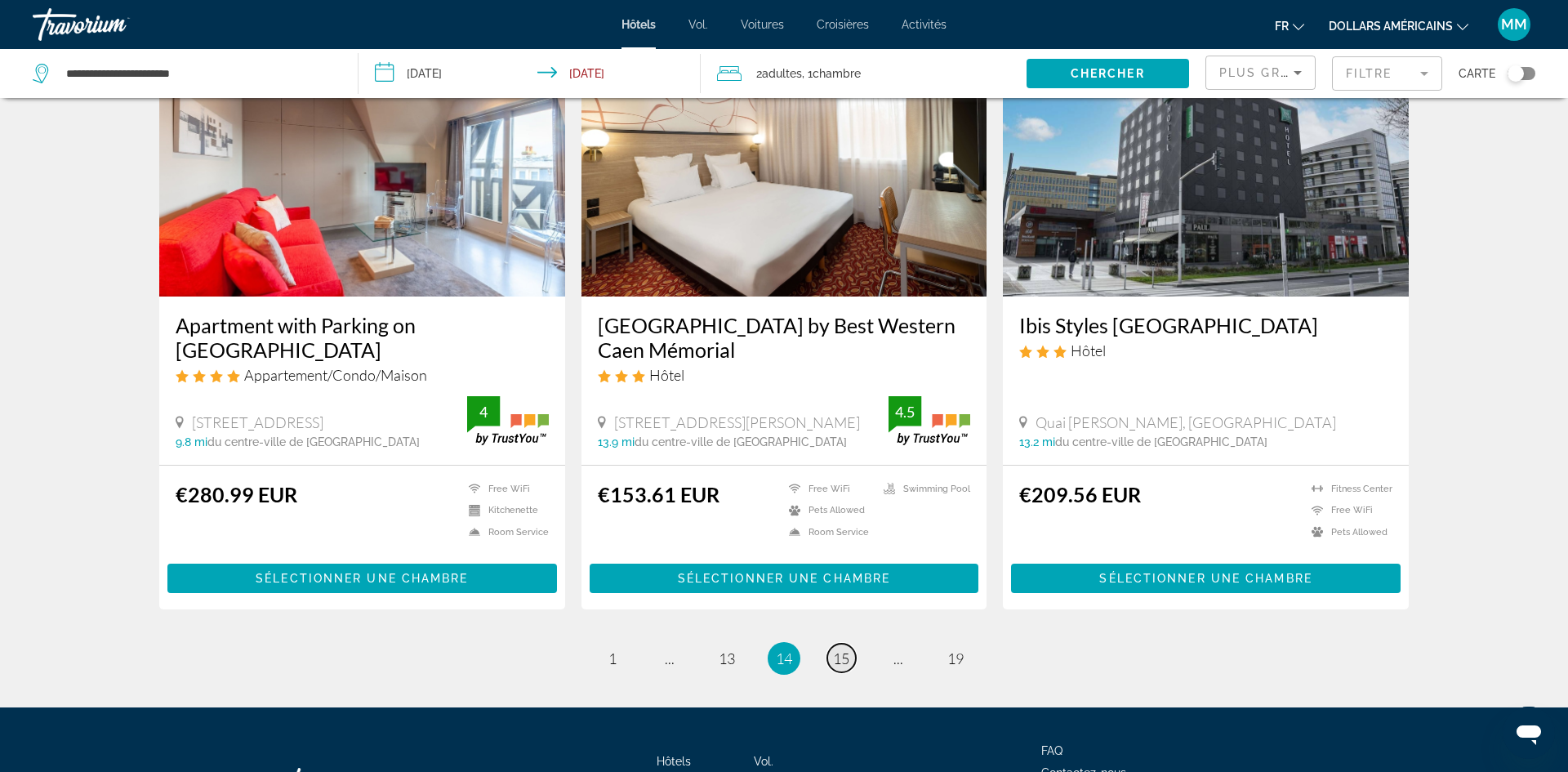
click at [838, 649] on span "15" at bounding box center [841, 658] width 16 height 18
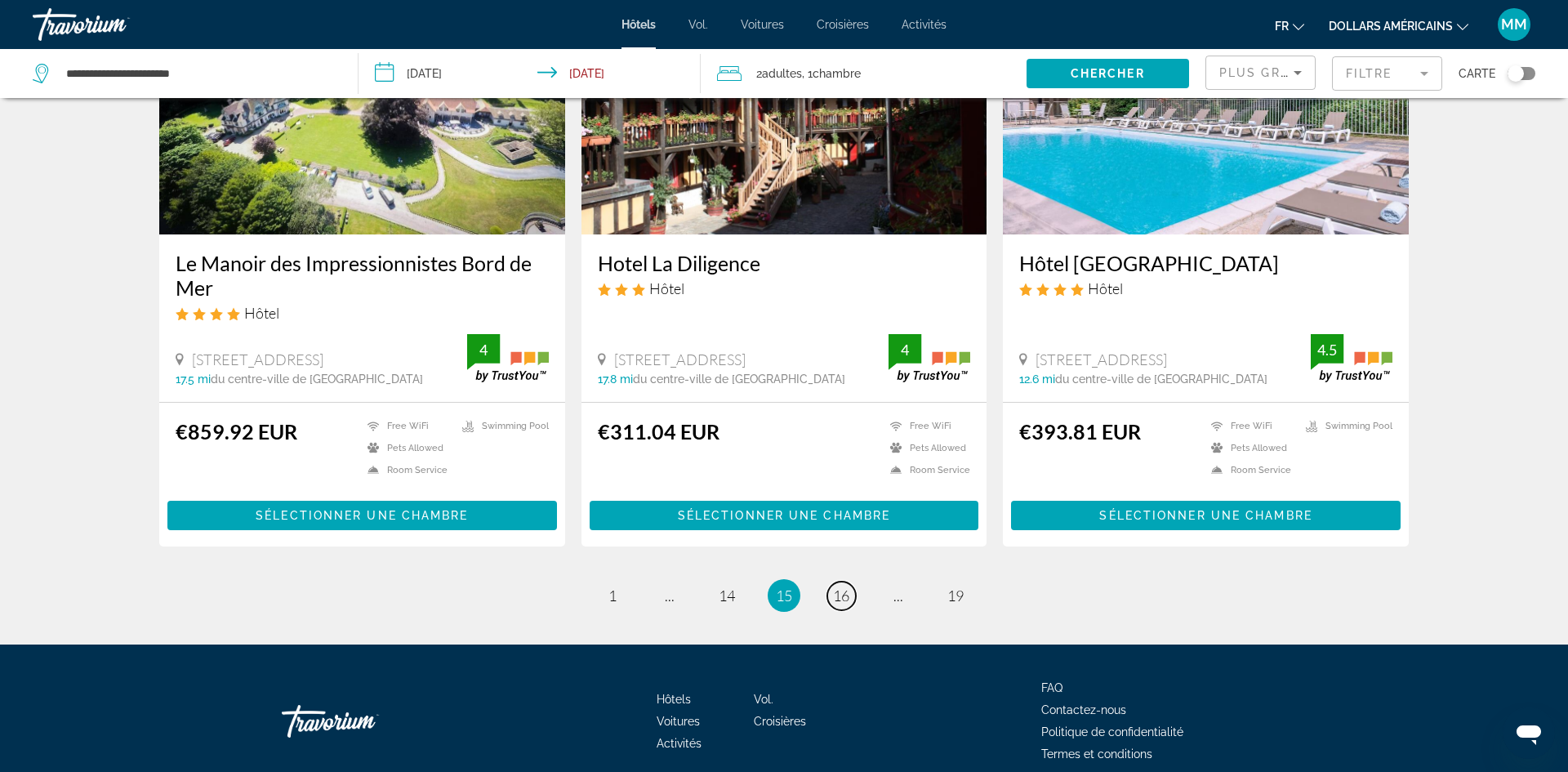
scroll to position [2022, 0]
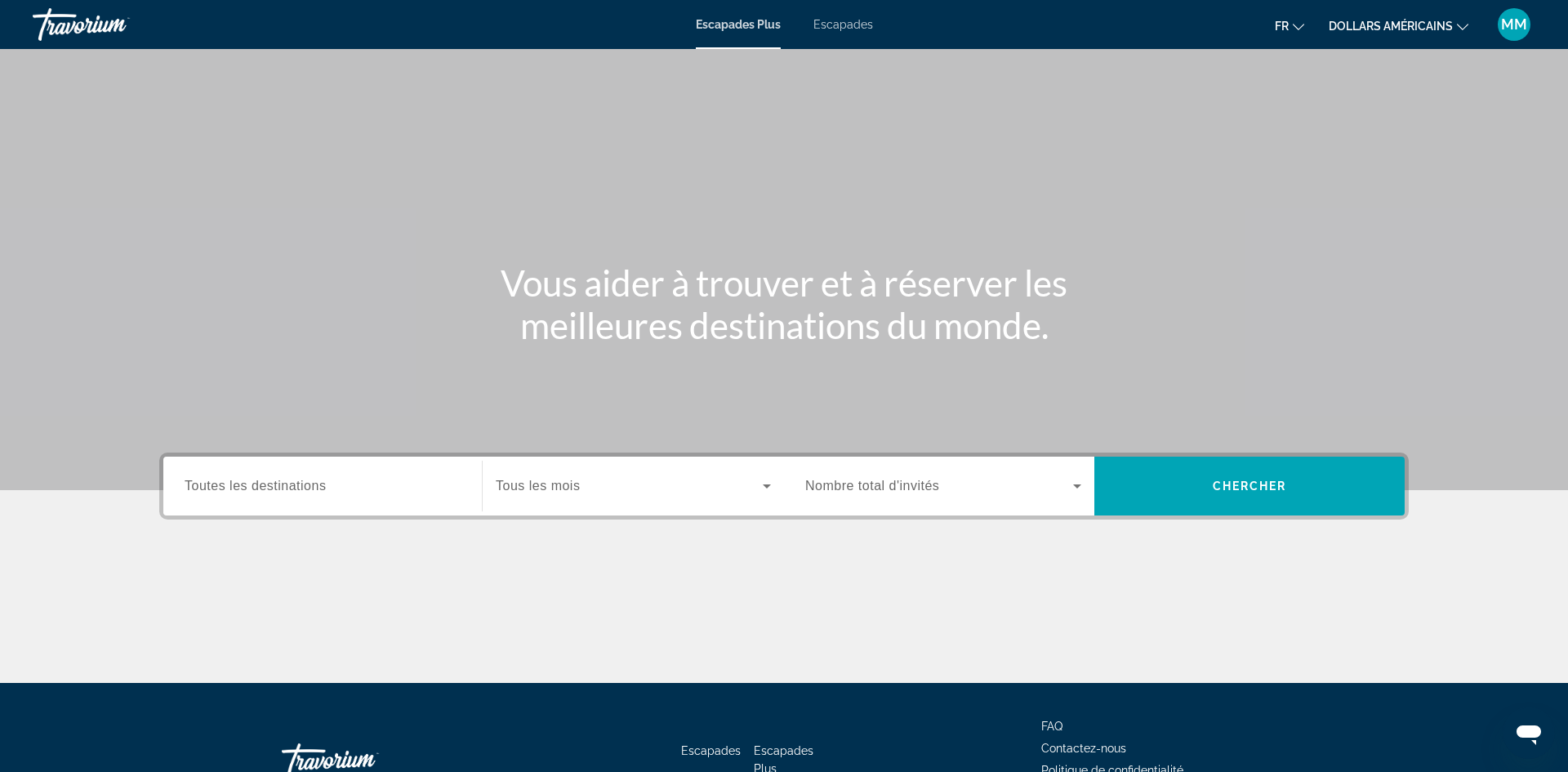
click at [338, 480] on input "Destination Toutes les destinations" at bounding box center [323, 486] width 276 height 19
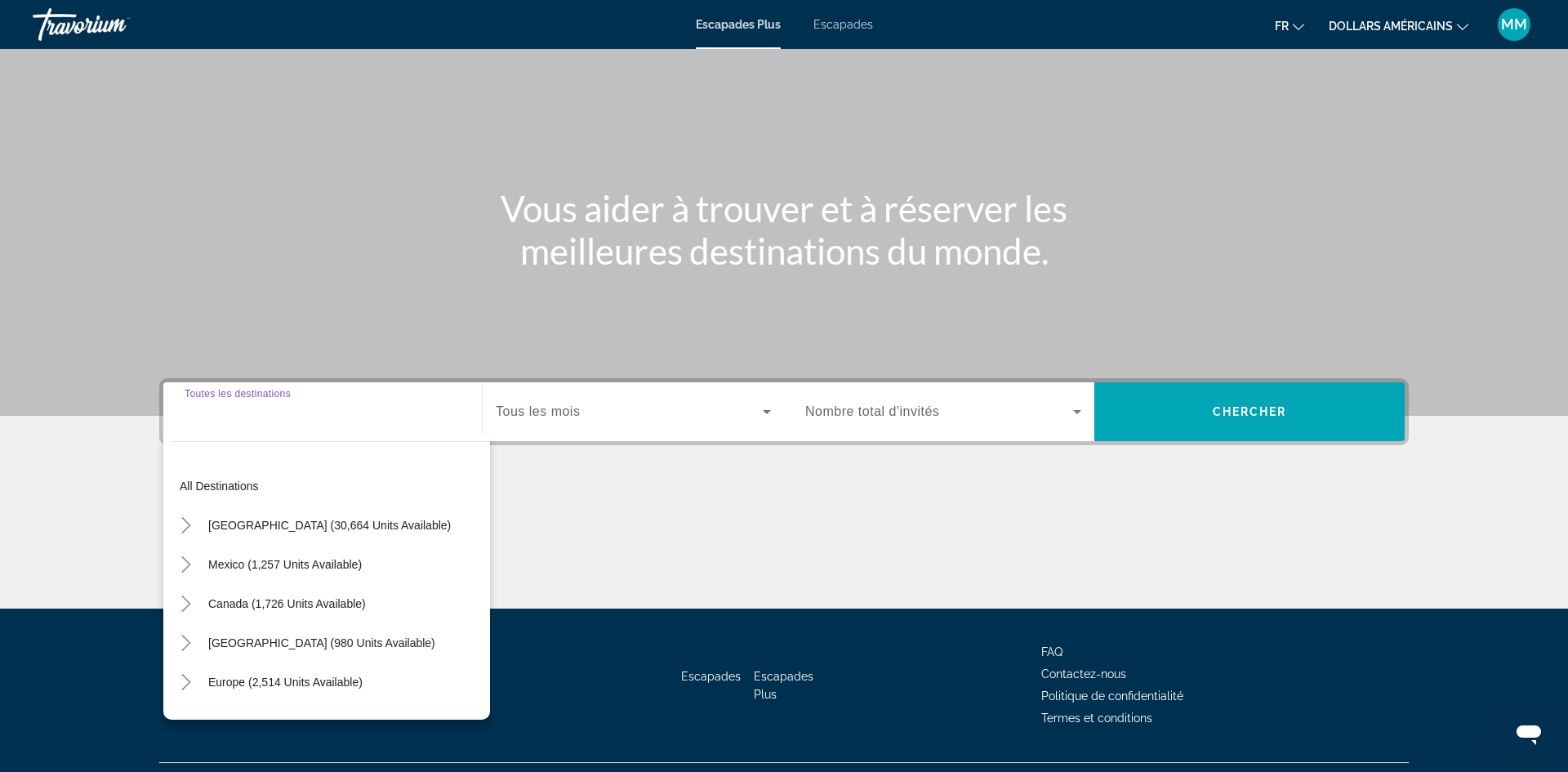
scroll to position [111, 0]
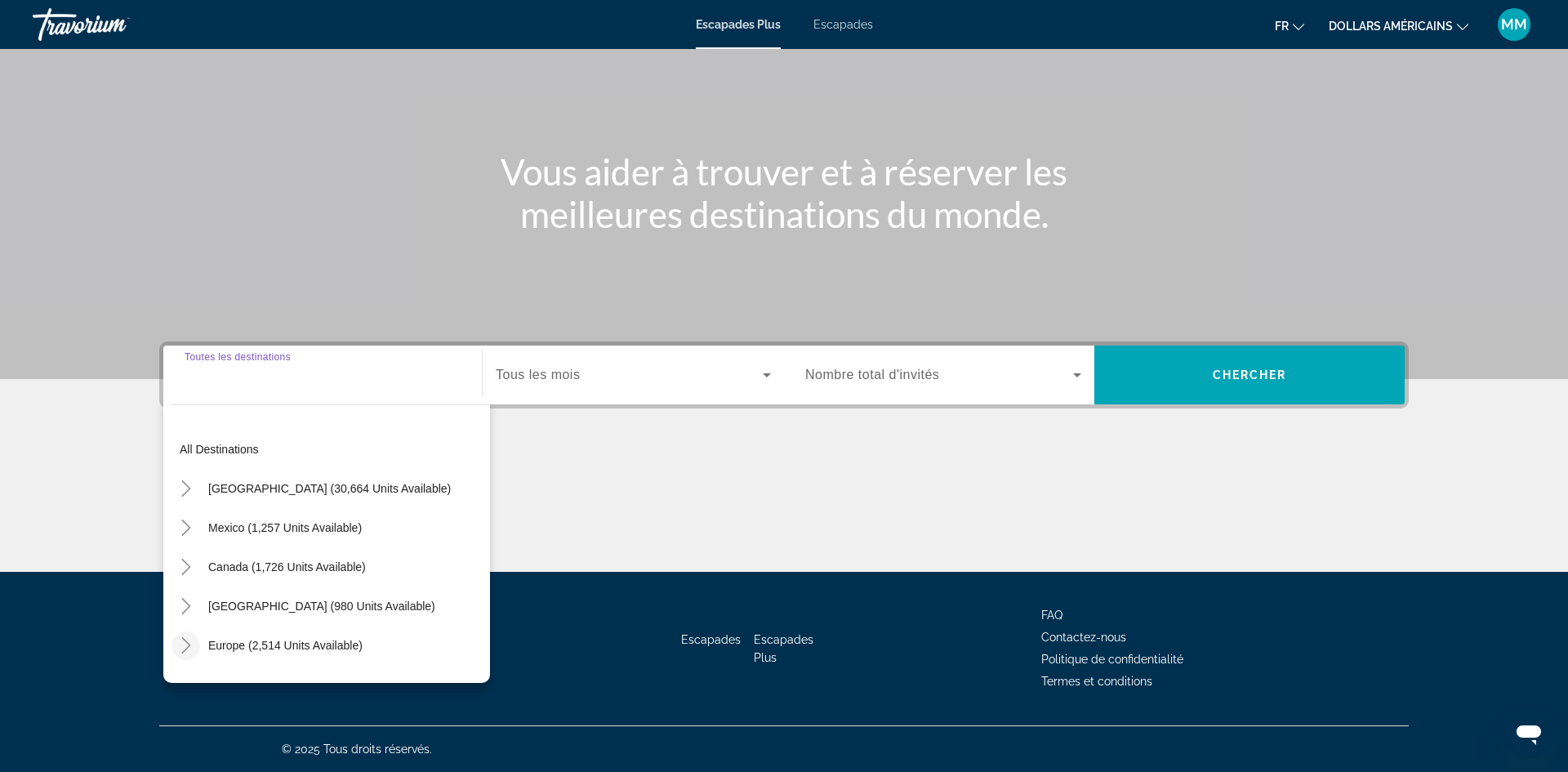
click at [188, 643] on icon "Toggle Europe (2,514 units available)" at bounding box center [185, 644] width 9 height 16
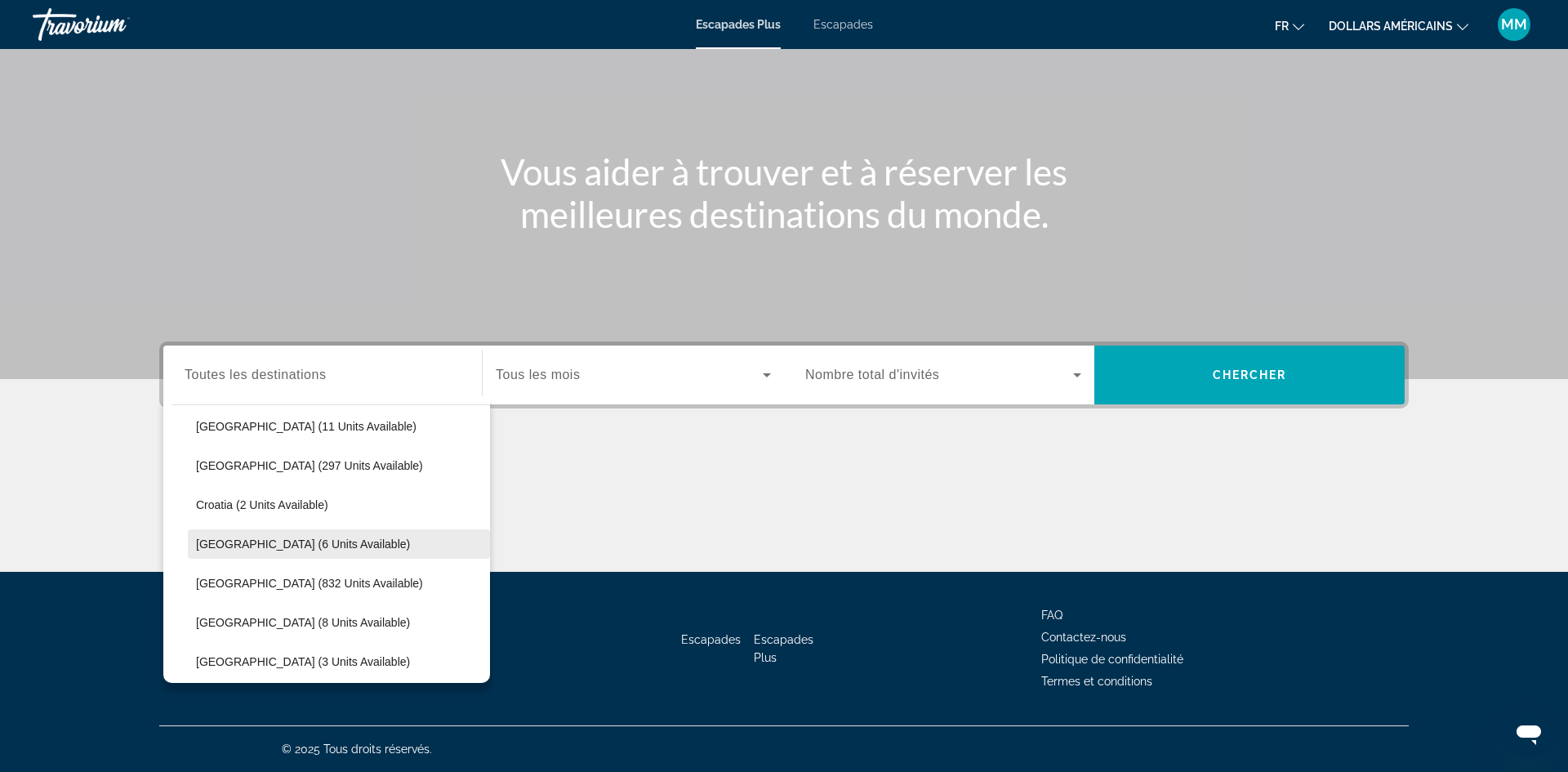
scroll to position [264, 0]
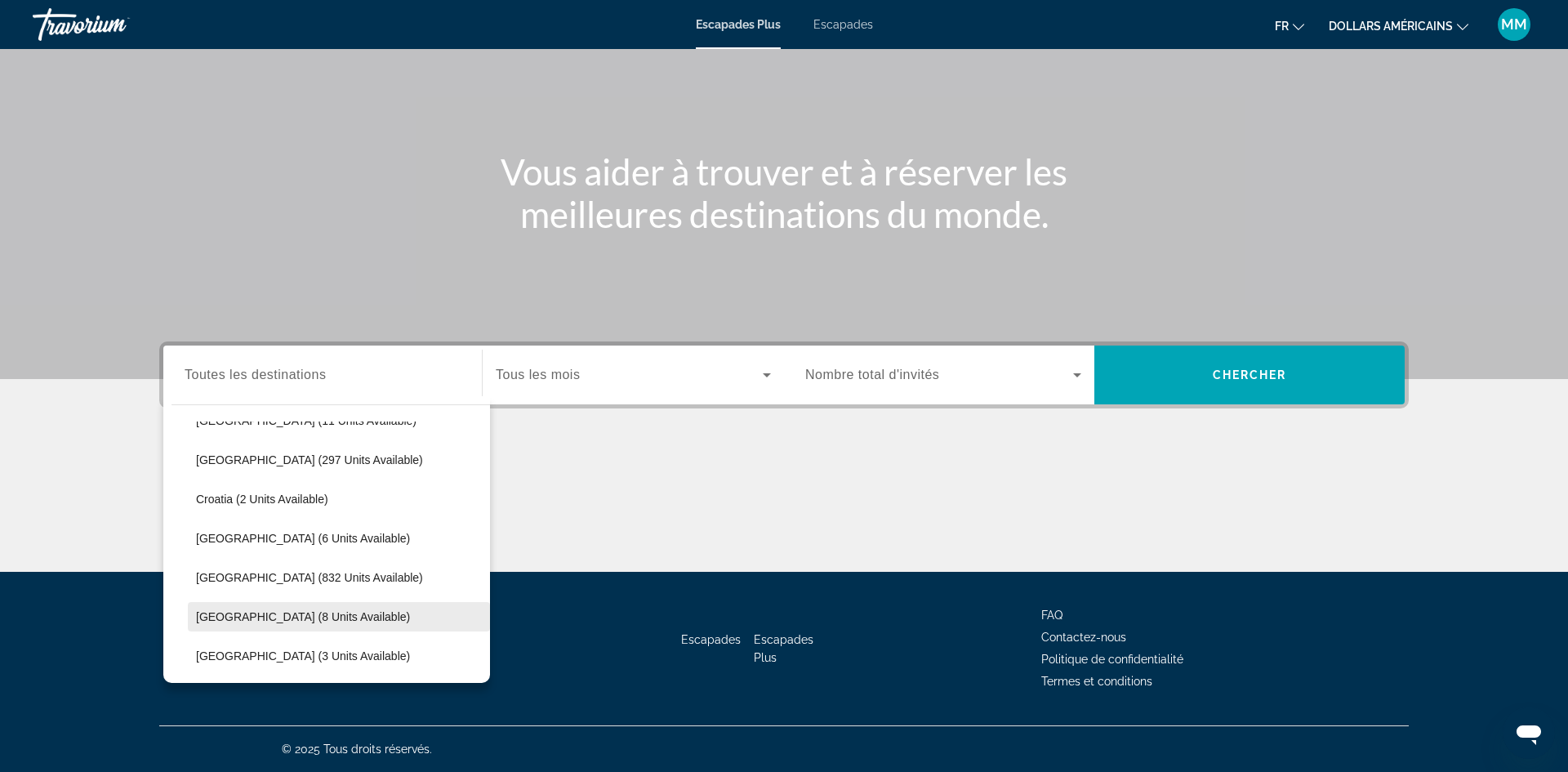
click at [254, 607] on span "Widget de recherche" at bounding box center [339, 616] width 302 height 39
type input "**********"
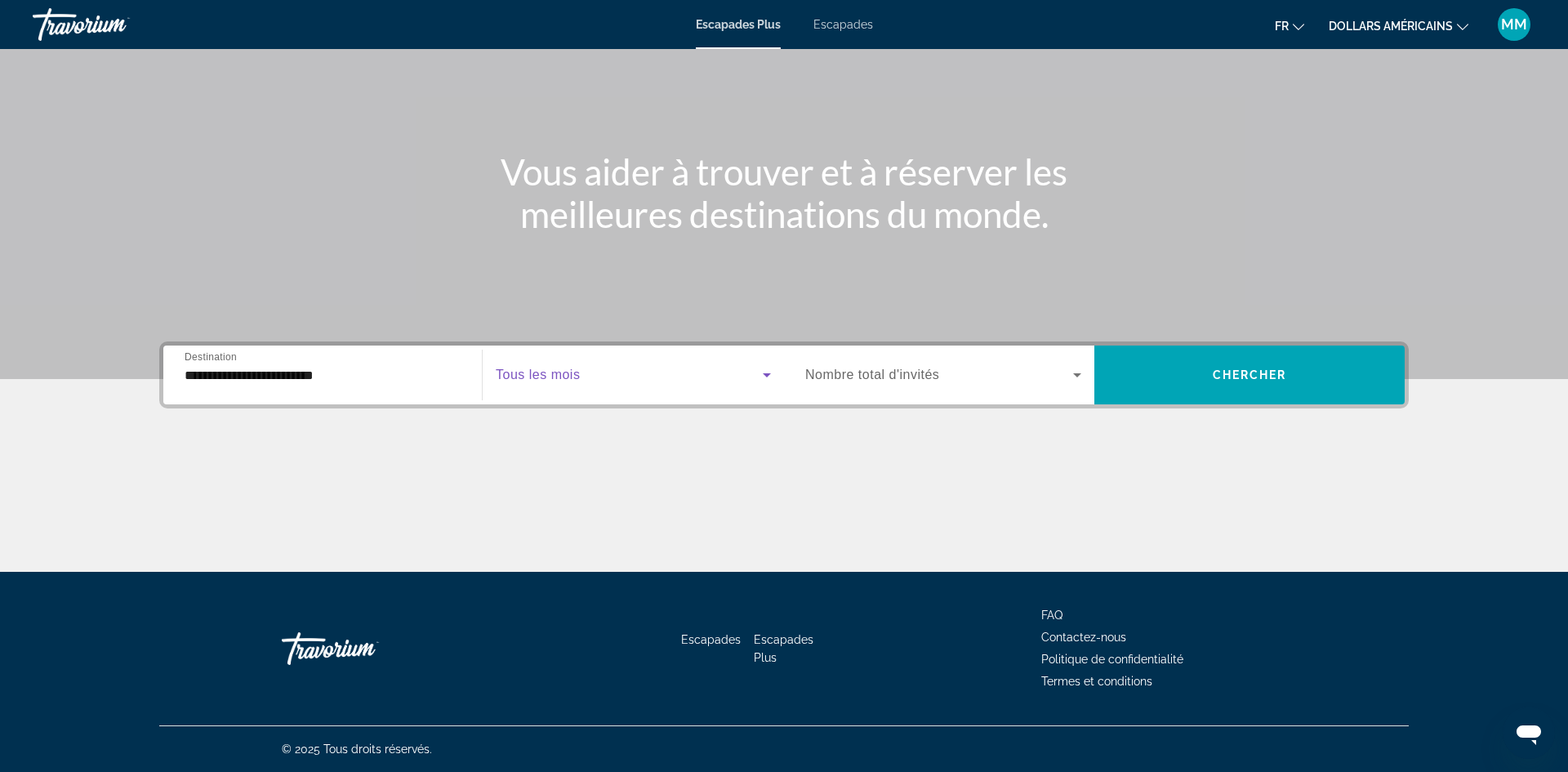
click at [585, 371] on span "Widget de recherche" at bounding box center [629, 374] width 267 height 19
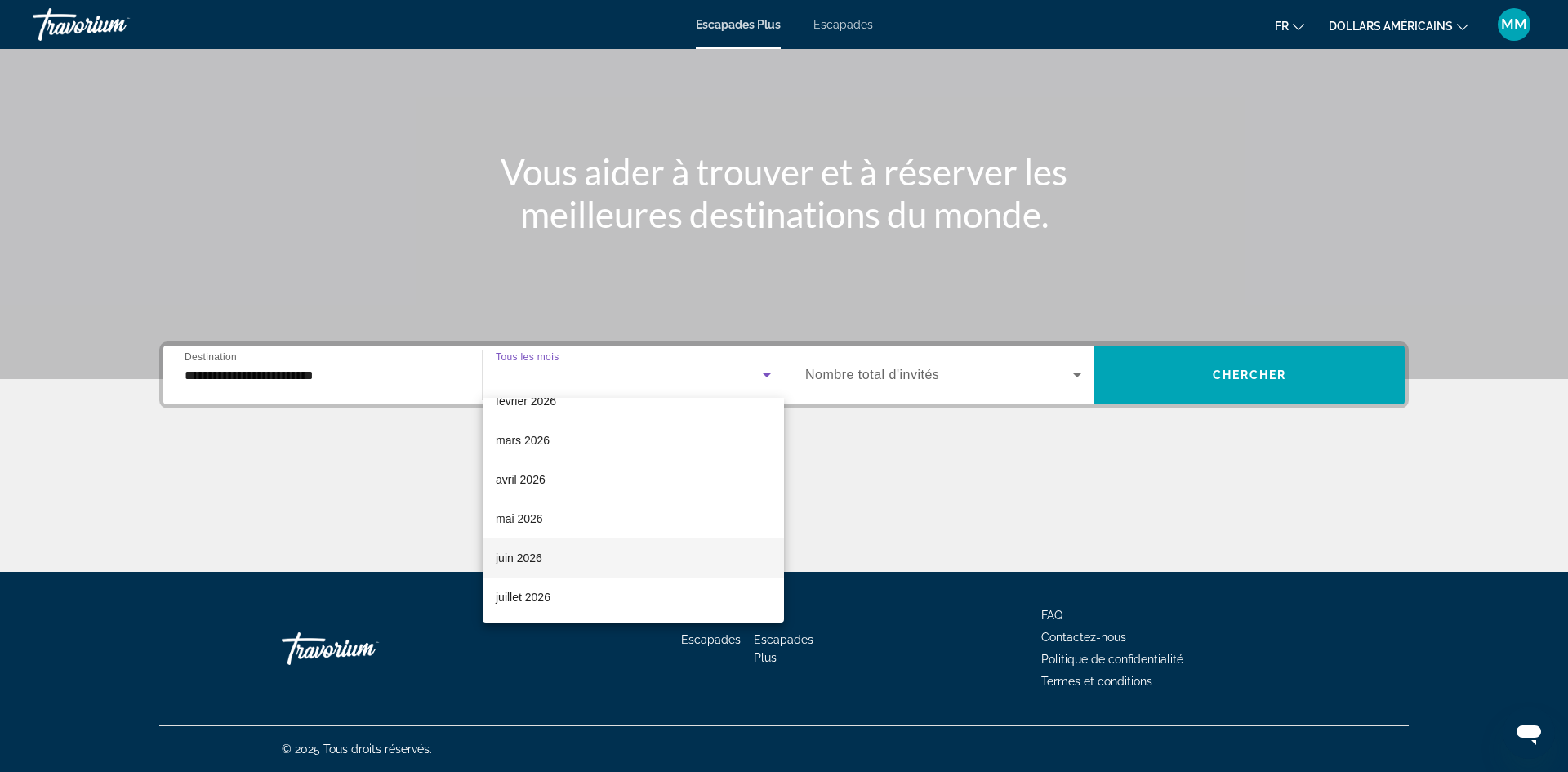
scroll to position [261, 0]
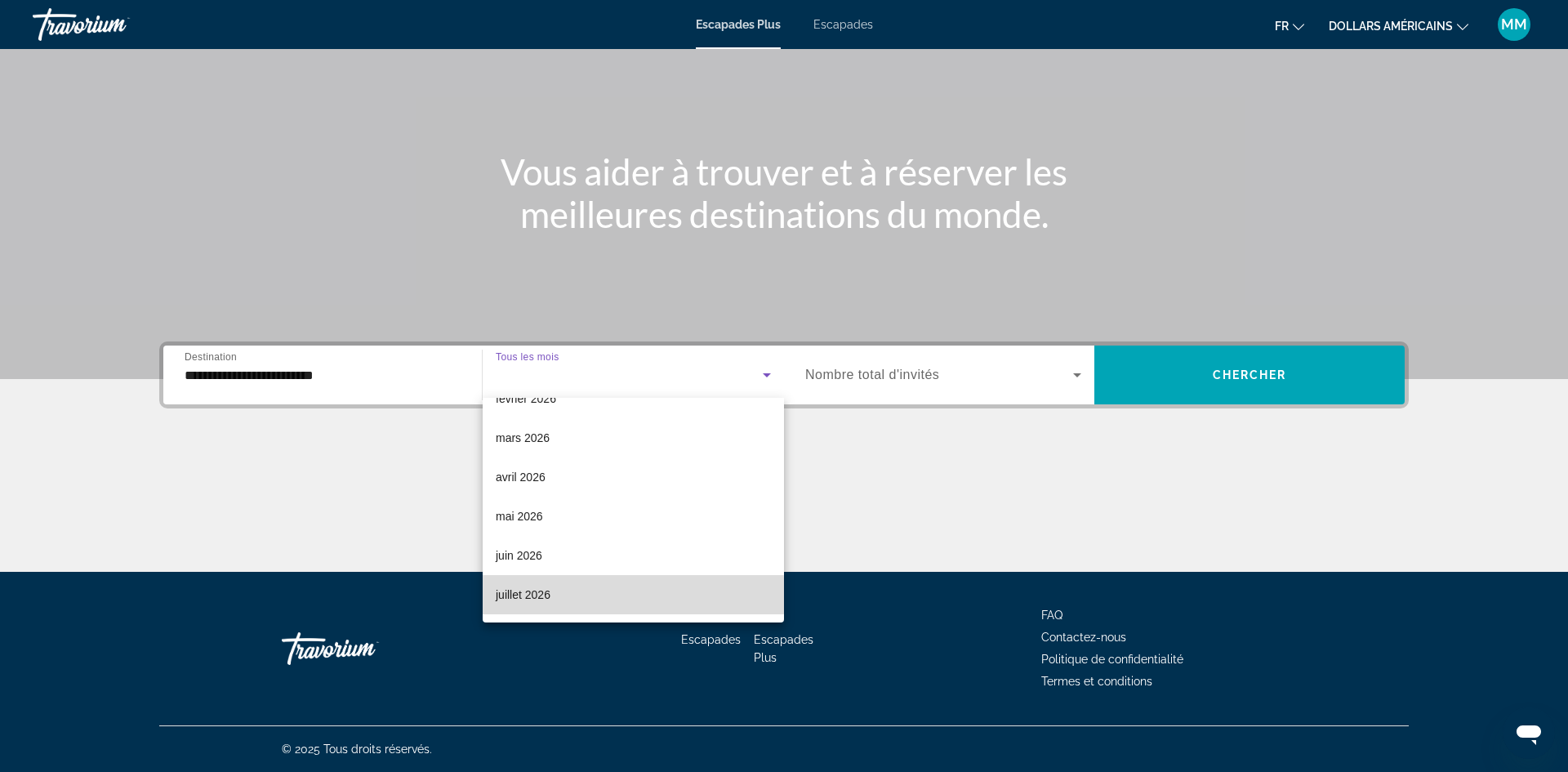
click at [598, 595] on mat-option "juillet 2026" at bounding box center [633, 594] width 301 height 39
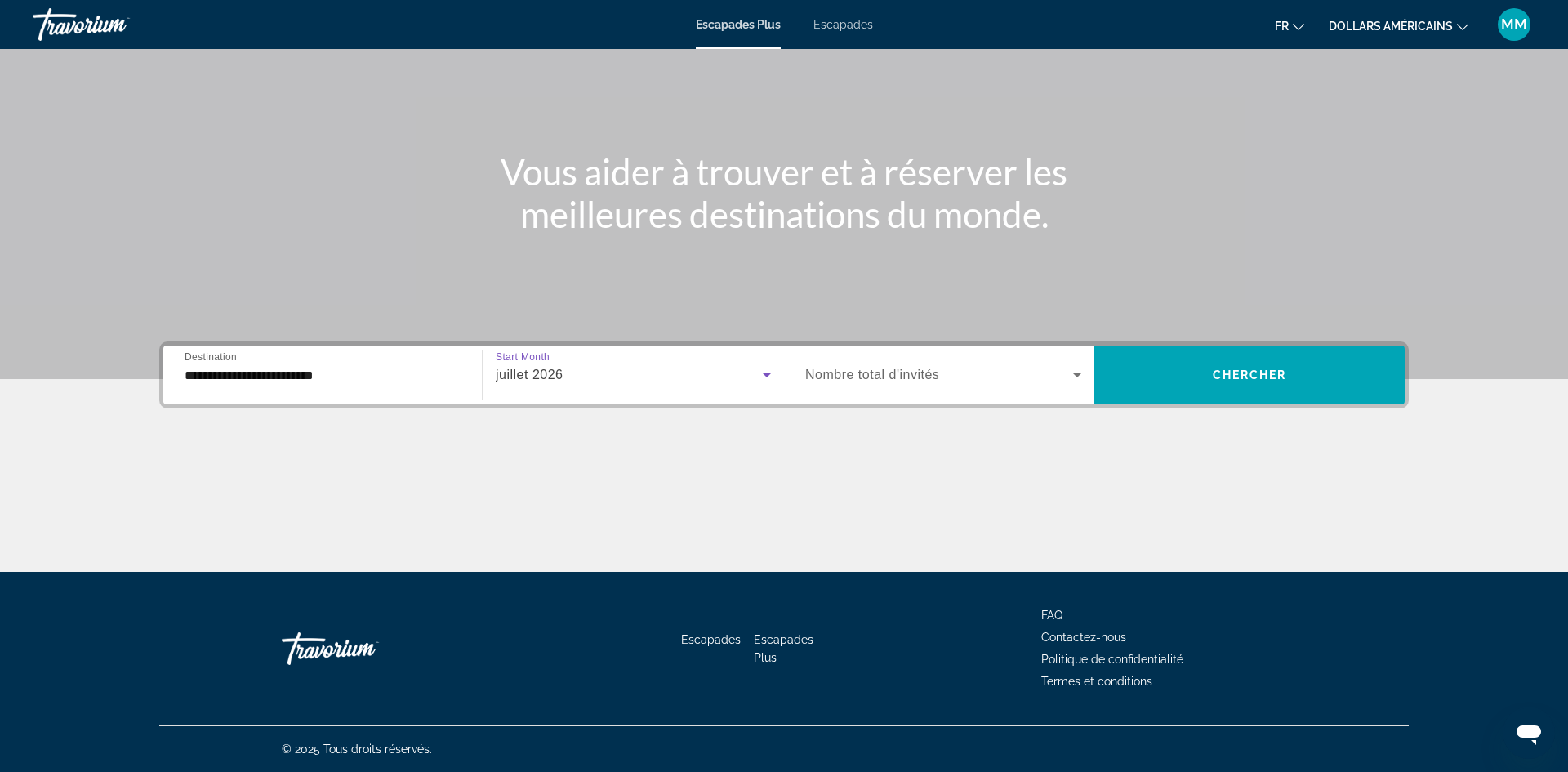
click at [906, 381] on span "Nombre total d'invités" at bounding box center [872, 374] width 134 height 14
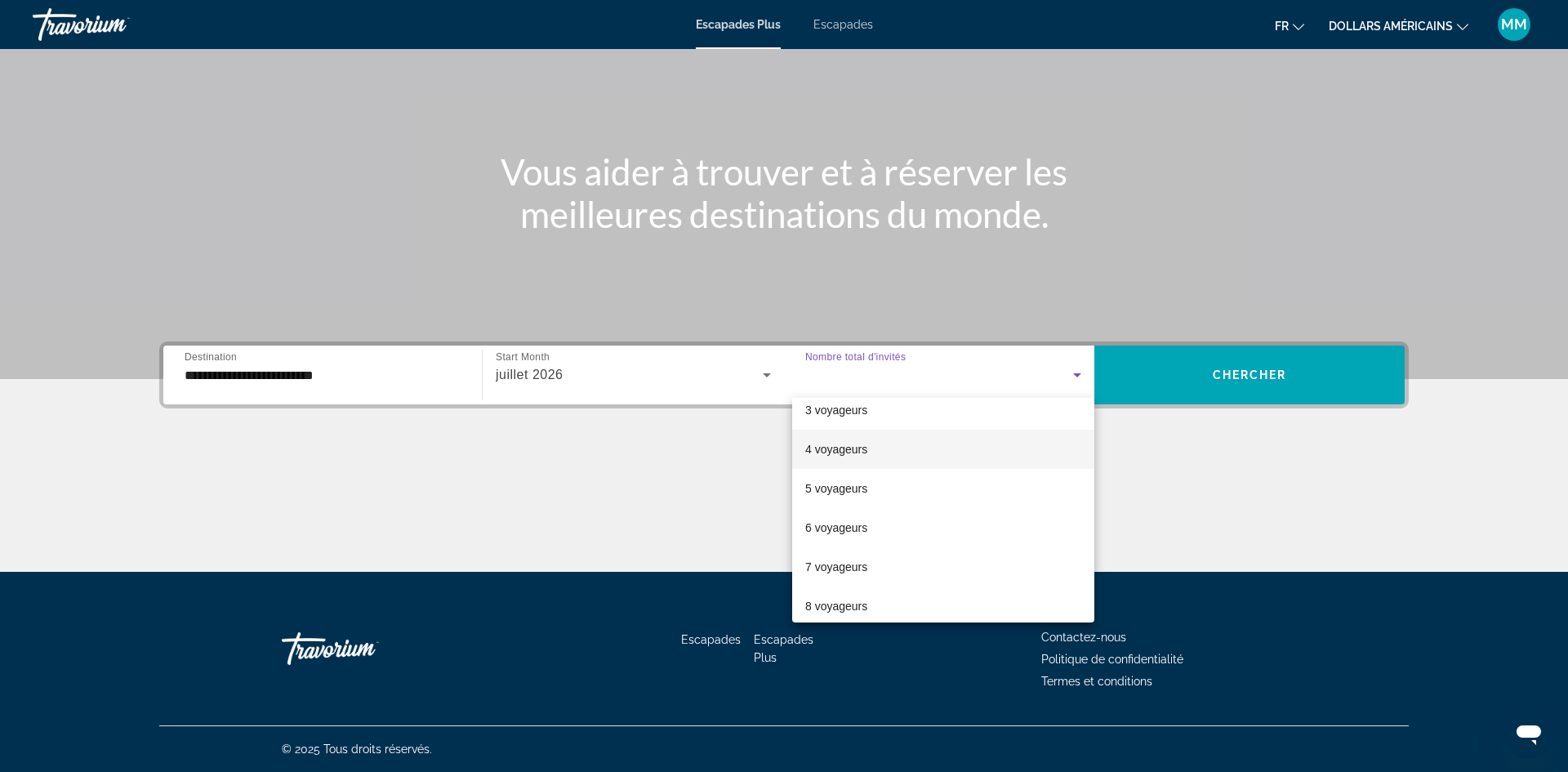
scroll to position [106, 0]
click at [904, 518] on mat-option "6 voyageurs" at bounding box center [943, 514] width 302 height 39
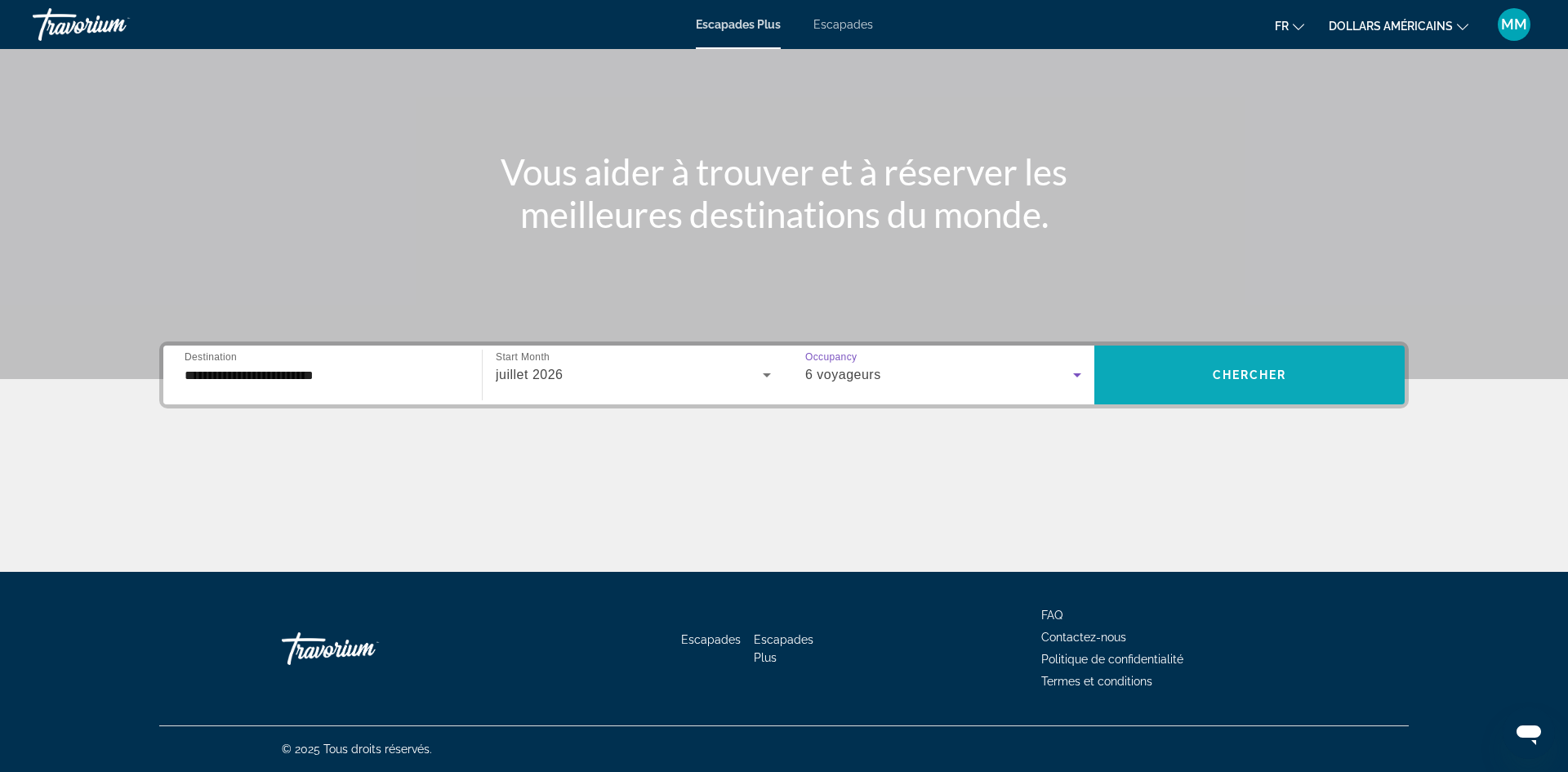
click at [1235, 375] on span "Chercher" at bounding box center [1250, 374] width 75 height 13
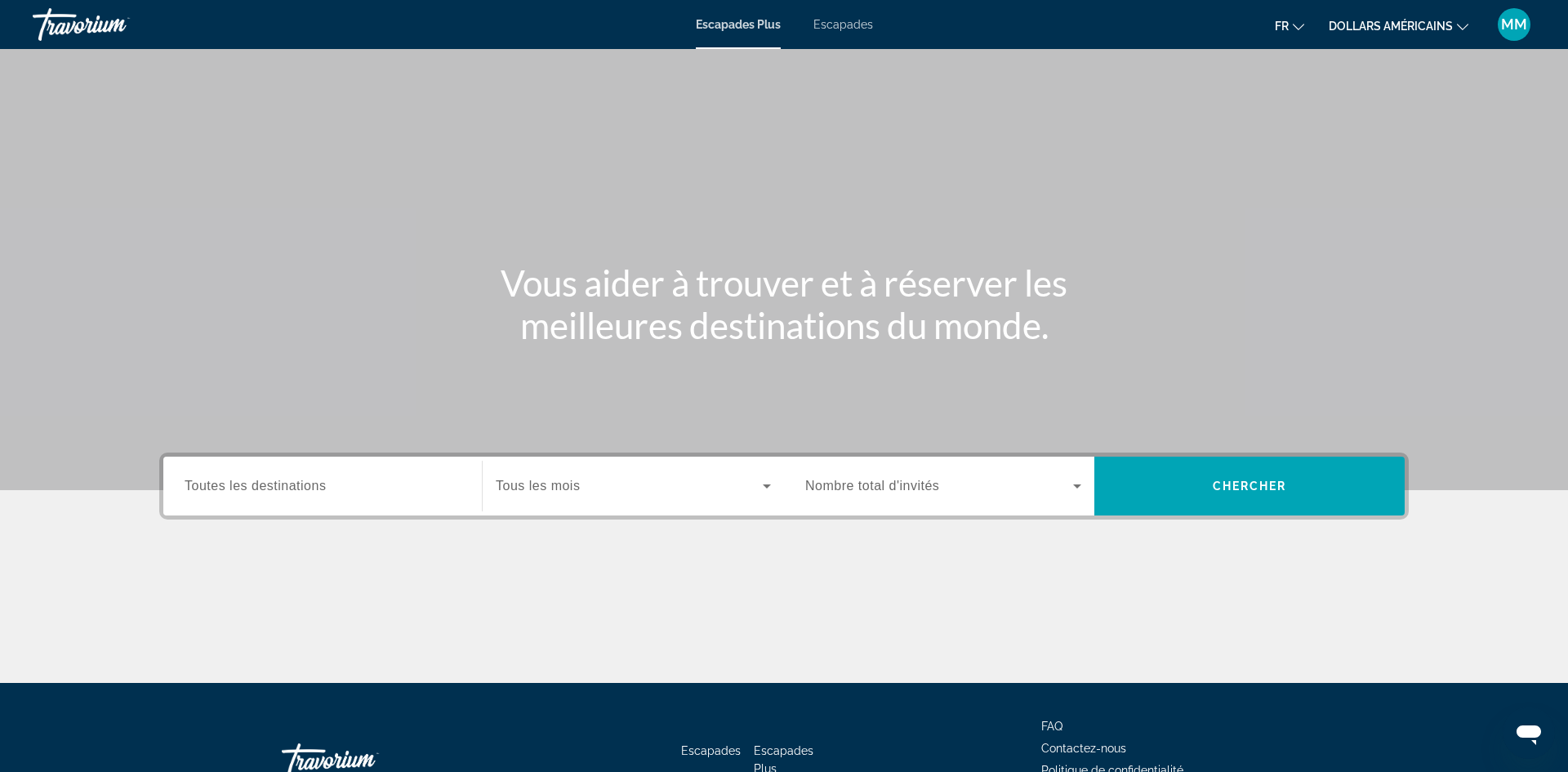
click at [312, 469] on div "Widget de recherche" at bounding box center [323, 486] width 276 height 47
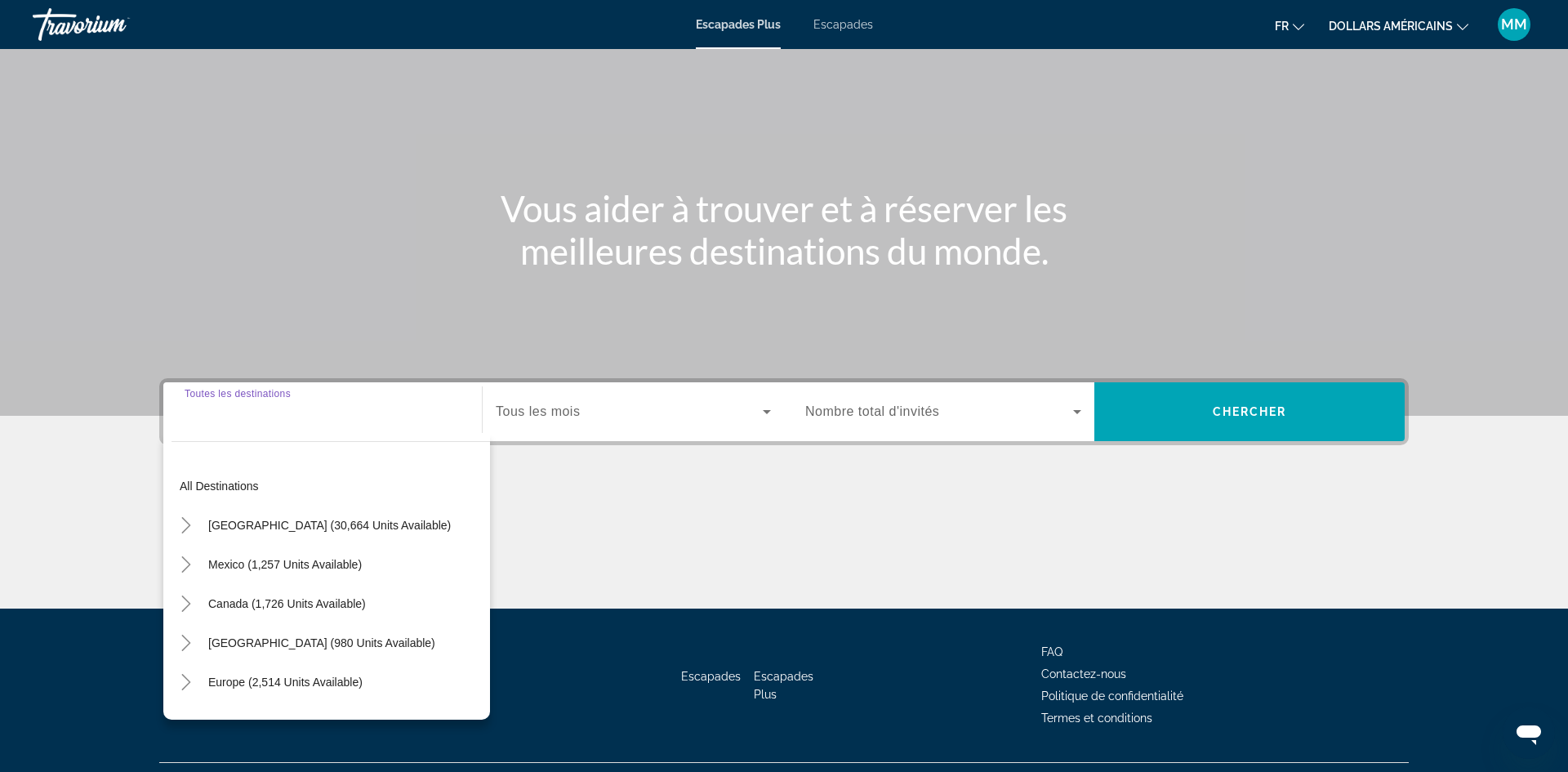
scroll to position [111, 0]
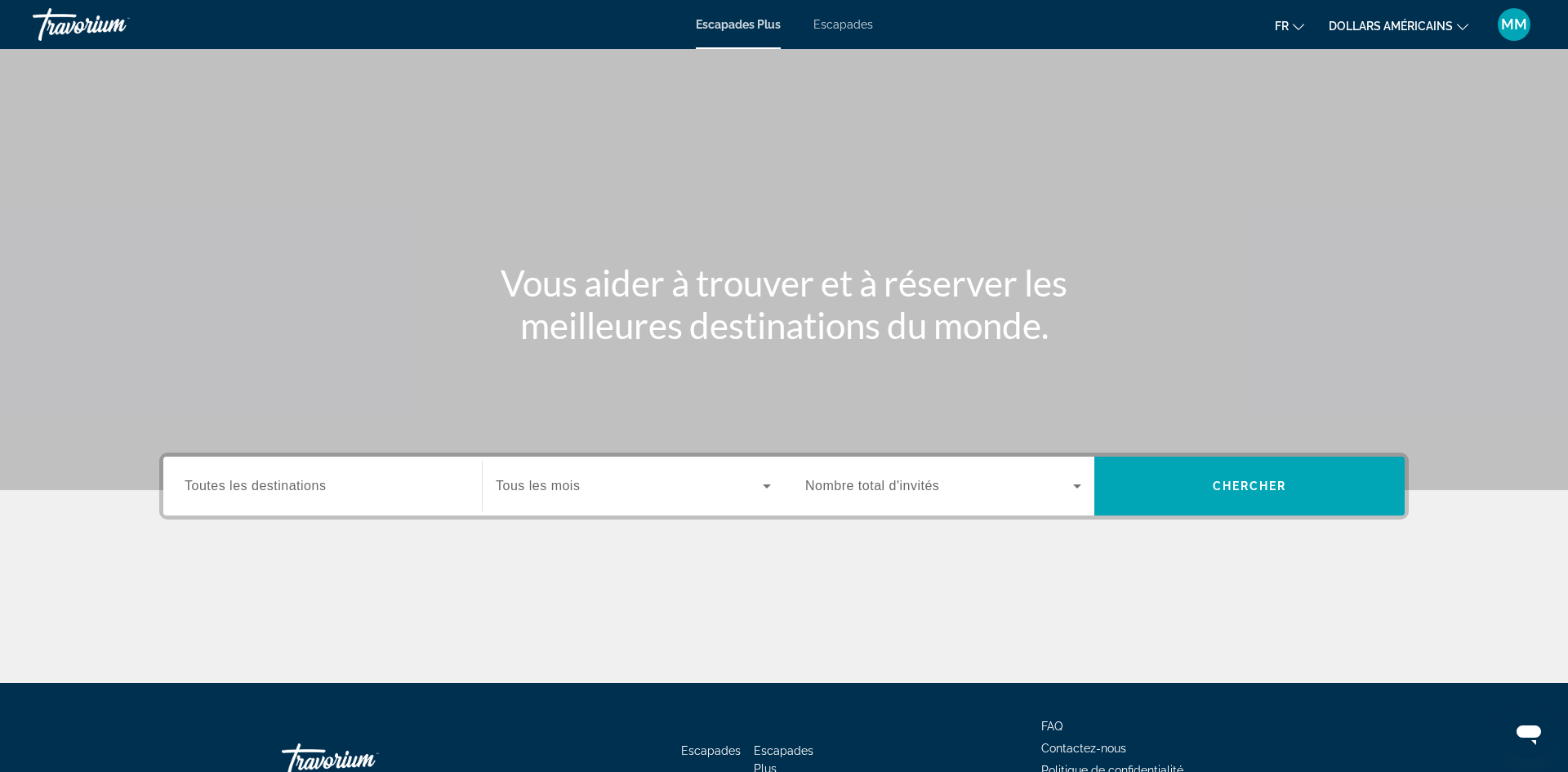
click at [354, 495] on input "Destination Toutes les destinations" at bounding box center [323, 486] width 276 height 19
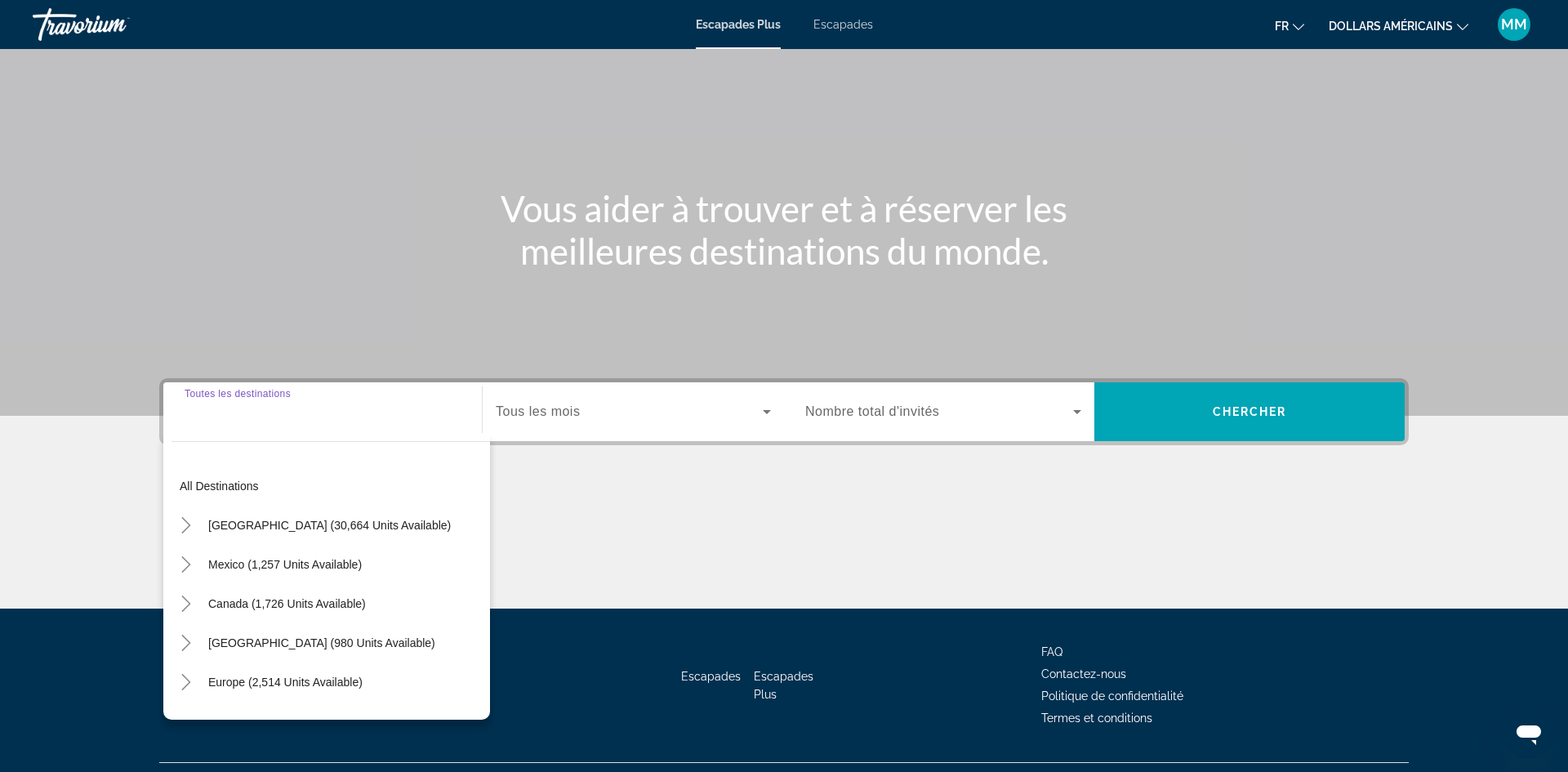
scroll to position [111, 0]
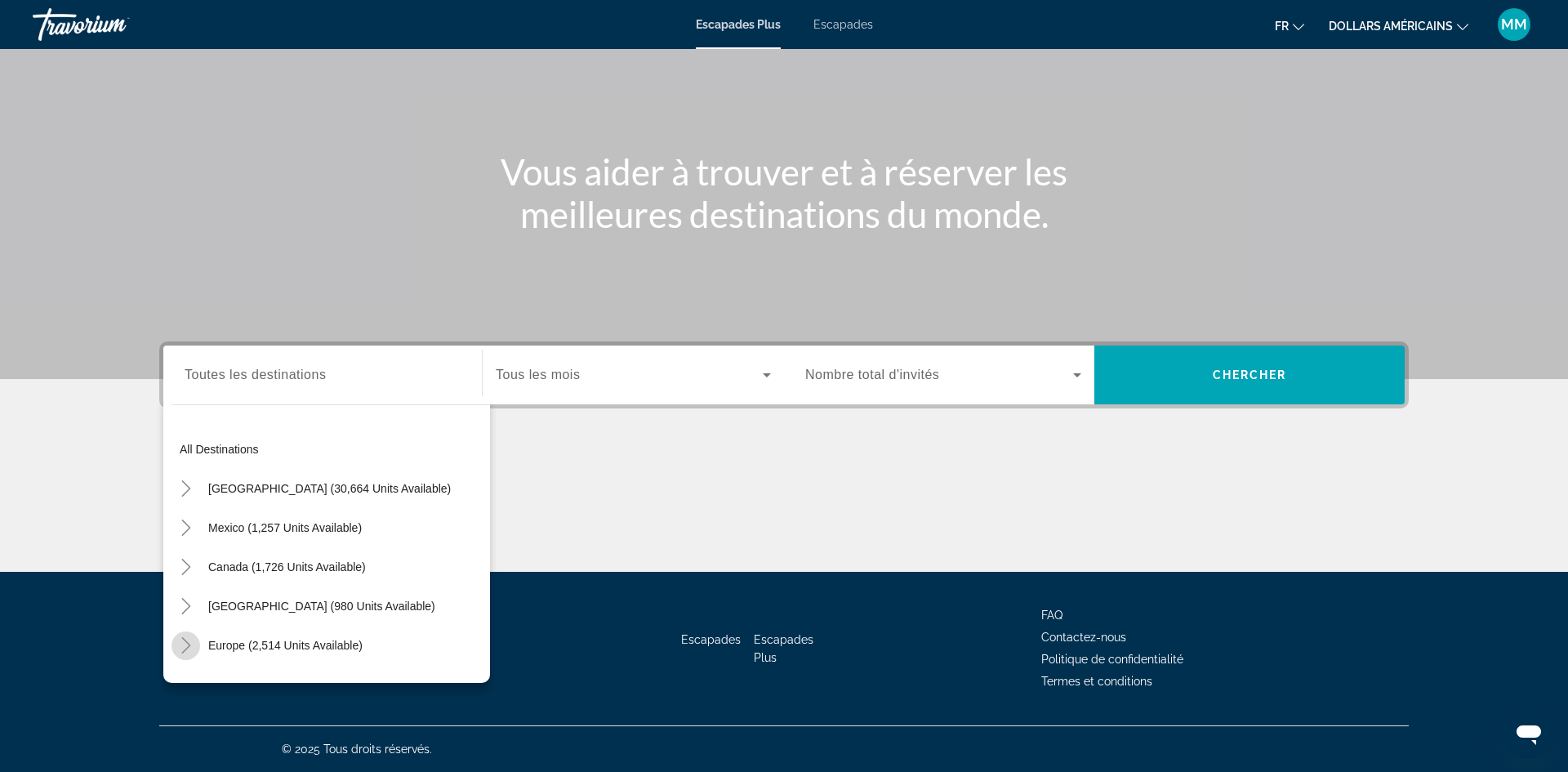
click at [186, 647] on icon "Toggle Europe (2,514 units available)" at bounding box center [185, 644] width 9 height 16
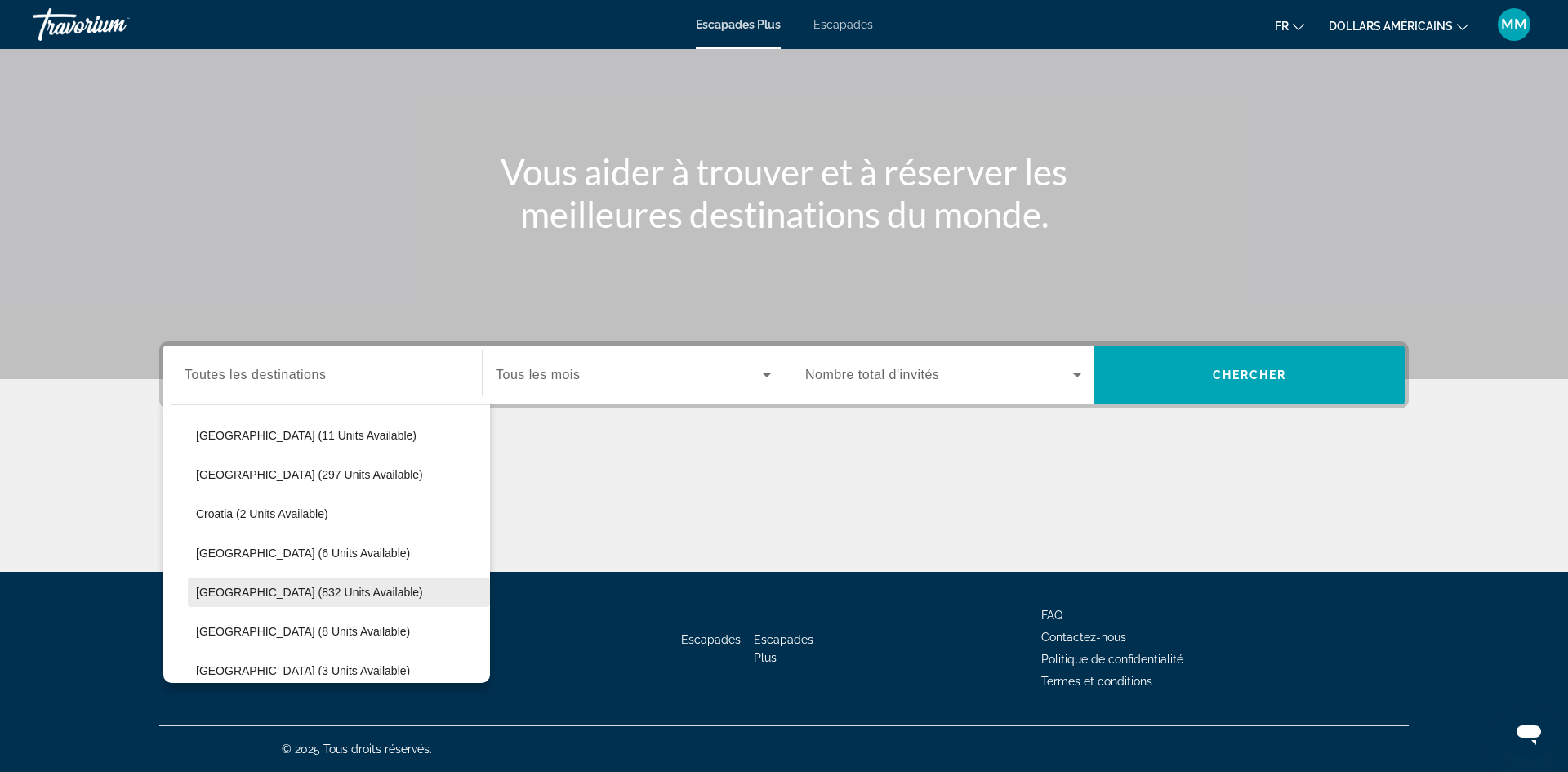
scroll to position [263, 0]
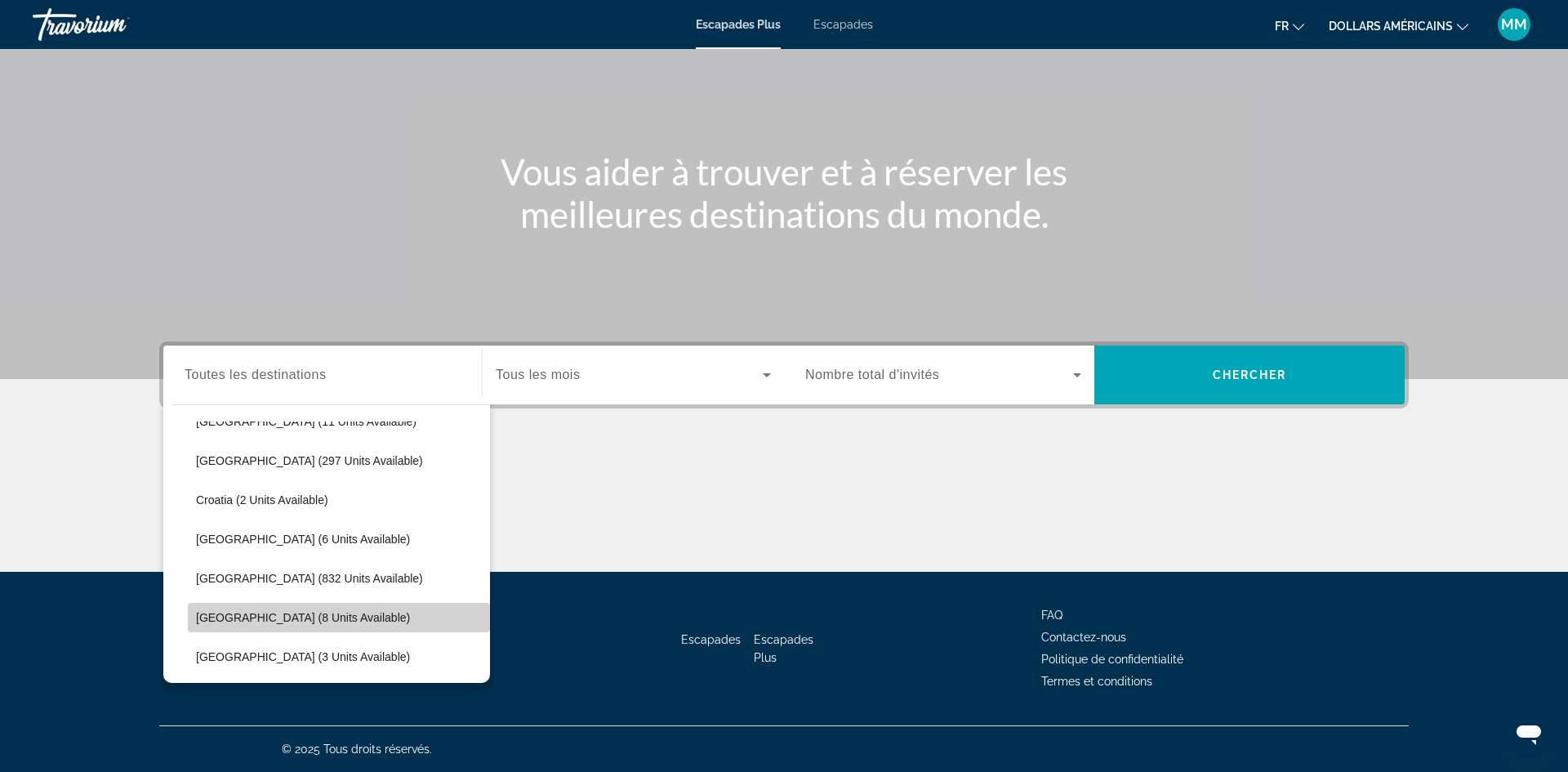
click at [201, 628] on span "Widget de recherche" at bounding box center [339, 617] width 302 height 39
type input "**********"
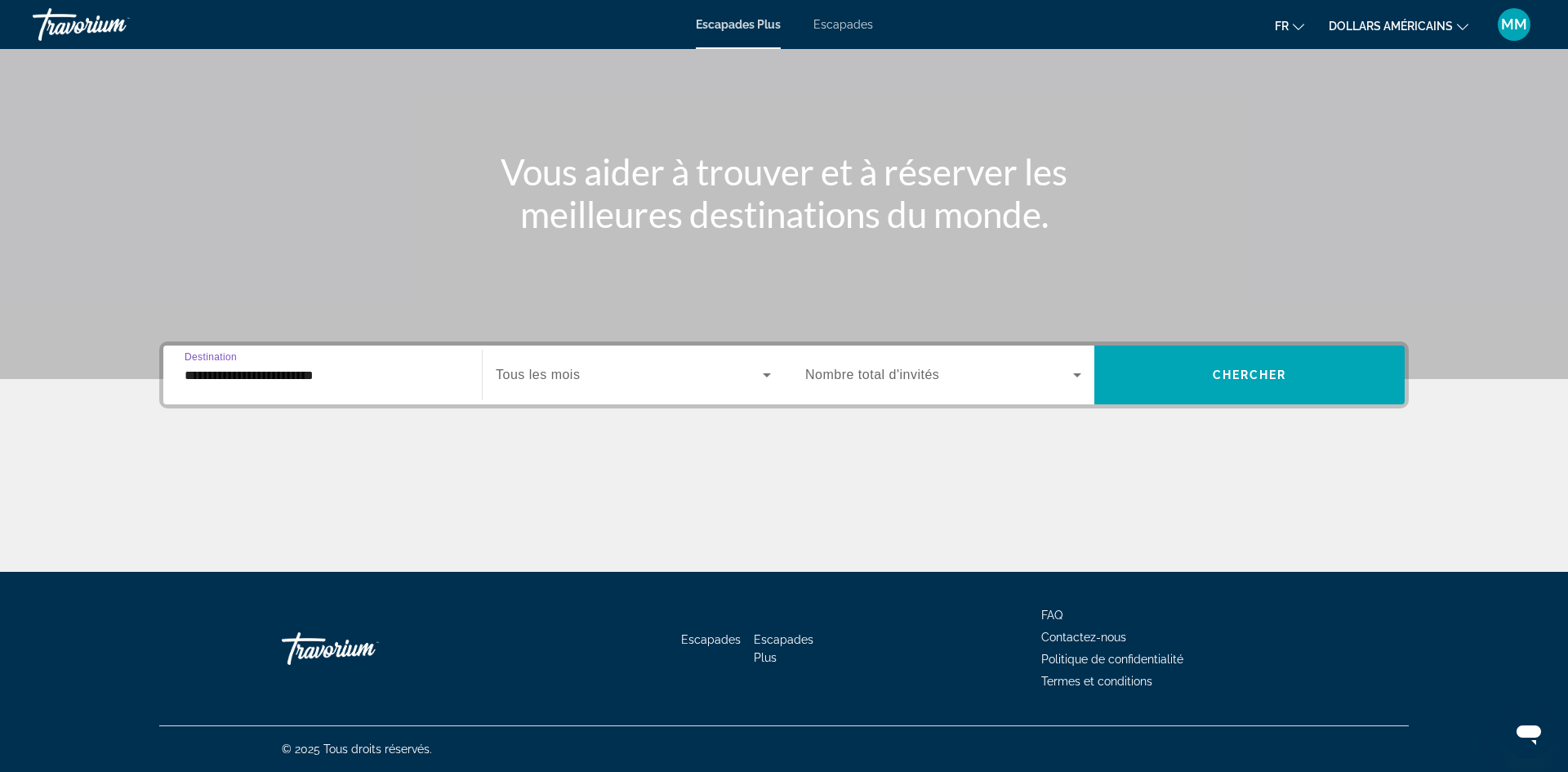
click at [919, 383] on span "Widget de recherche" at bounding box center [939, 374] width 268 height 19
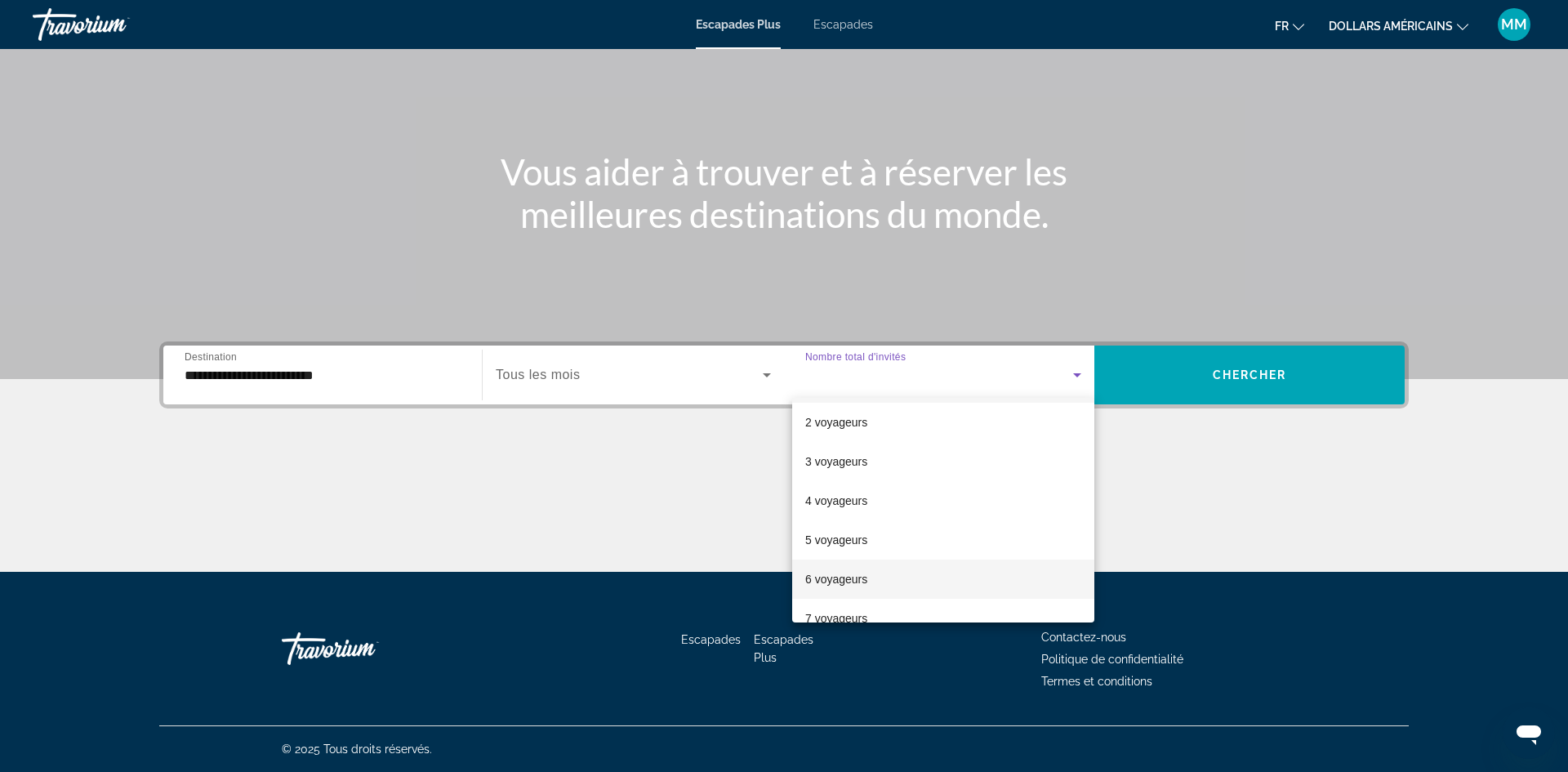
scroll to position [43, 0]
click at [887, 568] on mat-option "6 voyageurs" at bounding box center [943, 576] width 302 height 39
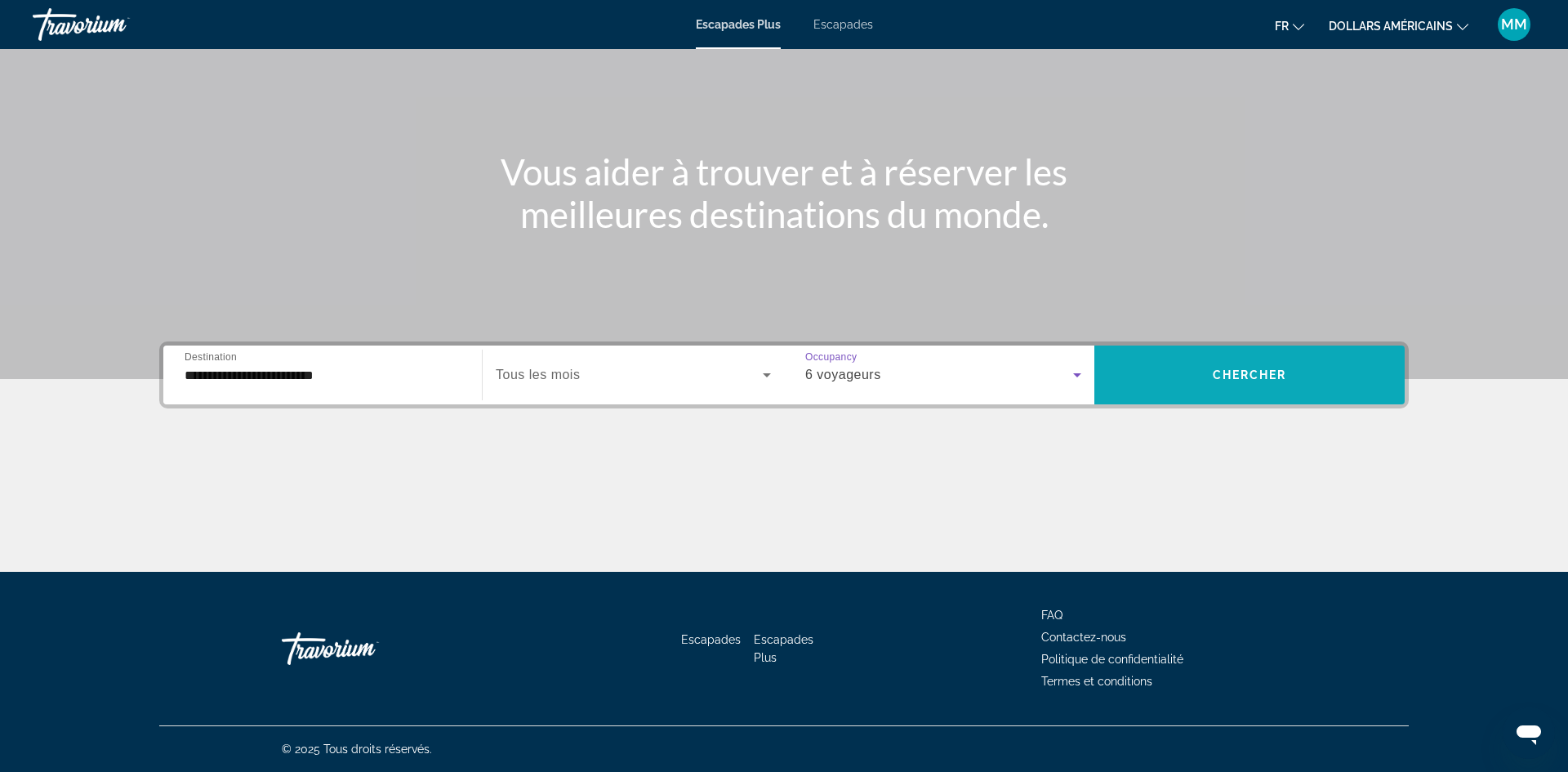
click at [1215, 359] on span "Widget de recherche" at bounding box center [1250, 375] width 311 height 39
